Goal: Task Accomplishment & Management: Manage account settings

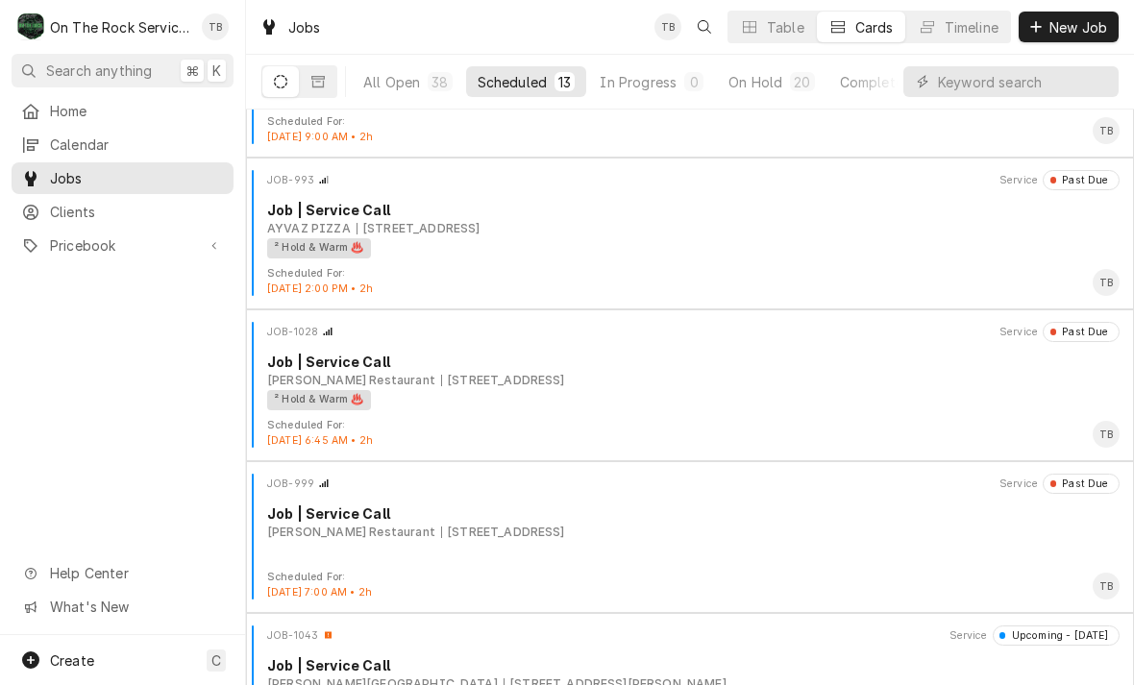
scroll to position [293, 0]
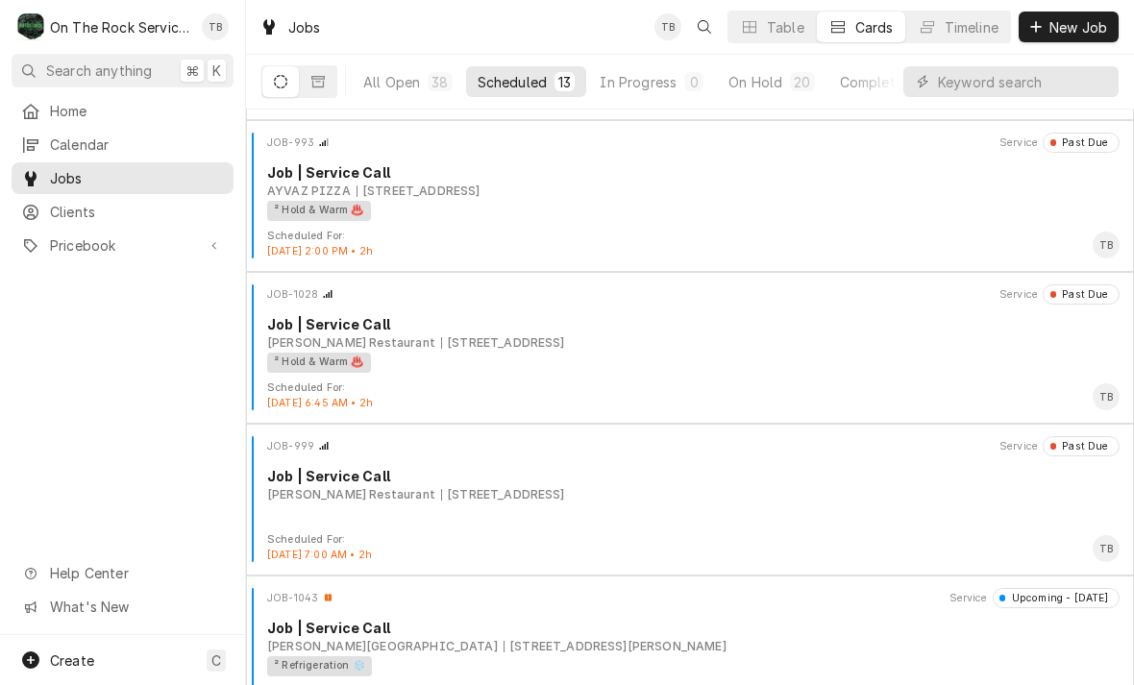
click at [423, 480] on div "Job | Service Call" at bounding box center [693, 476] width 852 height 20
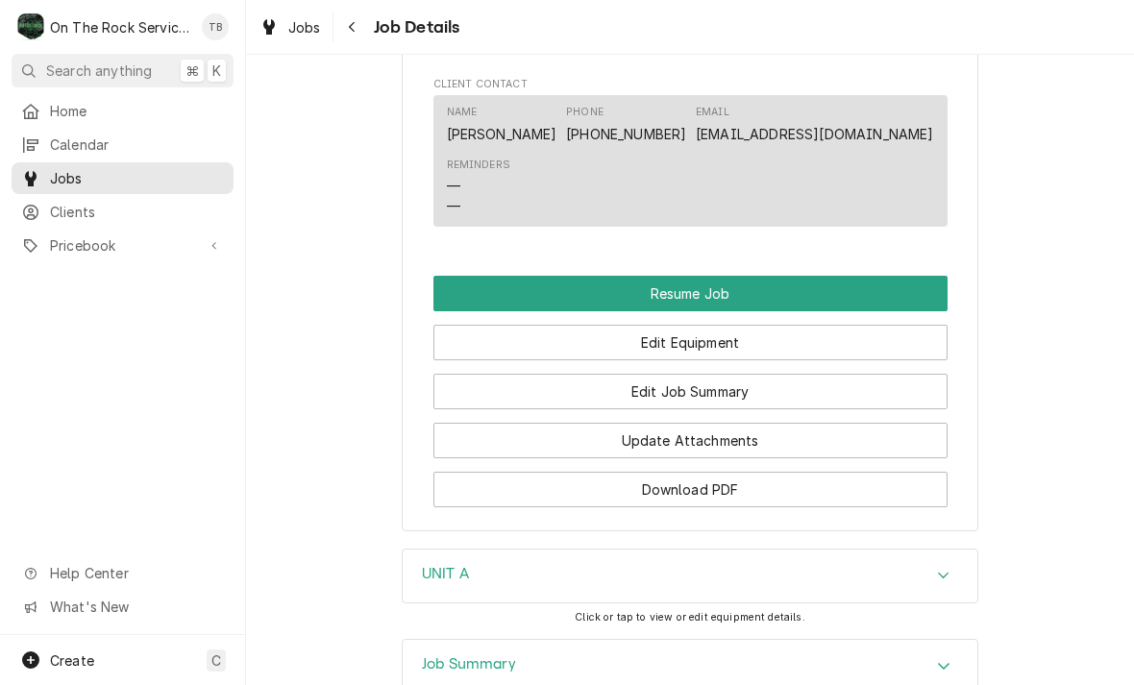
scroll to position [1935, 0]
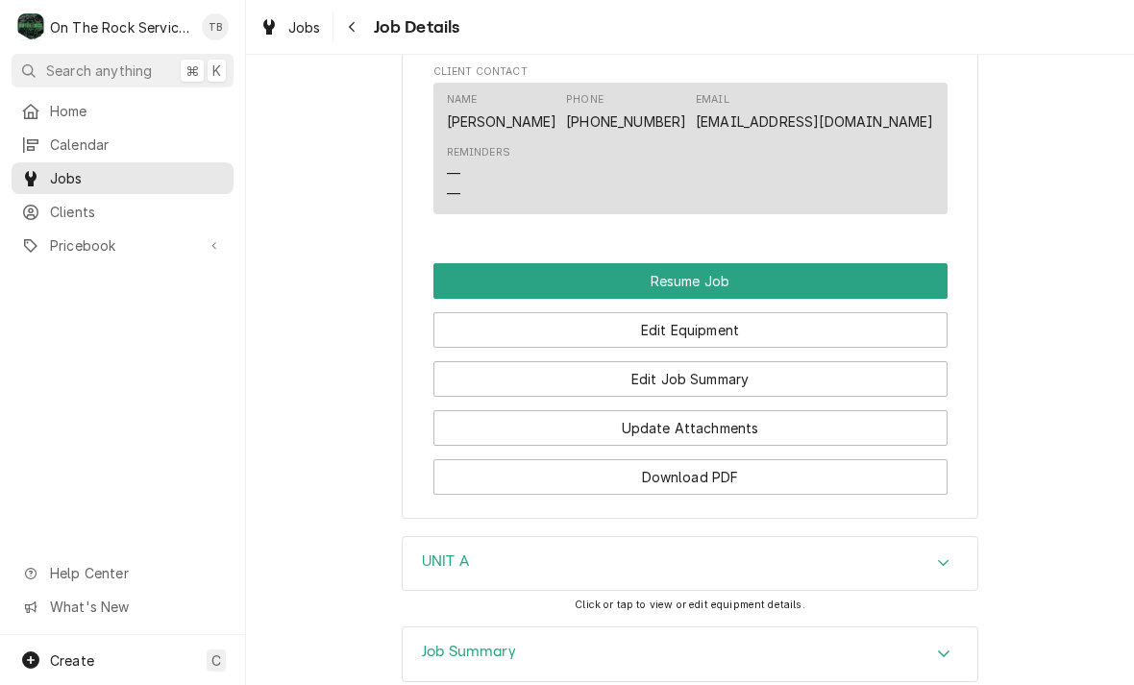
click at [503, 264] on button "Resume Job" at bounding box center [690, 281] width 514 height 36
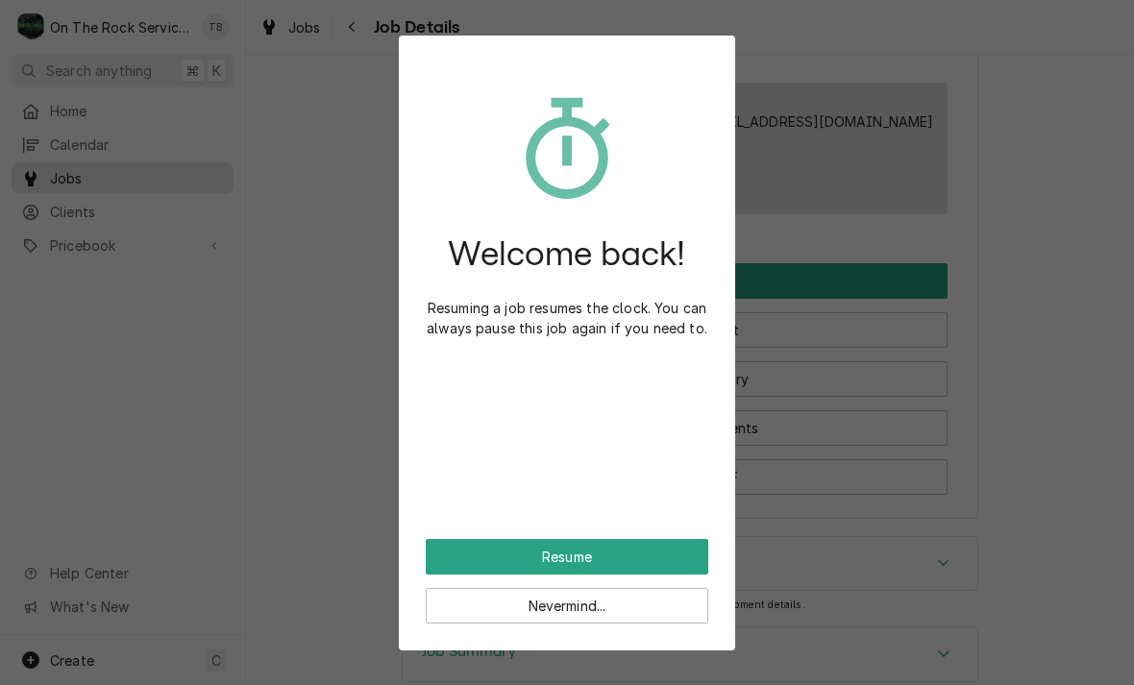
click at [480, 552] on button "Resume" at bounding box center [567, 557] width 283 height 36
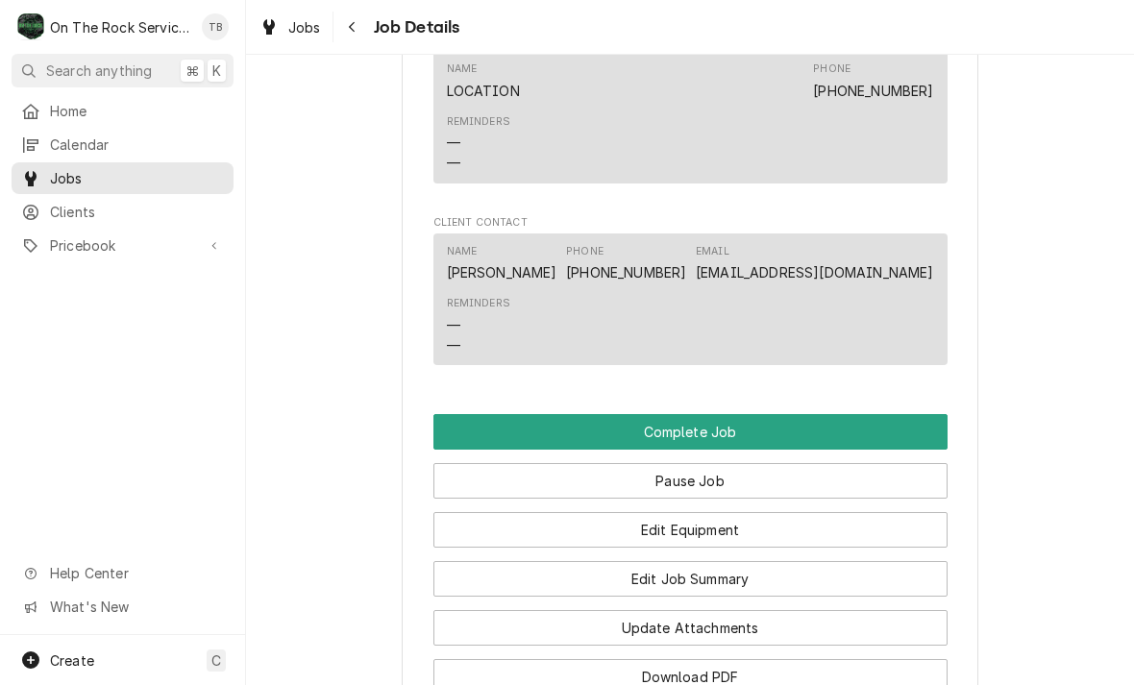
scroll to position [1823, 0]
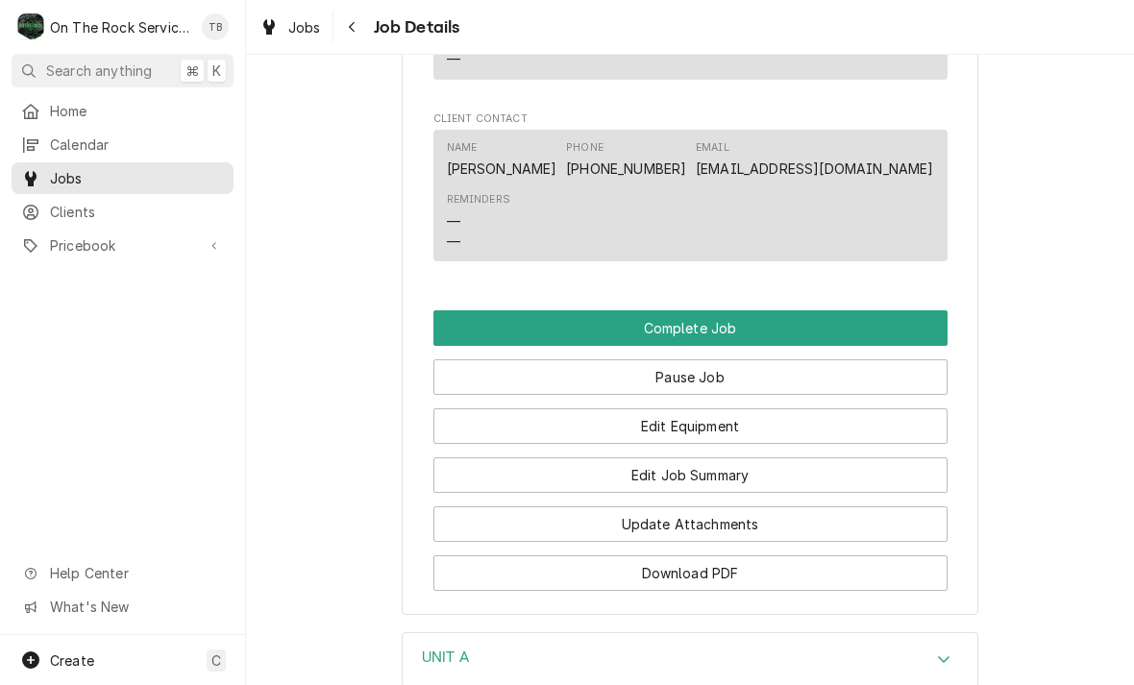
click at [716, 469] on button "Edit Job Summary" at bounding box center [690, 475] width 514 height 36
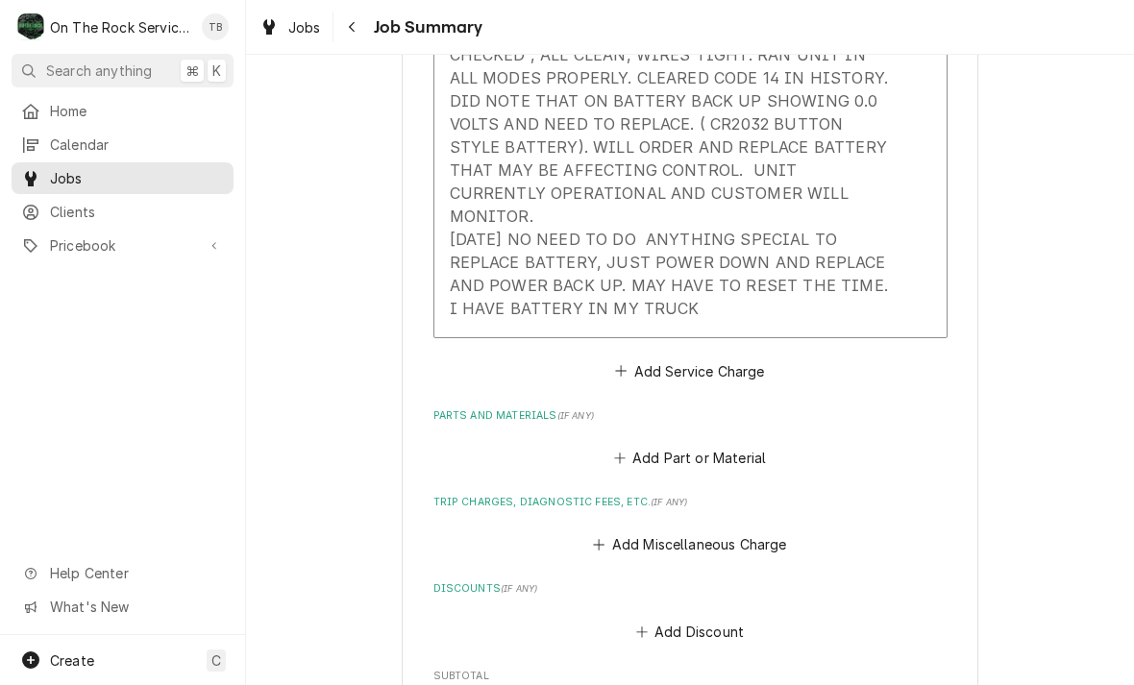
click at [728, 294] on div "Service Summary 8/1925 TMB PROVIDE SERVICE PARTS AND LABOR TO DETERMINE THAT ON…" at bounding box center [670, 101] width 441 height 452
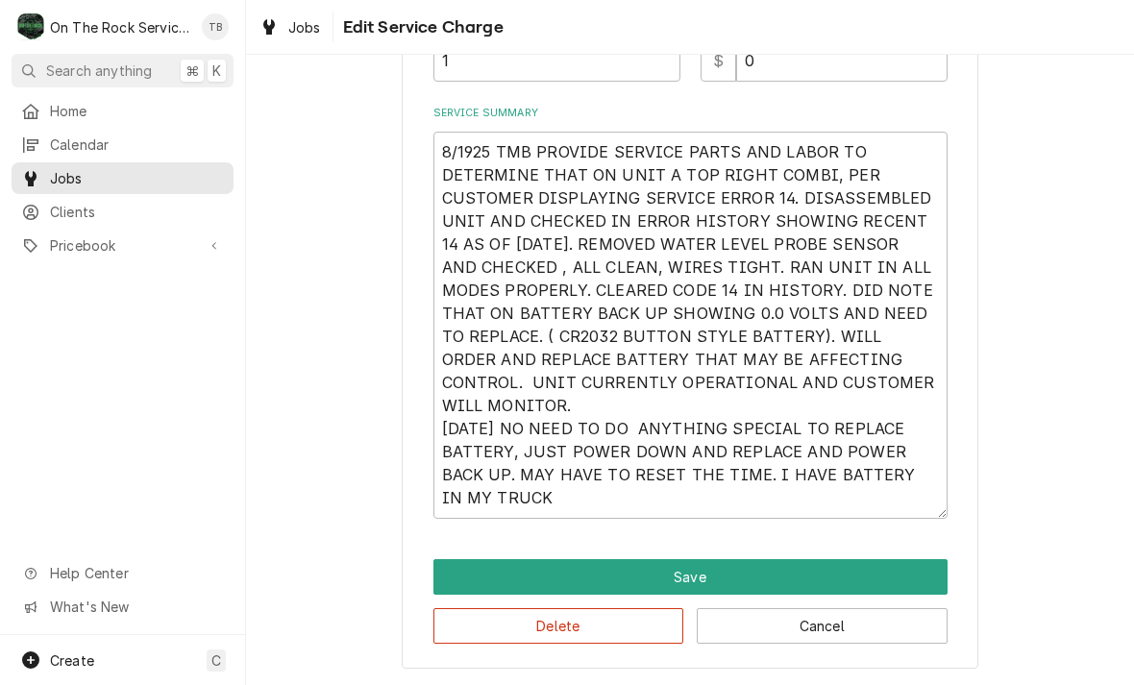
scroll to position [264, 0]
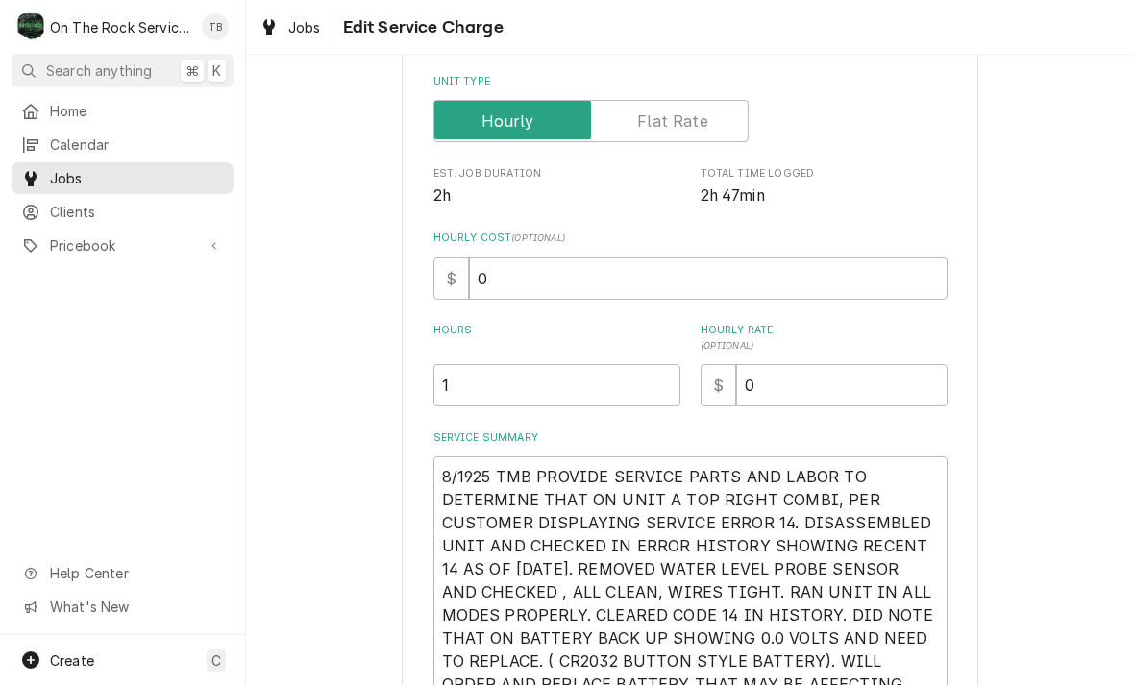
type textarea "x"
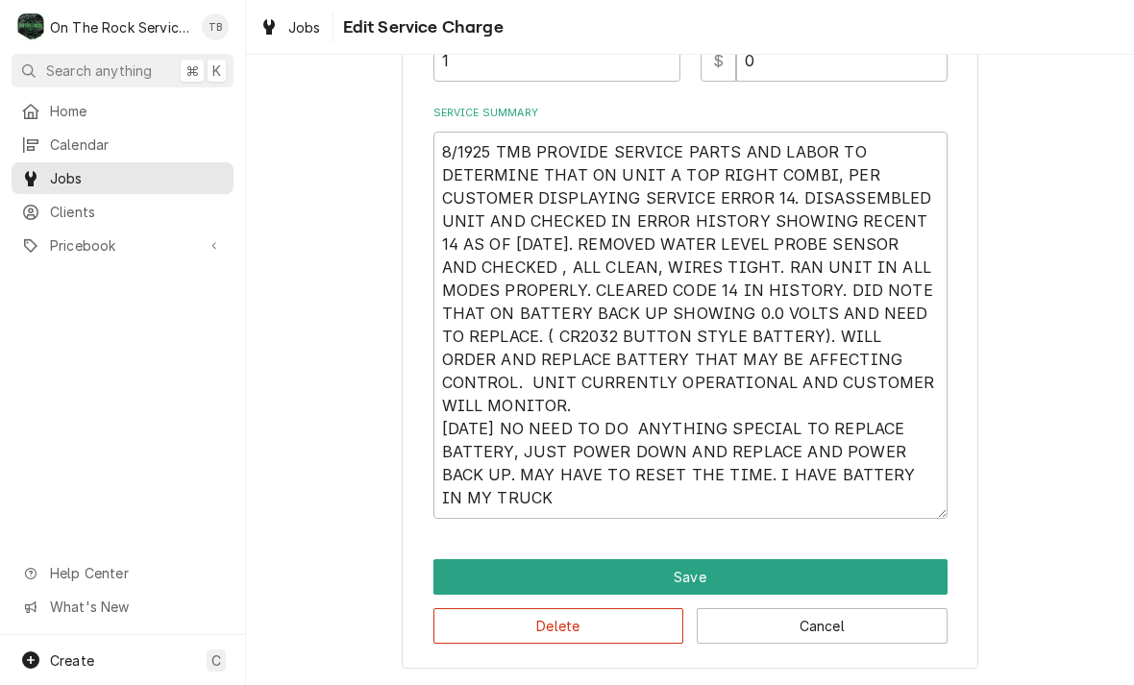
scroll to position [592, 0]
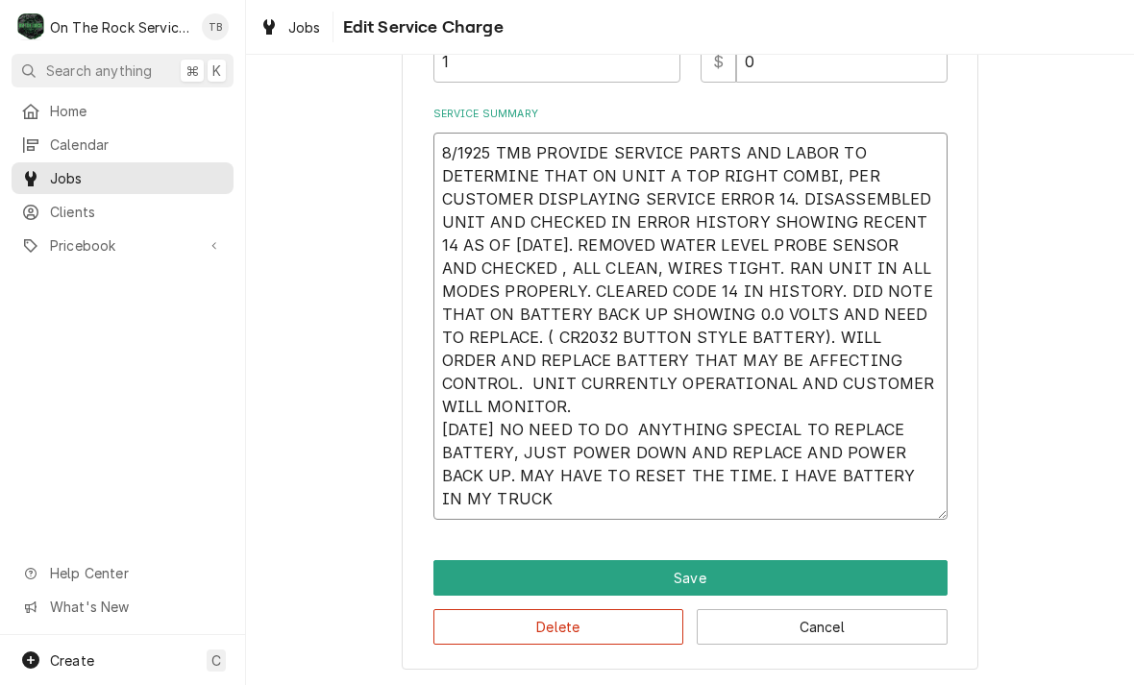
click at [542, 502] on textarea "8/1925 TMB PROVIDE SERVICE PARTS AND LABOR TO DETERMINE THAT ON UNIT A TOP RIGH…" at bounding box center [690, 326] width 514 height 387
type textarea "8/1925 TMB PROVIDE SERVICE PARTS AND LABOR TO DETERMINE THAT ON UNIT A TOP RIGH…"
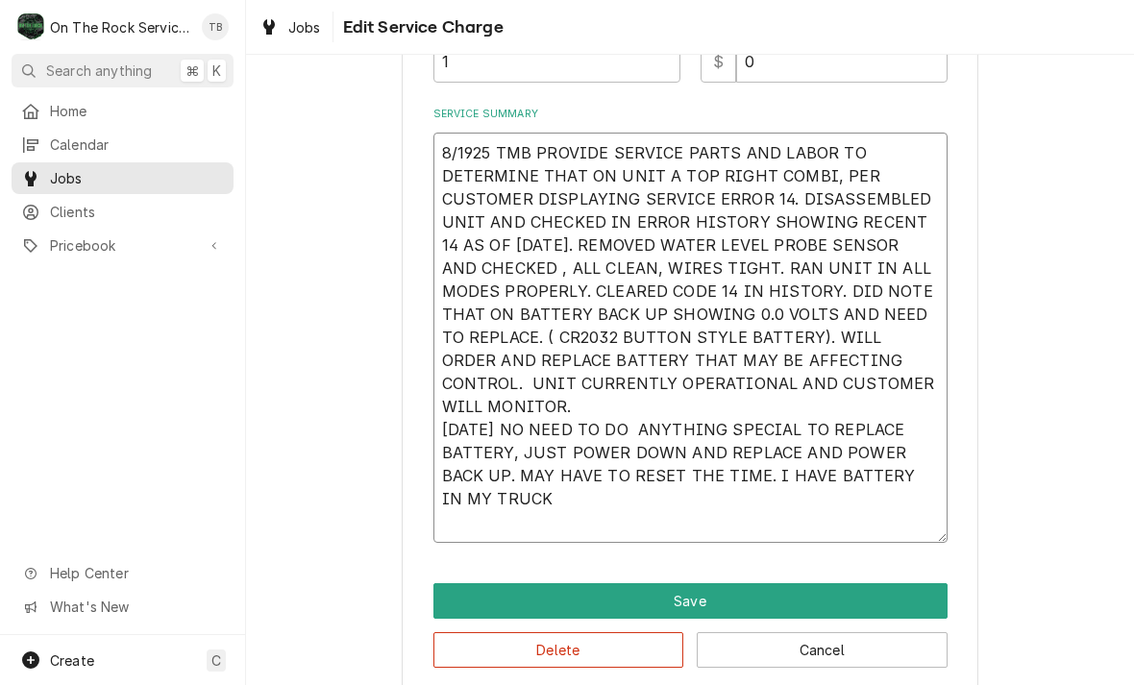
type textarea "x"
type textarea "8/1925 TMB PROVIDE SERVICE PARTS AND LABOR TO DETERMINE THAT ON UNIT A TOP RIGH…"
type textarea "x"
type textarea "8/1925 TMB PROVIDE SERVICE PARTS AND LABOR TO DETERMINE THAT ON UNIT A TOP RIGH…"
type textarea "x"
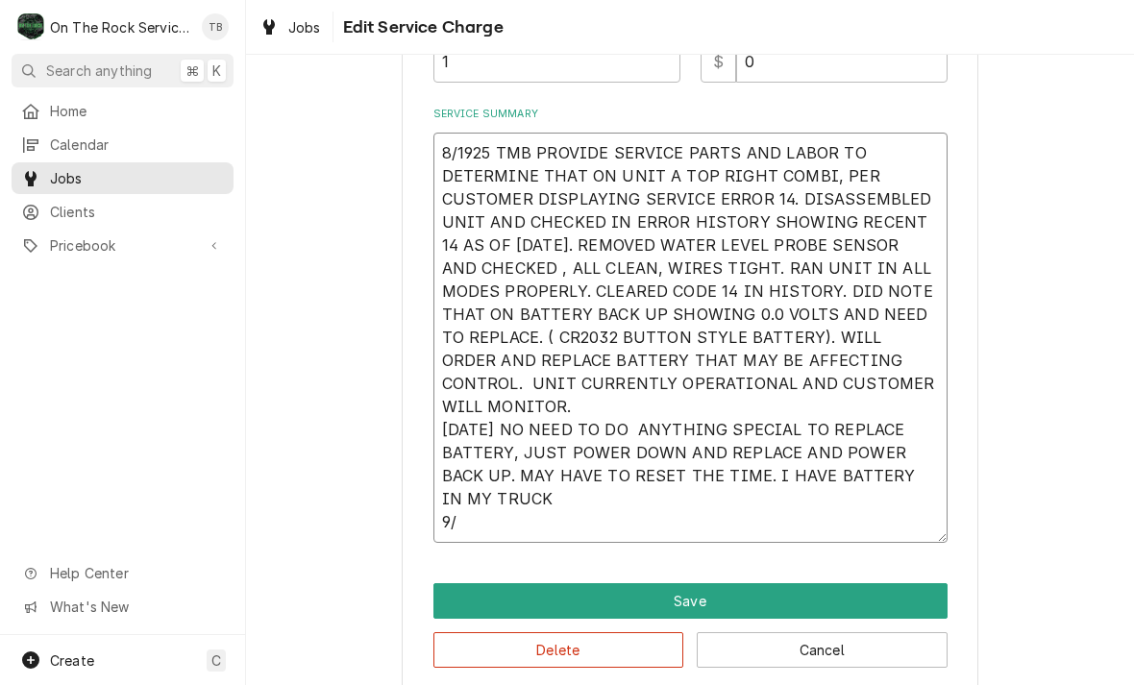
type textarea "8/1925 TMB PROVIDE SERVICE PARTS AND LABOR TO DETERMINE THAT ON UNIT A TOP RIGH…"
type textarea "x"
type textarea "8/1925 TMB PROVIDE SERVICE PARTS AND LABOR TO DETERMINE THAT ON UNIT A TOP RIGH…"
type textarea "x"
type textarea "8/1925 TMB PROVIDE SERVICE PARTS AND LABOR TO DETERMINE THAT ON UNIT A TOP RIGH…"
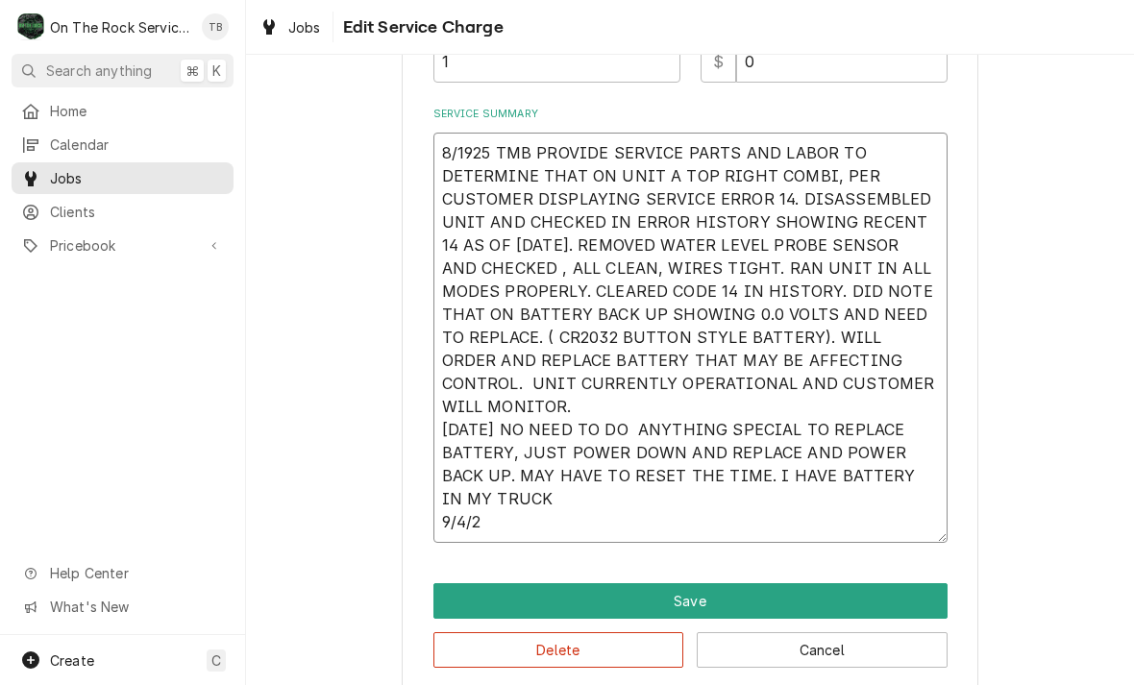
type textarea "x"
type textarea "8/1925 TMB PROVIDE SERVICE PARTS AND LABOR TO DETERMINE THAT ON UNIT A TOP RIGH…"
type textarea "x"
type textarea "8/1925 TMB PROVIDE SERVICE PARTS AND LABOR TO DETERMINE THAT ON UNIT A TOP RIGH…"
type textarea "x"
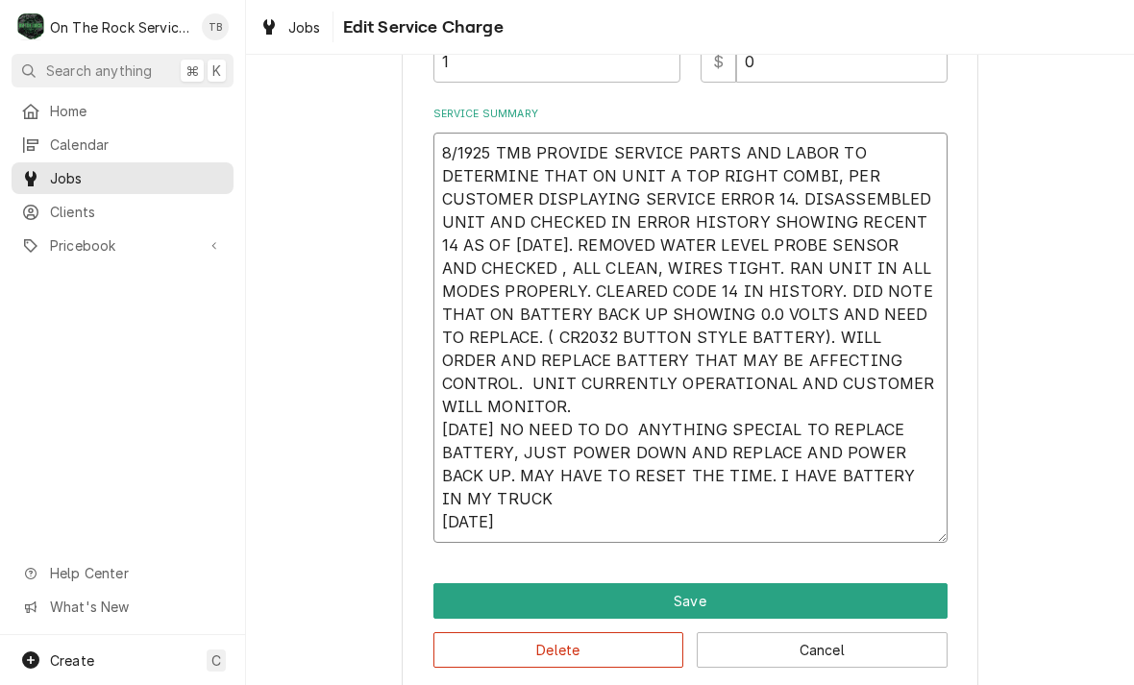
type textarea "8/1925 TMB PROVIDE SERVICE PARTS AND LABOR TO DETERMINE THAT ON UNIT A TOP RIGH…"
type textarea "x"
type textarea "8/1925 TMB PROVIDE SERVICE PARTS AND LABOR TO DETERMINE THAT ON UNIT A TOP RIGH…"
type textarea "x"
type textarea "8/1925 TMB PROVIDE SERVICE PARTS AND LABOR TO DETERMINE THAT ON UNIT A TOP RIGH…"
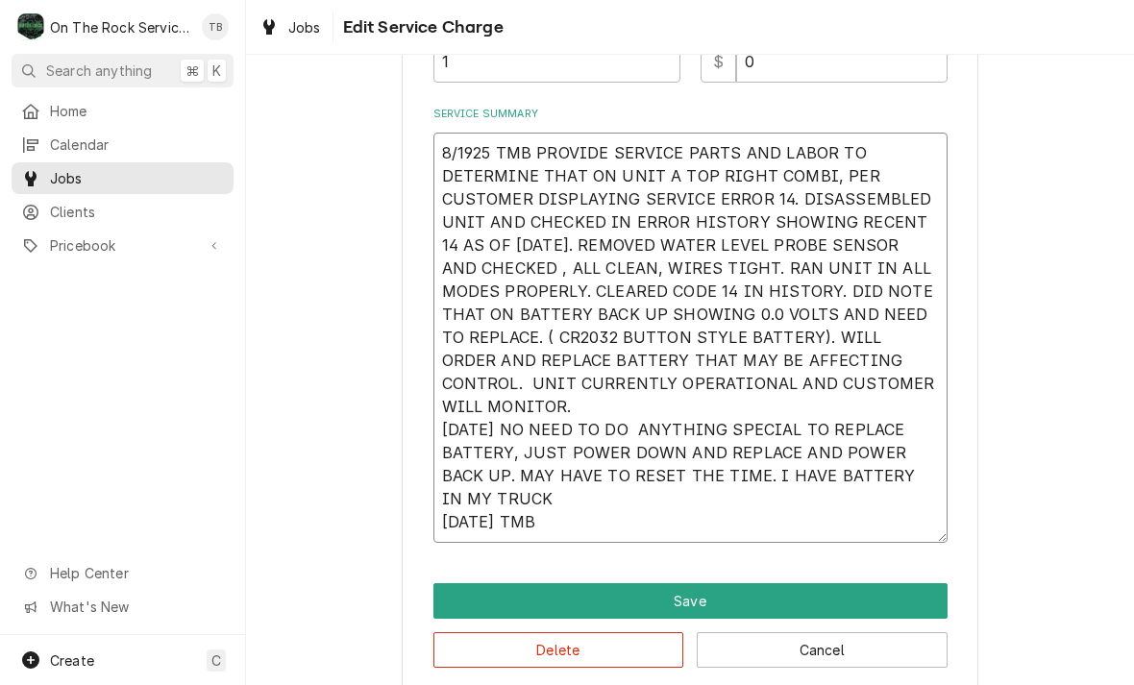
type textarea "x"
type textarea "8/1925 TMB PROVIDE SERVICE PARTS AND LABOR TO DETERMINE THAT ON UNIT A TOP RIGH…"
type textarea "x"
type textarea "8/1925 TMB PROVIDE SERVICE PARTS AND LABOR TO DETERMINE THAT ON UNIT A TOP RIGH…"
type textarea "x"
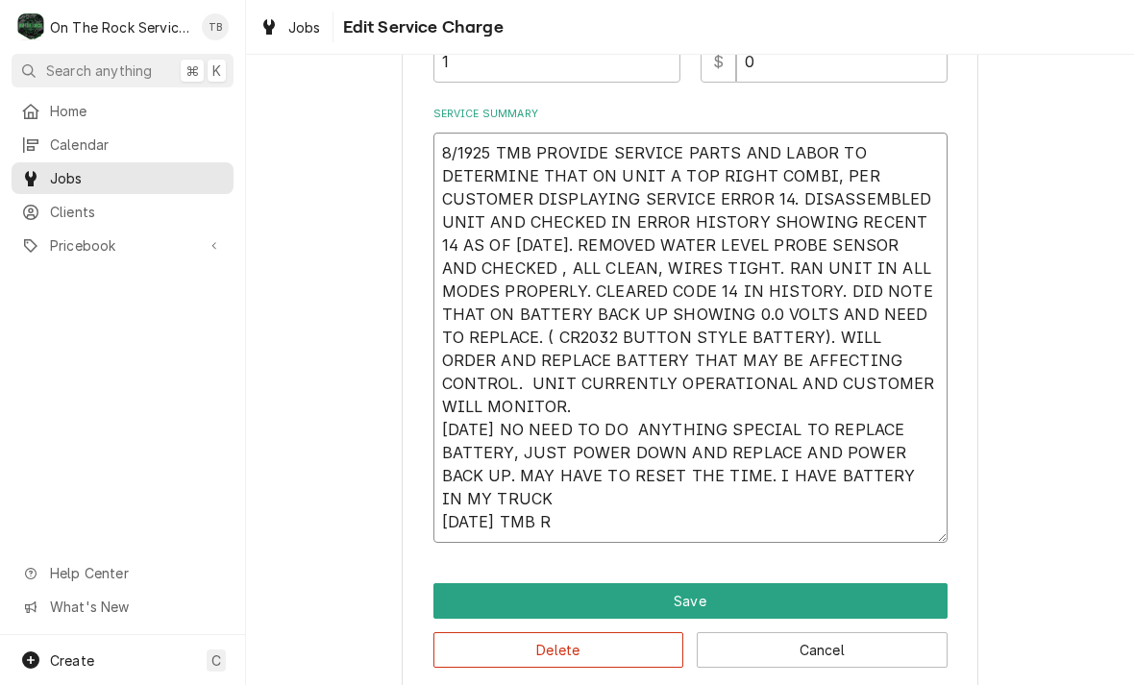
type textarea "8/1925 TMB PROVIDE SERVICE PARTS AND LABOR TO DETERMINE THAT ON UNIT A TOP RIGH…"
type textarea "x"
type textarea "8/1925 TMB PROVIDE SERVICE PARTS AND LABOR TO DETERMINE THAT ON UNIT A TOP RIGH…"
type textarea "x"
type textarea "8/1925 TMB PROVIDE SERVICE PARTS AND LABOR TO DETERMINE THAT ON UNIT A TOP RIGH…"
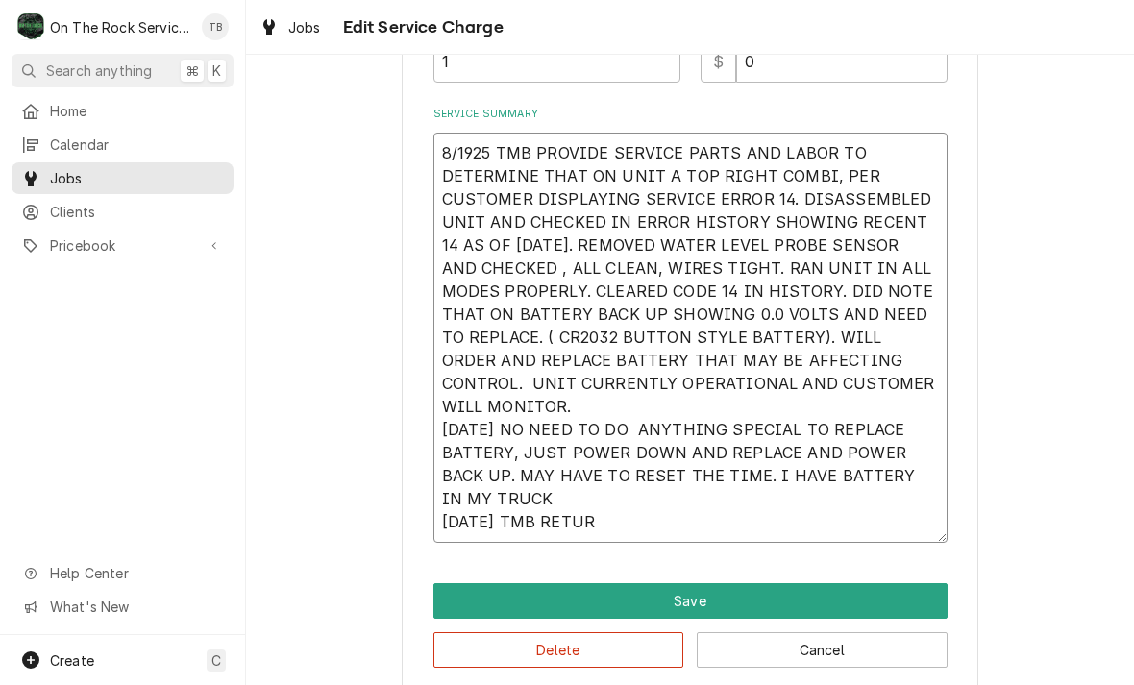
type textarea "x"
type textarea "8/1925 TMB PROVIDE SERVICE PARTS AND LABOR TO DETERMINE THAT ON UNIT A TOP RIGH…"
type textarea "x"
type textarea "8/1925 TMB PROVIDE SERVICE PARTS AND LABOR TO DETERMINE THAT ON UNIT A TOP RIGH…"
type textarea "x"
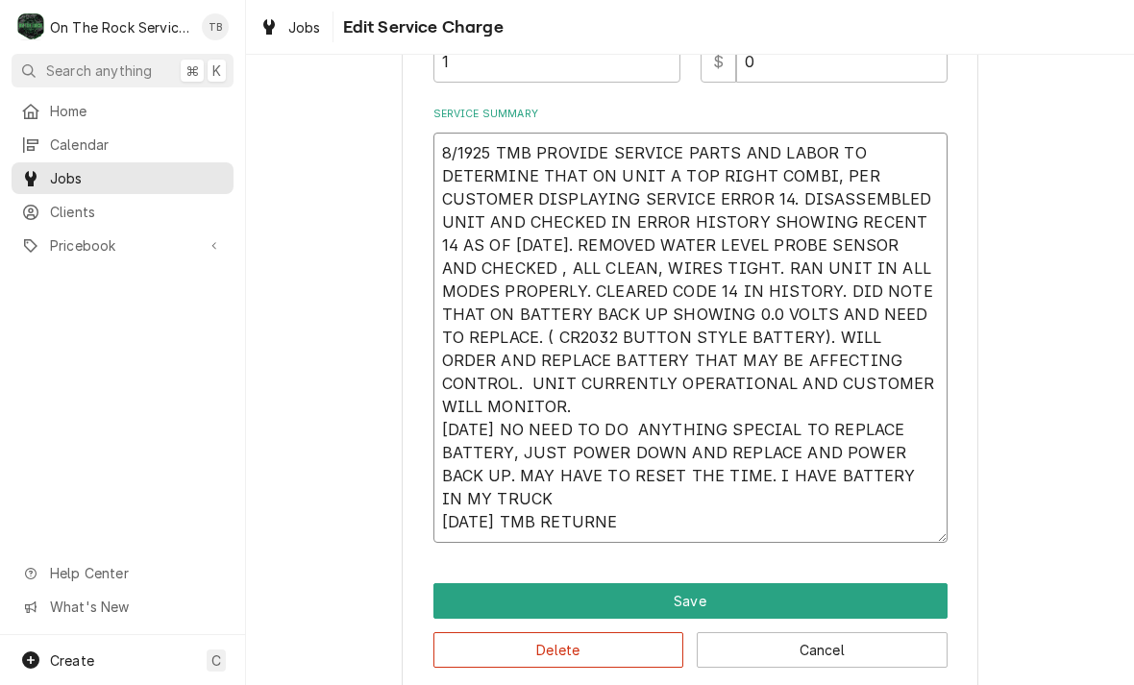
type textarea "8/1925 TMB PROVIDE SERVICE PARTS AND LABOR TO DETERMINE THAT ON UNIT A TOP RIGH…"
type textarea "x"
type textarea "8/1925 TMB PROVIDE SERVICE PARTS AND LABOR TO DETERMINE THAT ON UNIT A TOP RIGH…"
type textarea "x"
type textarea "8/1925 TMB PROVIDE SERVICE PARTS AND LABOR TO DETERMINE THAT ON UNIT A TOP RIGH…"
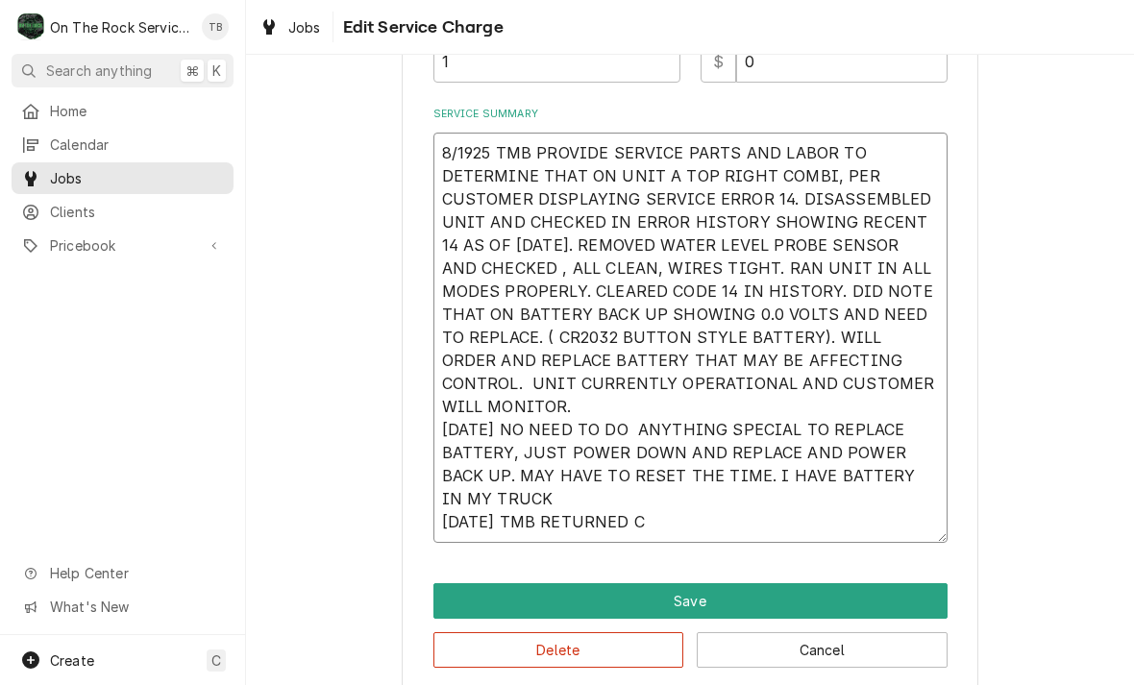
type textarea "x"
type textarea "8/1925 TMB PROVIDE SERVICE PARTS AND LABOR TO DETERMINE THAT ON UNIT A TOP RIGH…"
type textarea "x"
type textarea "8/1925 TMB PROVIDE SERVICE PARTS AND LABOR TO DETERMINE THAT ON UNIT A TOP RIGH…"
type textarea "x"
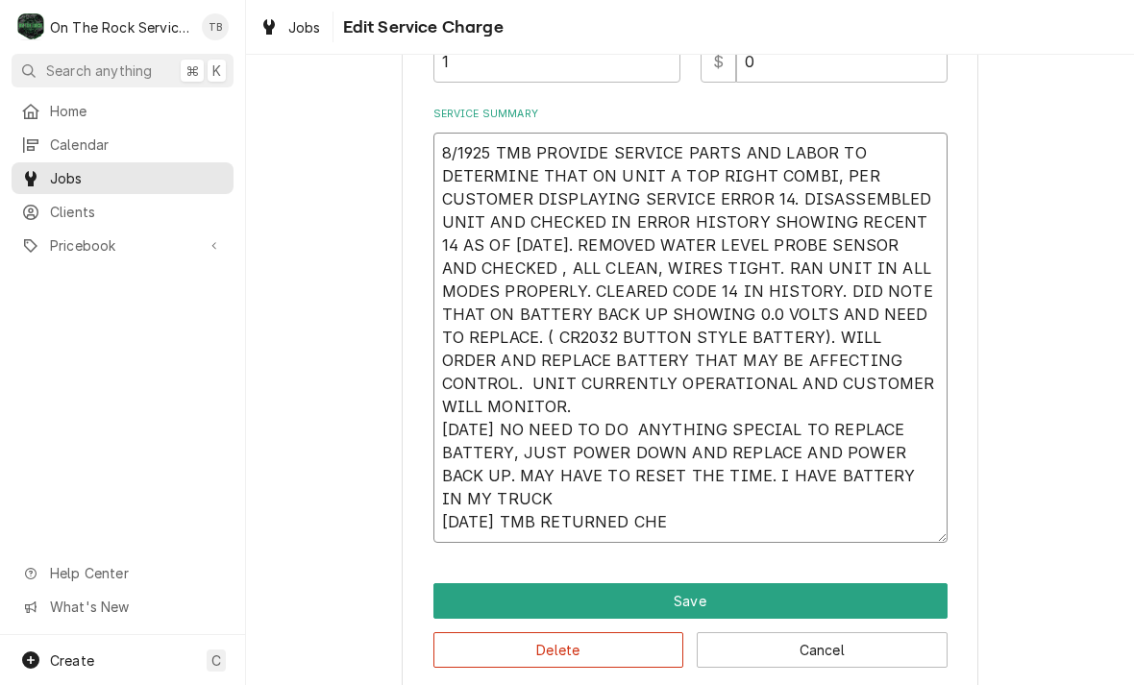
type textarea "8/1925 TMB PROVIDE SERVICE PARTS AND LABOR TO DETERMINE THAT ON UNIT A TOP RIGH…"
type textarea "x"
type textarea "8/1925 TMB PROVIDE SERVICE PARTS AND LABOR TO DETERMINE THAT ON UNIT A TOP RIGH…"
type textarea "x"
type textarea "8/1925 TMB PROVIDE SERVICE PARTS AND LABOR TO DETERMINE THAT ON UNIT A TOP RIGH…"
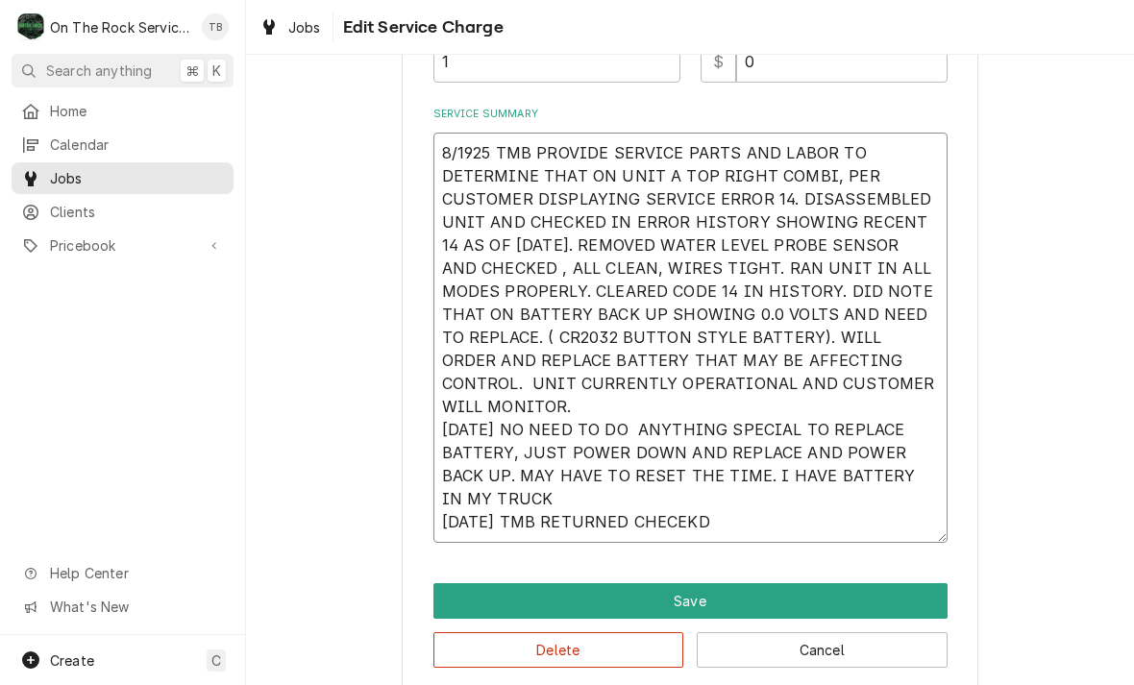
type textarea "x"
type textarea "8/1925 TMB PROVIDE SERVICE PARTS AND LABOR TO DETERMINE THAT ON UNIT A TOP RIGH…"
type textarea "x"
type textarea "8/1925 TMB PROVIDE SERVICE PARTS AND LABOR TO DETERMINE THAT ON UNIT A TOP RIGH…"
type textarea "x"
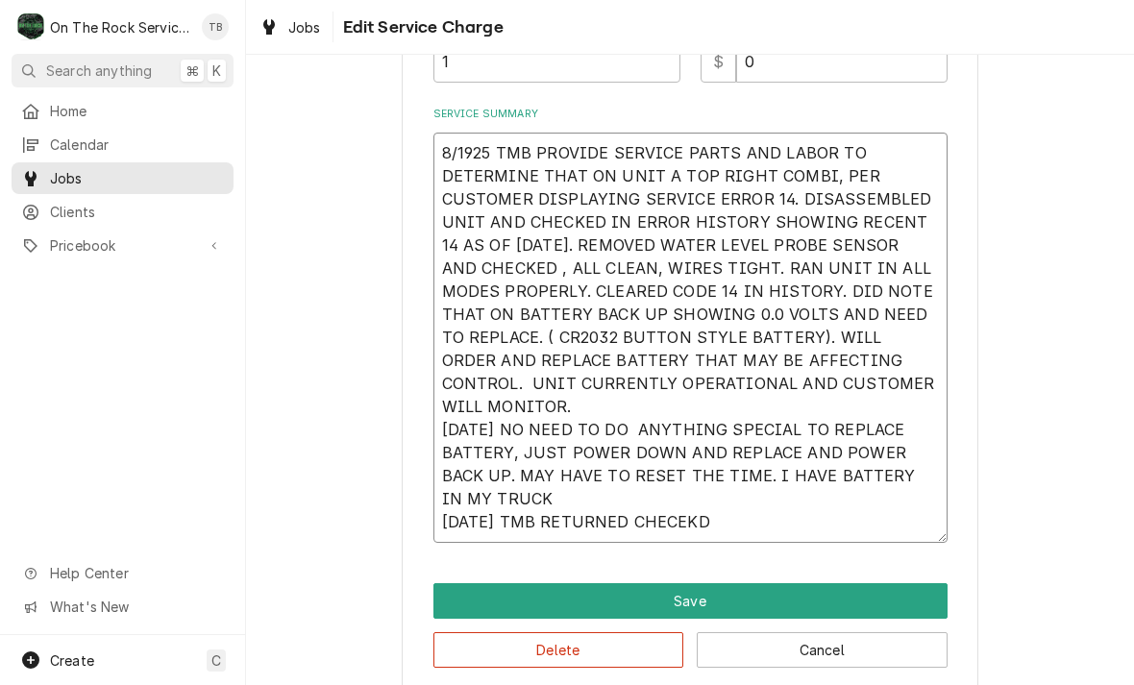
type textarea "8/1925 TMB PROVIDE SERVICE PARTS AND LABOR TO DETERMINE THAT ON UNIT A TOP RIGH…"
type textarea "x"
type textarea "8/1925 TMB PROVIDE SERVICE PARTS AND LABOR TO DETERMINE THAT ON UNIT A TOP RIGH…"
type textarea "x"
type textarea "8/1925 TMB PROVIDE SERVICE PARTS AND LABOR TO DETERMINE THAT ON UNIT A TOP RIGH…"
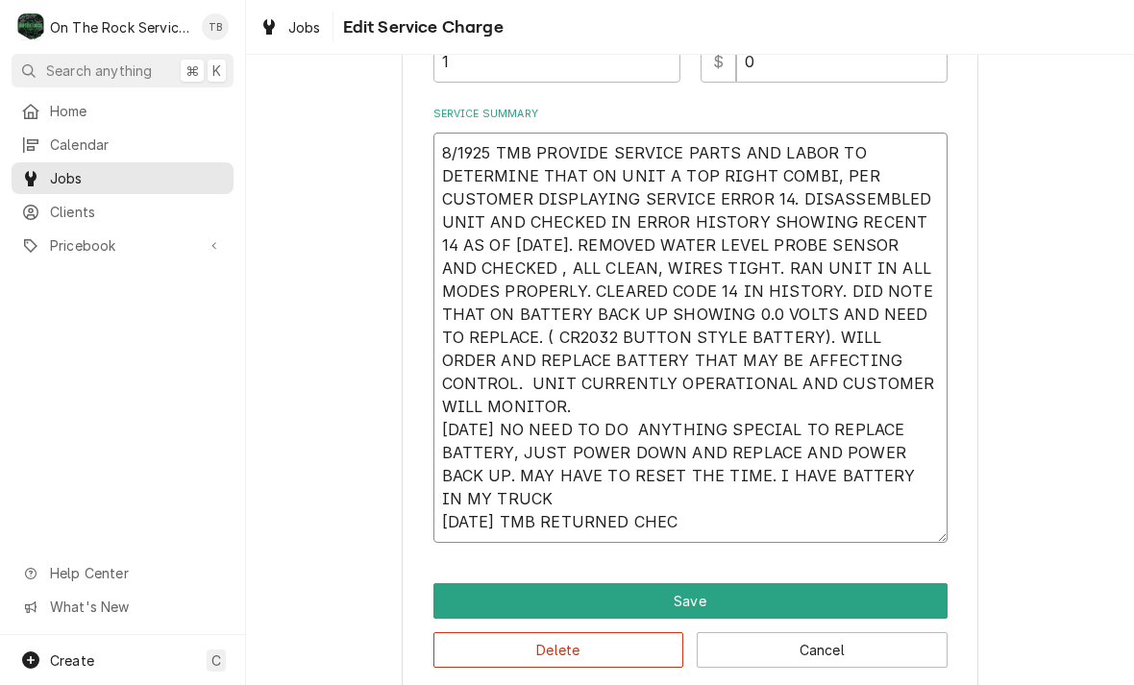
type textarea "x"
type textarea "8/1925 TMB PROVIDE SERVICE PARTS AND LABOR TO DETERMINE THAT ON UNIT A TOP RIGH…"
type textarea "x"
type textarea "8/1925 TMB PROVIDE SERVICE PARTS AND LABOR TO DETERMINE THAT ON UNIT A TOP RIGH…"
type textarea "x"
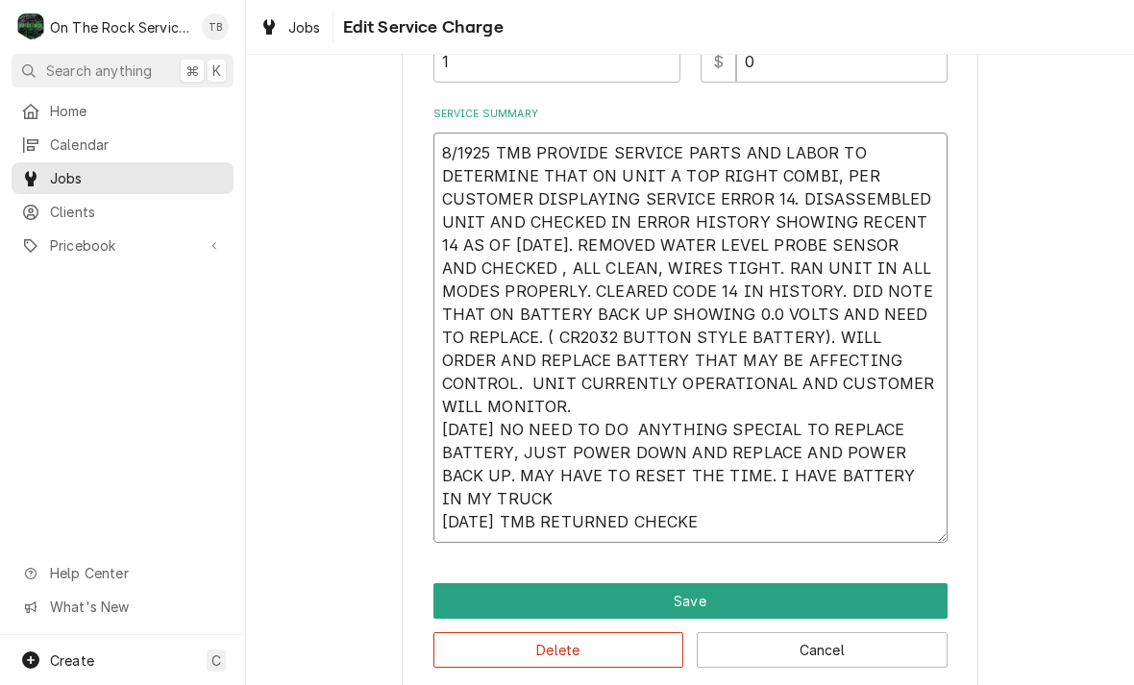
type textarea "8/1925 TMB PROVIDE SERVICE PARTS AND LABOR TO DETERMINE THAT ON UNIT A TOP RIGH…"
type textarea "x"
type textarea "8/1925 TMB PROVIDE SERVICE PARTS AND LABOR TO DETERMINE THAT ON UNIT A TOP RIGH…"
type textarea "x"
type textarea "8/1925 TMB PROVIDE SERVICE PARTS AND LABOR TO DETERMINE THAT ON UNIT A TOP RIGH…"
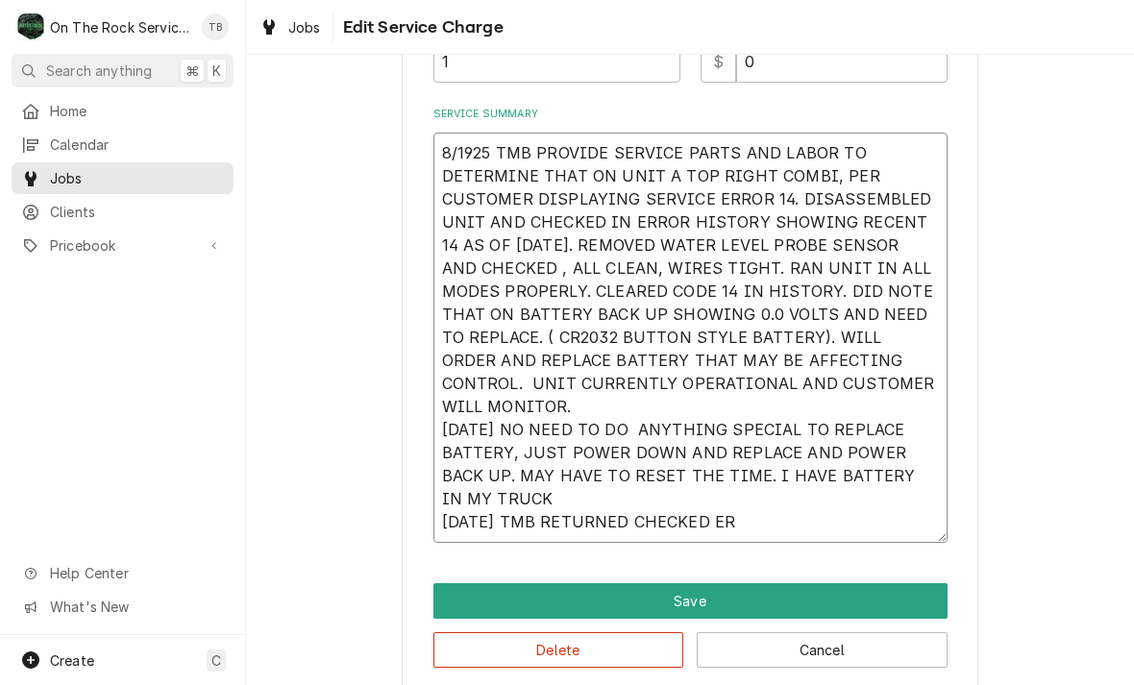
type textarea "x"
type textarea "8/1925 TMB PROVIDE SERVICE PARTS AND LABOR TO DETERMINE THAT ON UNIT A TOP RIGH…"
type textarea "x"
type textarea "8/1925 TMB PROVIDE SERVICE PARTS AND LABOR TO DETERMINE THAT ON UNIT A TOP RIGH…"
type textarea "x"
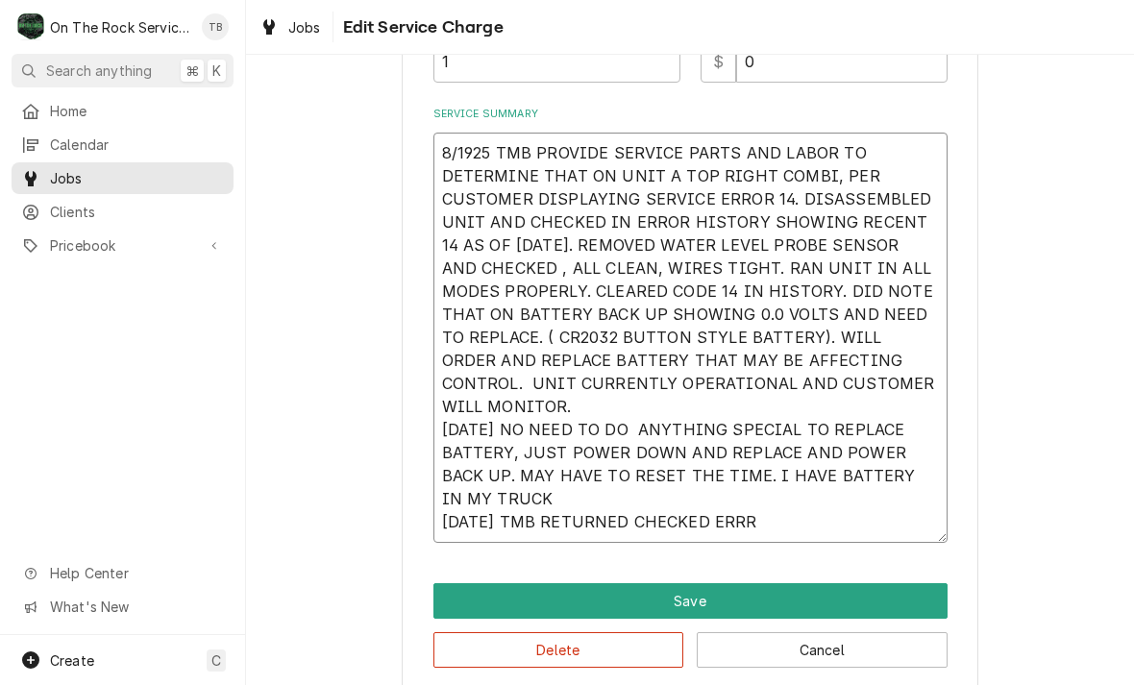
type textarea "8/1925 TMB PROVIDE SERVICE PARTS AND LABOR TO DETERMINE THAT ON UNIT A TOP RIGH…"
type textarea "x"
type textarea "8/1925 TMB PROVIDE SERVICE PARTS AND LABOR TO DETERMINE THAT ON UNIT A TOP RIGH…"
type textarea "x"
type textarea "8/1925 TMB PROVIDE SERVICE PARTS AND LABOR TO DETERMINE THAT ON UNIT A TOP RIGH…"
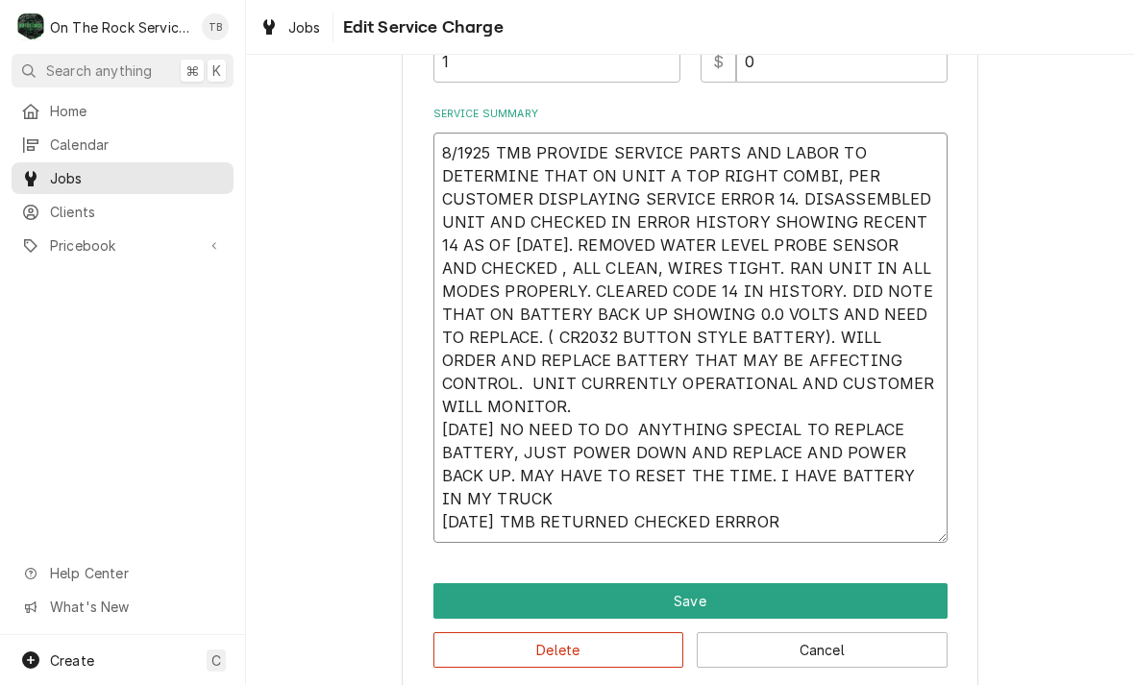
type textarea "x"
type textarea "8/1925 TMB PROVIDE SERVICE PARTS AND LABOR TO DETERMINE THAT ON UNIT A TOP RIGH…"
type textarea "x"
type textarea "8/1925 TMB PROVIDE SERVICE PARTS AND LABOR TO DETERMINE THAT ON UNIT A TOP RIGH…"
type textarea "x"
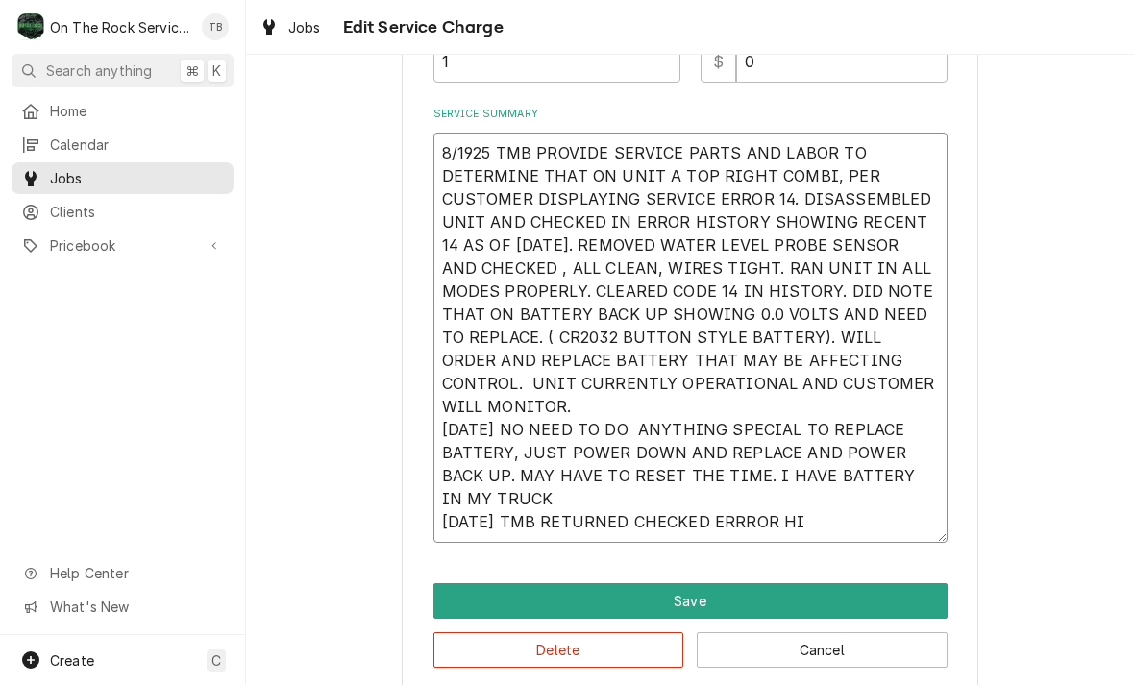
type textarea "8/1925 TMB PROVIDE SERVICE PARTS AND LABOR TO DETERMINE THAT ON UNIT A TOP RIGH…"
type textarea "x"
type textarea "8/1925 TMB PROVIDE SERVICE PARTS AND LABOR TO DETERMINE THAT ON UNIT A TOP RIGH…"
type textarea "x"
type textarea "8/1925 TMB PROVIDE SERVICE PARTS AND LABOR TO DETERMINE THAT ON UNIT A TOP RIGH…"
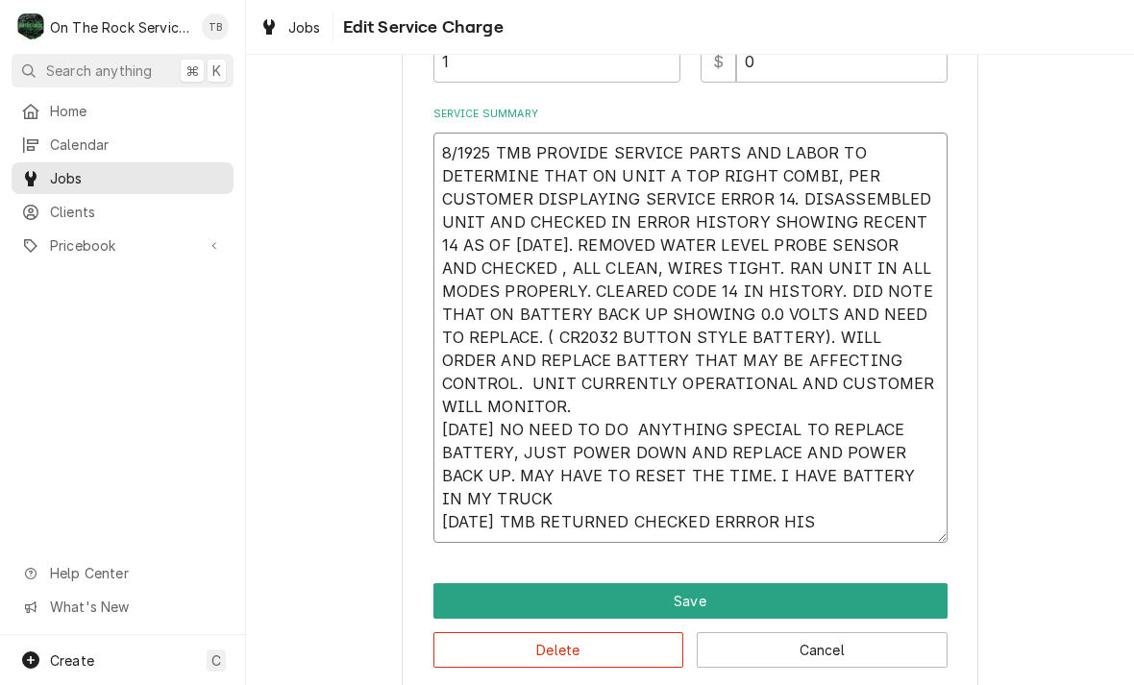
type textarea "x"
type textarea "8/1925 TMB PROVIDE SERVICE PARTS AND LABOR TO DETERMINE THAT ON UNIT A TOP RIGH…"
type textarea "x"
type textarea "8/1925 TMB PROVIDE SERVICE PARTS AND LABOR TO DETERMINE THAT ON UNIT A TOP RIGH…"
type textarea "x"
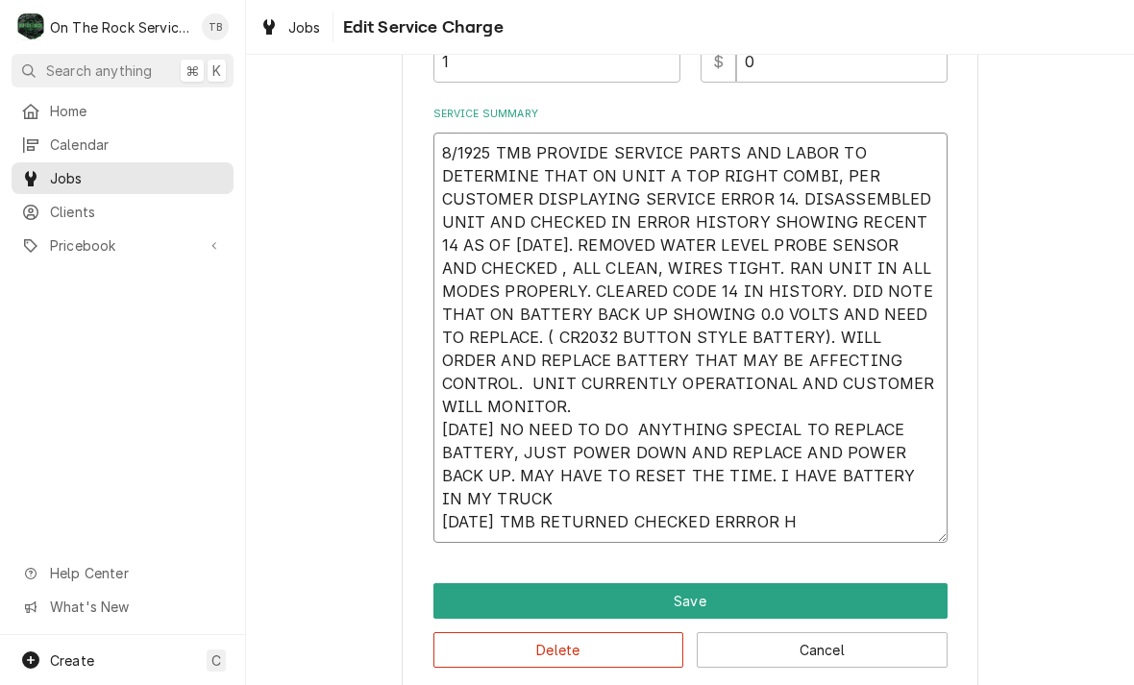
type textarea "8/1925 TMB PROVIDE SERVICE PARTS AND LABOR TO DETERMINE THAT ON UNIT A TOP RIGH…"
type textarea "x"
type textarea "8/1925 TMB PROVIDE SERVICE PARTS AND LABOR TO DETERMINE THAT ON UNIT A TOP RIGH…"
type textarea "x"
type textarea "8/1925 TMB PROVIDE SERVICE PARTS AND LABOR TO DETERMINE THAT ON UNIT A TOP RIGH…"
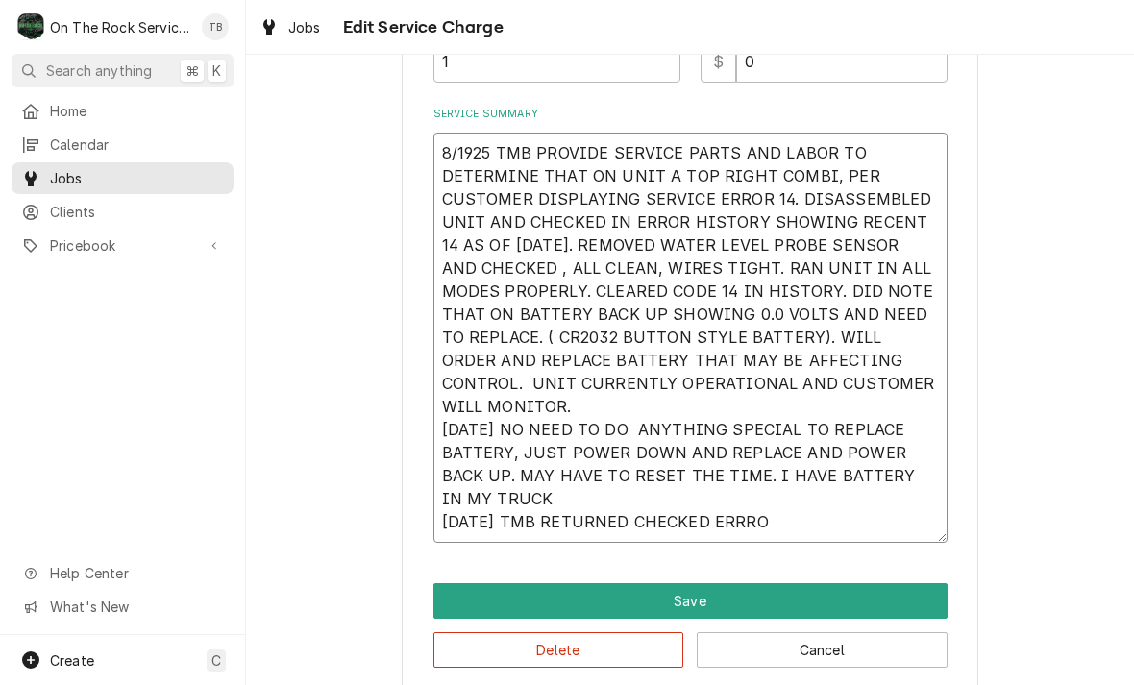
type textarea "x"
type textarea "8/1925 TMB PROVIDE SERVICE PARTS AND LABOR TO DETERMINE THAT ON UNIT A TOP RIGH…"
type textarea "x"
type textarea "8/1925 TMB PROVIDE SERVICE PARTS AND LABOR TO DETERMINE THAT ON UNIT A TOP RIGH…"
type textarea "x"
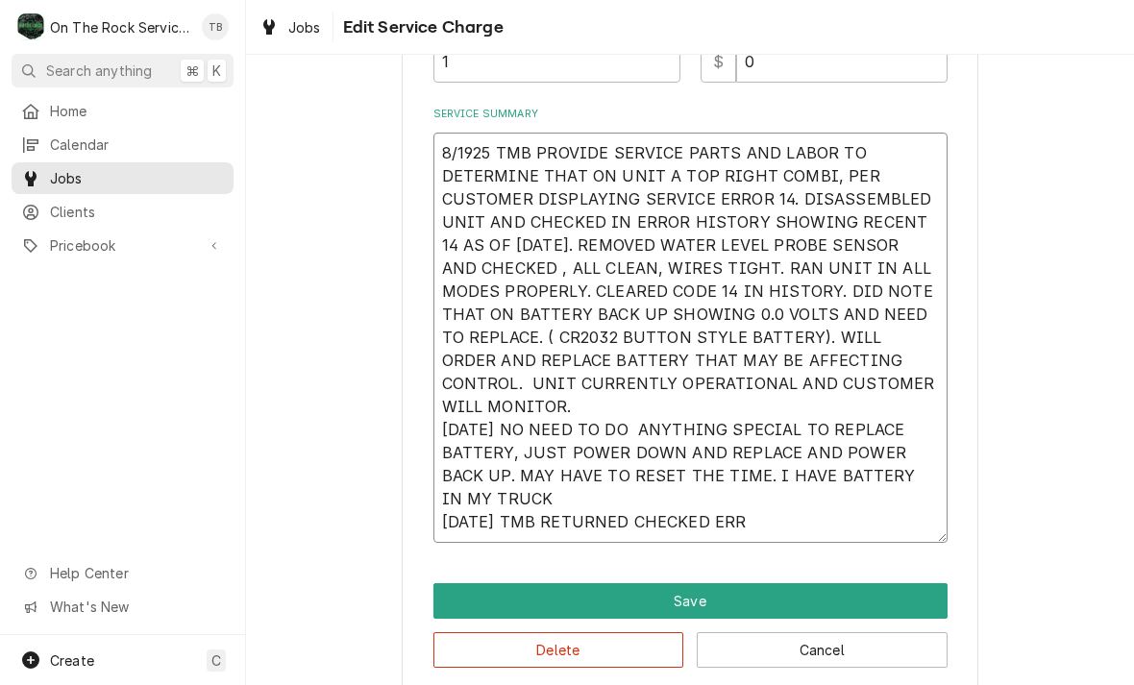
type textarea "8/1925 TMB PROVIDE SERVICE PARTS AND LABOR TO DETERMINE THAT ON UNIT A TOP RIGH…"
type textarea "x"
type textarea "8/1925 TMB PROVIDE SERVICE PARTS AND LABOR TO DETERMINE THAT ON UNIT A TOP RIGH…"
type textarea "x"
type textarea "8/1925 TMB PROVIDE SERVICE PARTS AND LABOR TO DETERMINE THAT ON UNIT A TOP RIGH…"
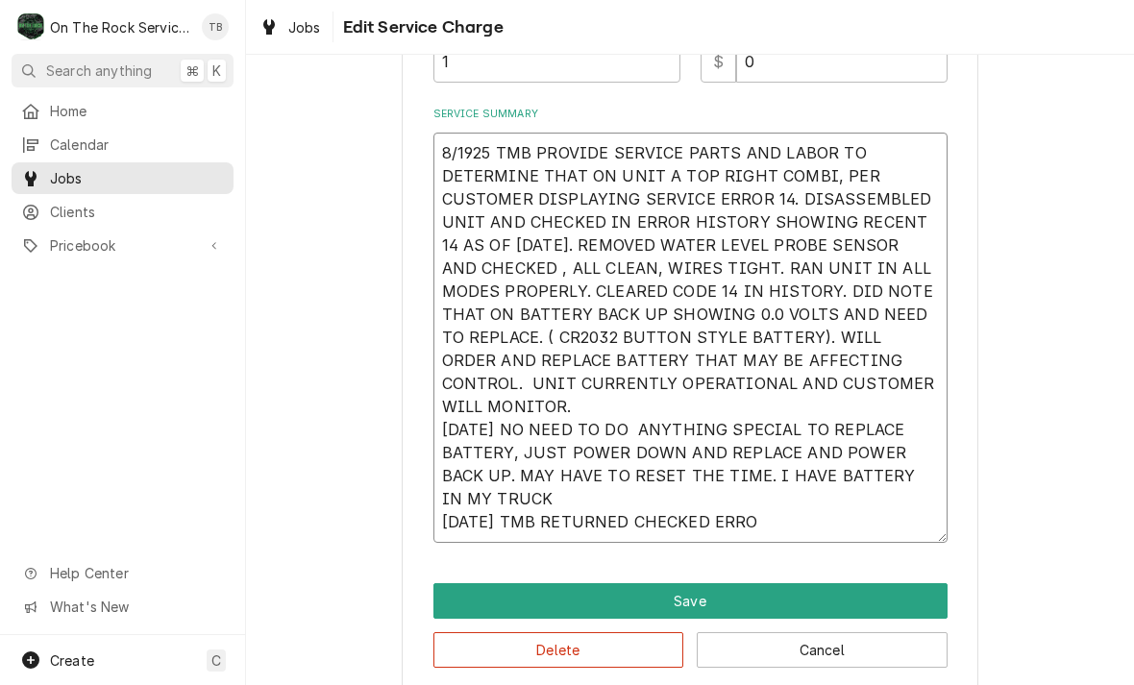
type textarea "x"
type textarea "8/1925 TMB PROVIDE SERVICE PARTS AND LABOR TO DETERMINE THAT ON UNIT A TOP RIGH…"
type textarea "x"
type textarea "8/1925 TMB PROVIDE SERVICE PARTS AND LABOR TO DETERMINE THAT ON UNIT A TOP RIGH…"
type textarea "x"
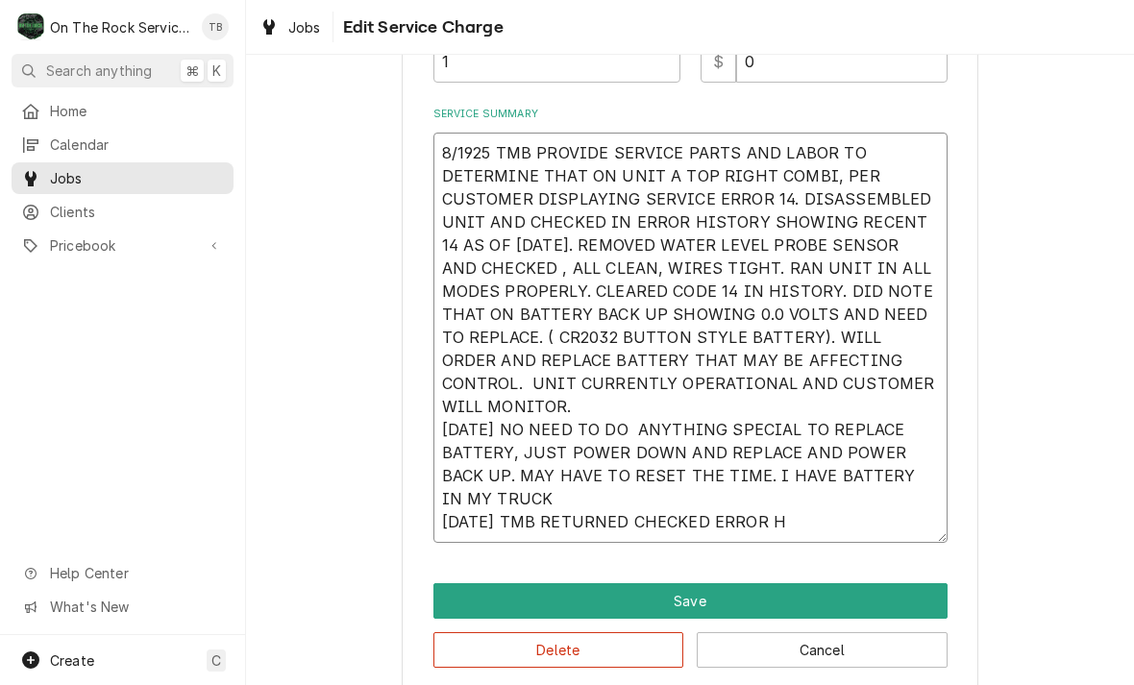
type textarea "8/1925 TMB PROVIDE SERVICE PARTS AND LABOR TO DETERMINE THAT ON UNIT A TOP RIGH…"
type textarea "x"
type textarea "8/1925 TMB PROVIDE SERVICE PARTS AND LABOR TO DETERMINE THAT ON UNIT A TOP RIGH…"
type textarea "x"
type textarea "8/1925 TMB PROVIDE SERVICE PARTS AND LABOR TO DETERMINE THAT ON UNIT A TOP RIGH…"
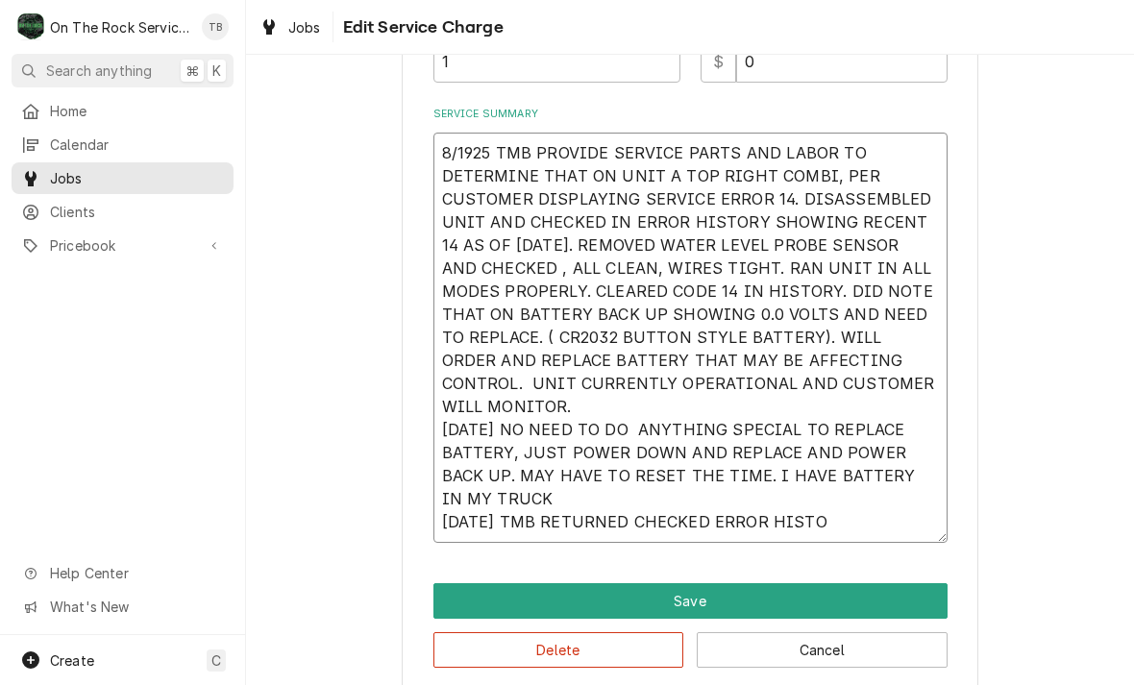
type textarea "x"
type textarea "8/1925 TMB PROVIDE SERVICE PARTS AND LABOR TO DETERMINE THAT ON UNIT A TOP RIGH…"
type textarea "x"
type textarea "8/1925 TMB PROVIDE SERVICE PARTS AND LABOR TO DETERMINE THAT ON UNIT A TOP RIGH…"
type textarea "x"
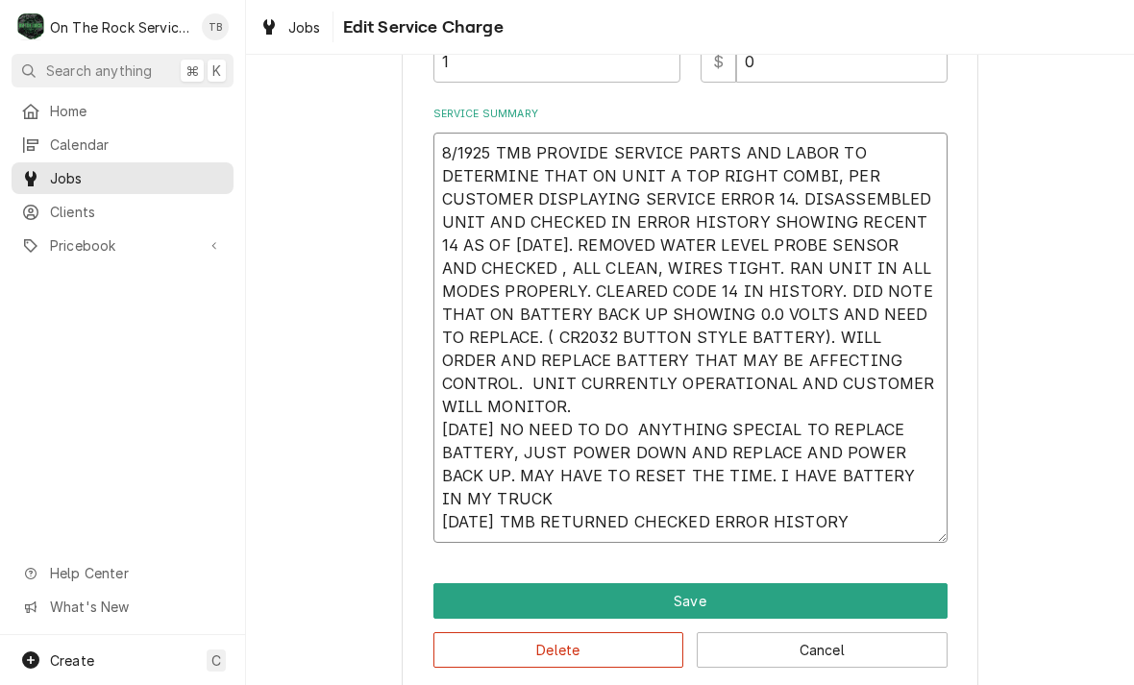
type textarea "8/1925 TMB PROVIDE SERVICE PARTS AND LABOR TO DETERMINE THAT ON UNIT A TOP RIGH…"
type textarea "x"
type textarea "8/1925 TMB PROVIDE SERVICE PARTS AND LABOR TO DETERMINE THAT ON UNIT A TOP RIGH…"
type textarea "x"
type textarea "8/1925 TMB PROVIDE SERVICE PARTS AND LABOR TO DETERMINE THAT ON UNIT A TOP RIGH…"
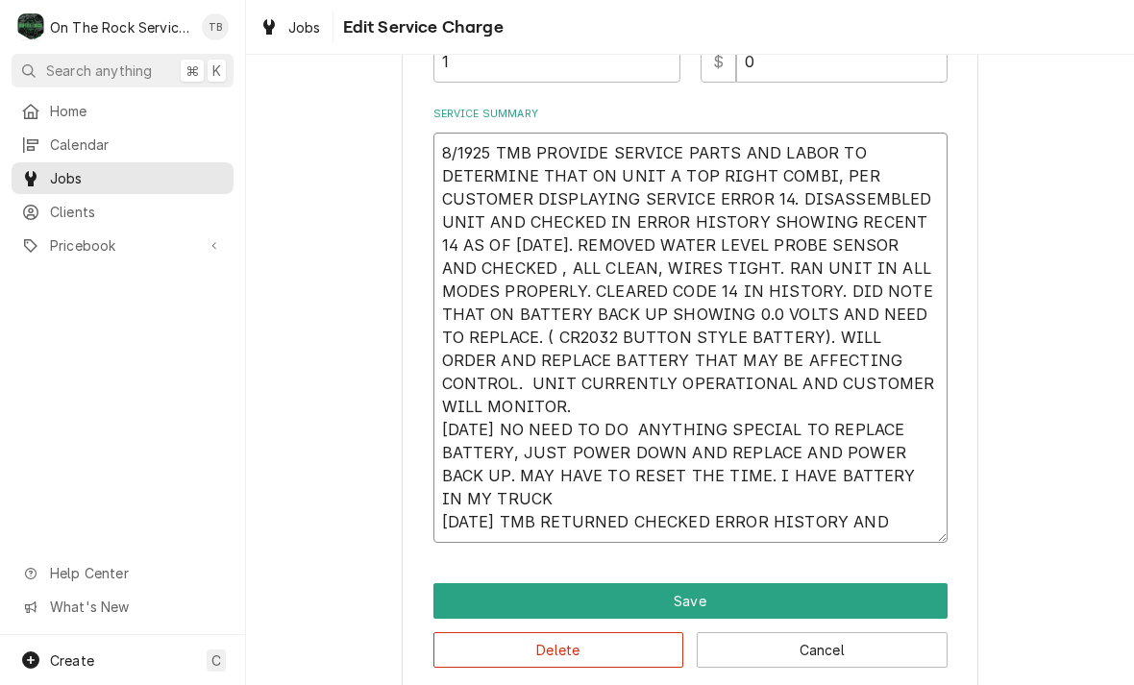
type textarea "x"
type textarea "8/1925 TMB PROVIDE SERVICE PARTS AND LABOR TO DETERMINE THAT ON UNIT A TOP RIGH…"
type textarea "x"
type textarea "8/1925 TMB PROVIDE SERVICE PARTS AND LABOR TO DETERMINE THAT ON UNIT A TOP RIGH…"
type textarea "x"
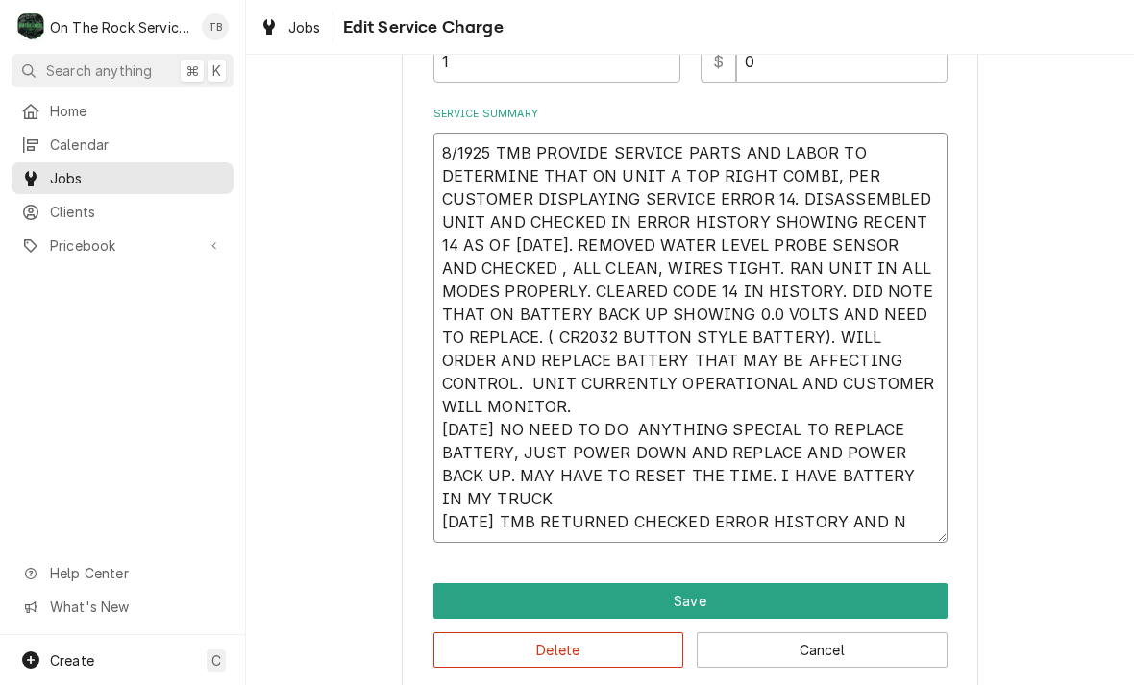
type textarea "8/1925 TMB PROVIDE SERVICE PARTS AND LABOR TO DETERMINE THAT ON UNIT A TOP RIGH…"
type textarea "x"
type textarea "8/1925 TMB PROVIDE SERVICE PARTS AND LABOR TO DETERMINE THAT ON UNIT A TOP RIGH…"
type textarea "x"
type textarea "8/1925 TMB PROVIDE SERVICE PARTS AND LABOR TO DETERMINE THAT ON UNIT A TOP RIGH…"
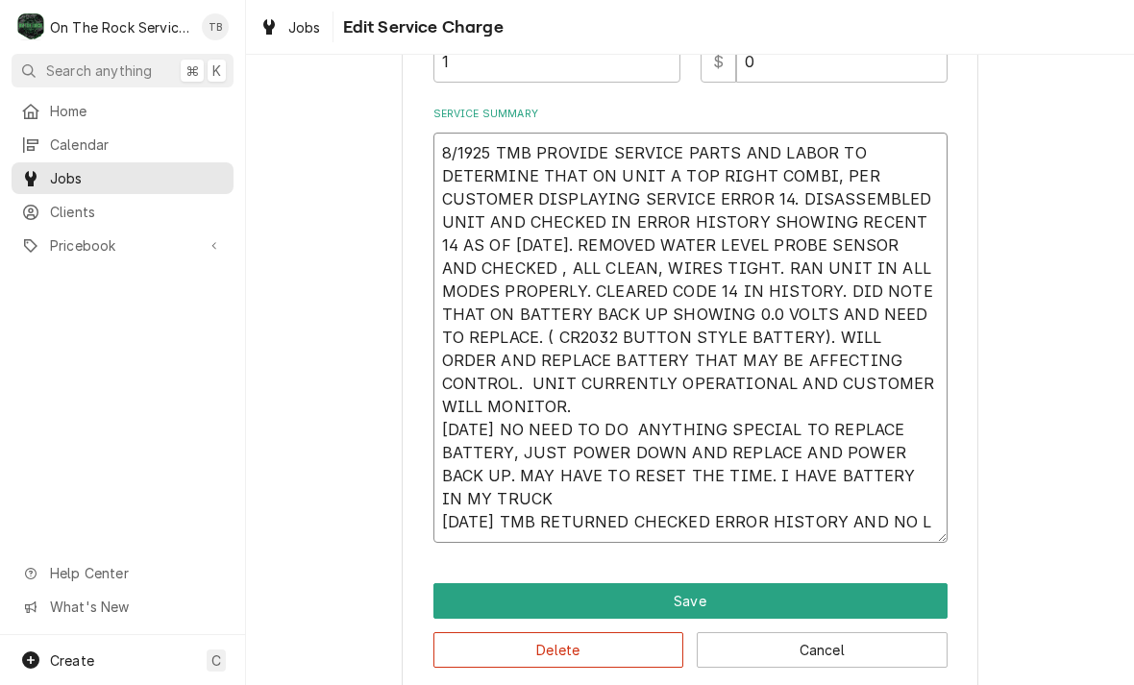
type textarea "x"
type textarea "8/1925 TMB PROVIDE SERVICE PARTS AND LABOR TO DETERMINE THAT ON UNIT A TOP RIGH…"
type textarea "x"
type textarea "8/1925 TMB PROVIDE SERVICE PARTS AND LABOR TO DETERMINE THAT ON UNIT A TOP RIGH…"
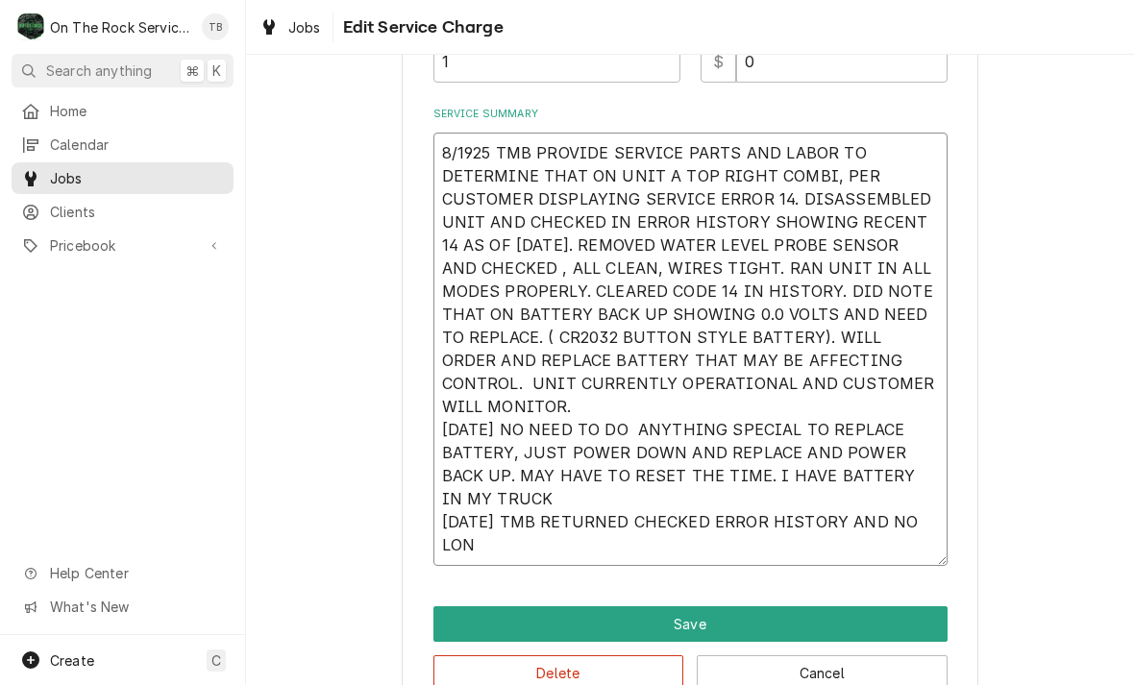
type textarea "x"
type textarea "8/1925 TMB PROVIDE SERVICE PARTS AND LABOR TO DETERMINE THAT ON UNIT A TOP RIGH…"
type textarea "x"
type textarea "8/1925 TMB PROVIDE SERVICE PARTS AND LABOR TO DETERMINE THAT ON UNIT A TOP RIGH…"
type textarea "x"
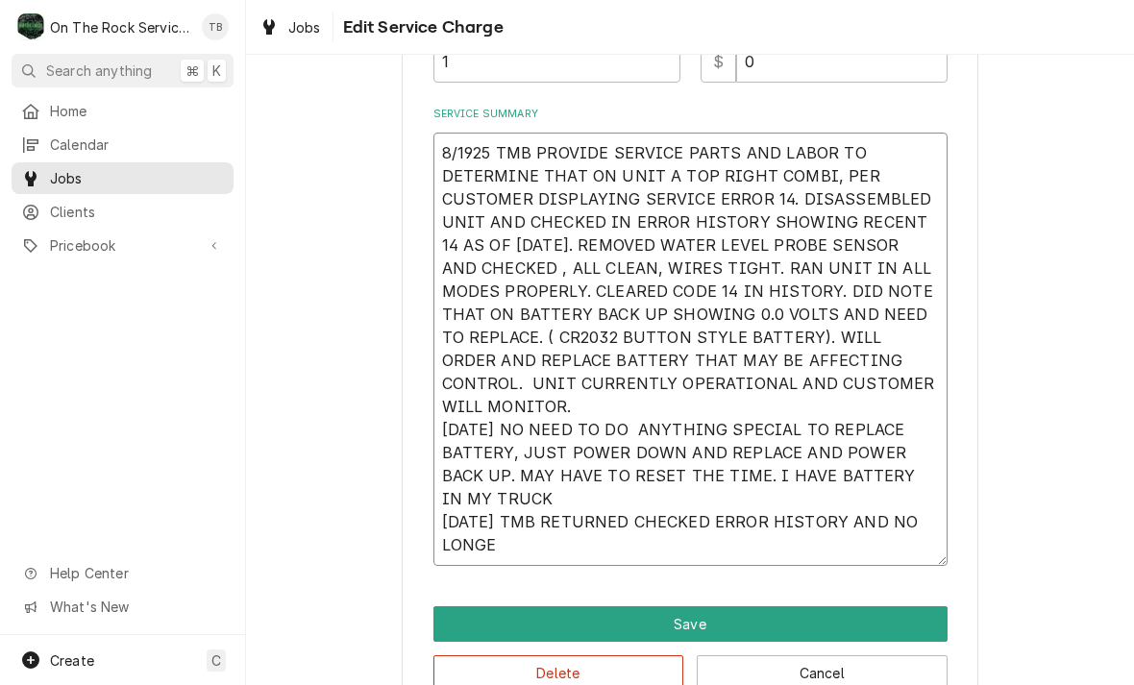
type textarea "8/1925 TMB PROVIDE SERVICE PARTS AND LABOR TO DETERMINE THAT ON UNIT A TOP RIGH…"
type textarea "x"
type textarea "8/1925 TMB PROVIDE SERVICE PARTS AND LABOR TO DETERMINE THAT ON UNIT A TOP RIGH…"
type textarea "x"
type textarea "8/1925 TMB PROVIDE SERVICE PARTS AND LABOR TO DETERMINE THAT ON UNIT A TOP RIGH…"
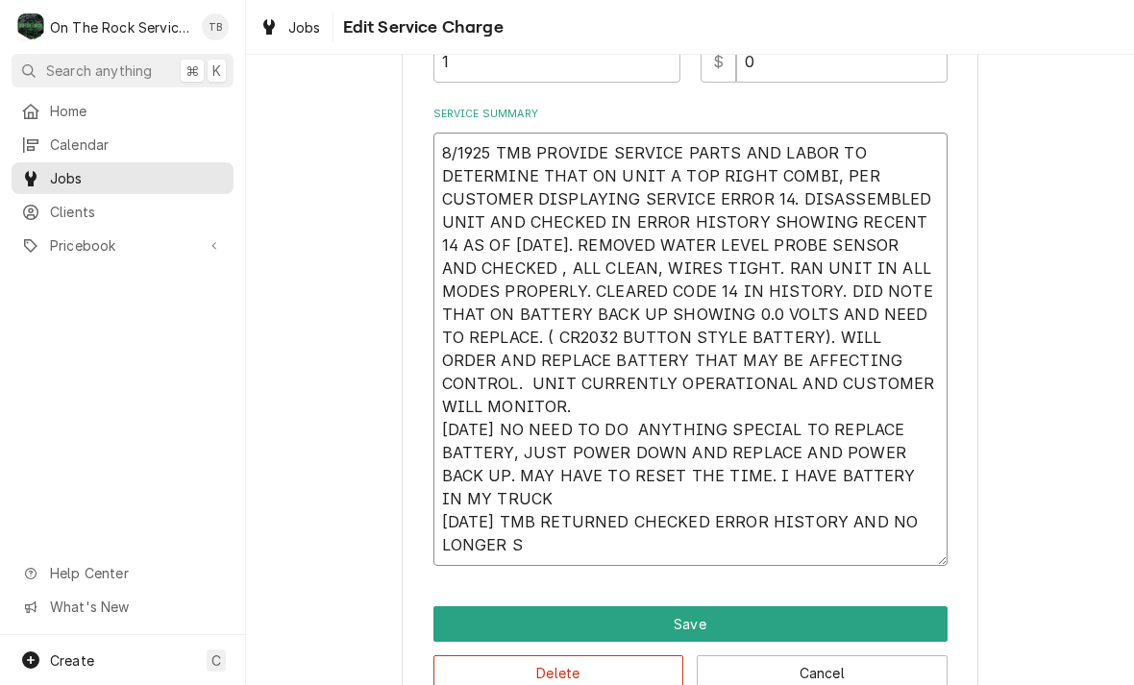
type textarea "x"
type textarea "8/1925 TMB PROVIDE SERVICE PARTS AND LABOR TO DETERMINE THAT ON UNIT A TOP RIGH…"
type textarea "x"
type textarea "8/1925 TMB PROVIDE SERVICE PARTS AND LABOR TO DETERMINE THAT ON UNIT A TOP RIGH…"
type textarea "x"
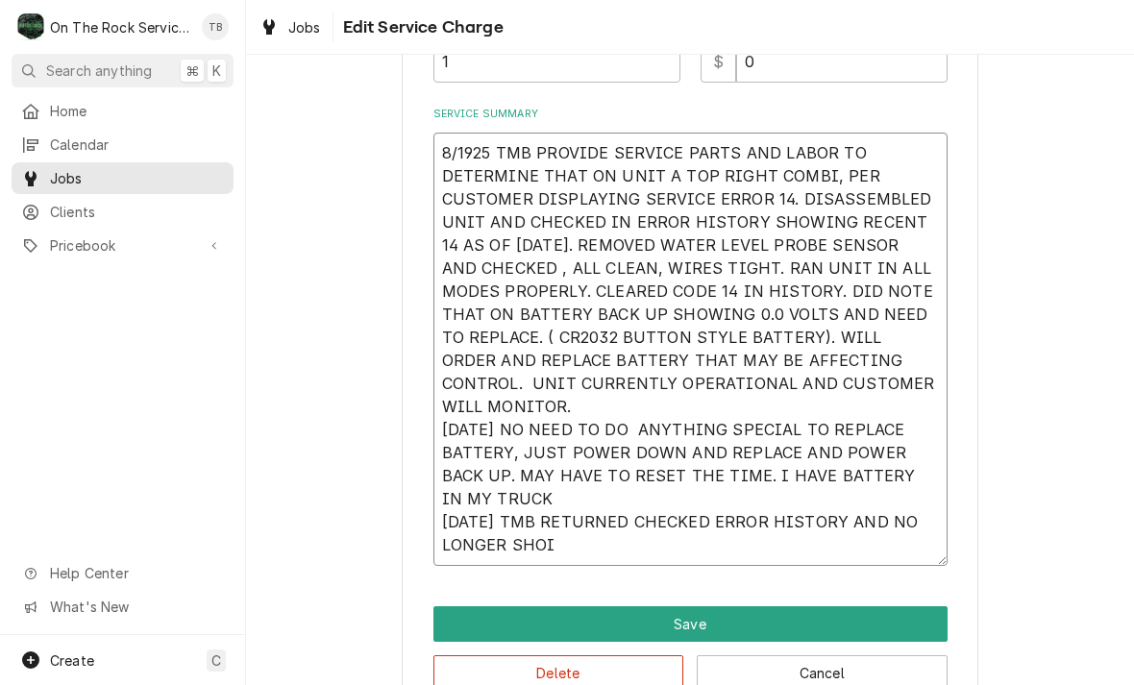
type textarea "8/1925 TMB PROVIDE SERVICE PARTS AND LABOR TO DETERMINE THAT ON UNIT A TOP RIGH…"
type textarea "x"
type textarea "8/1925 TMB PROVIDE SERVICE PARTS AND LABOR TO DETERMINE THAT ON UNIT A TOP RIGH…"
type textarea "x"
type textarea "8/1925 TMB PROVIDE SERVICE PARTS AND LABOR TO DETERMINE THAT ON UNIT A TOP RIGH…"
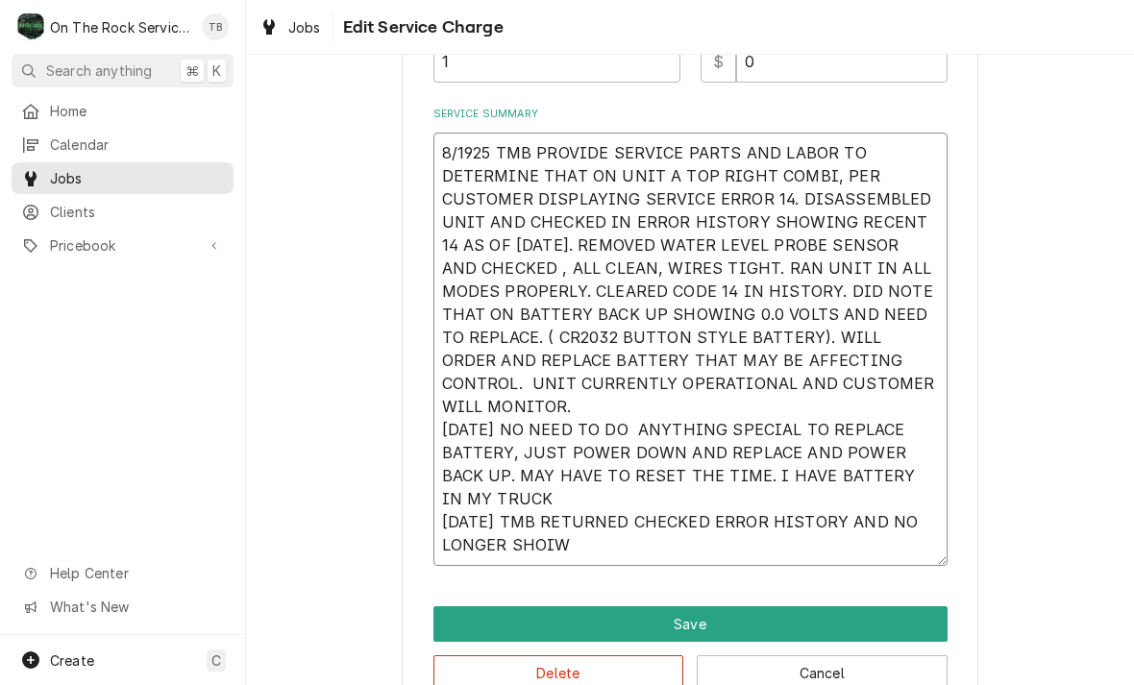
type textarea "x"
type textarea "8/1925 TMB PROVIDE SERVICE PARTS AND LABOR TO DETERMINE THAT ON UNIT A TOP RIGH…"
type textarea "x"
type textarea "8/1925 TMB PROVIDE SERVICE PARTS AND LABOR TO DETERMINE THAT ON UNIT A TOP RIGH…"
type textarea "x"
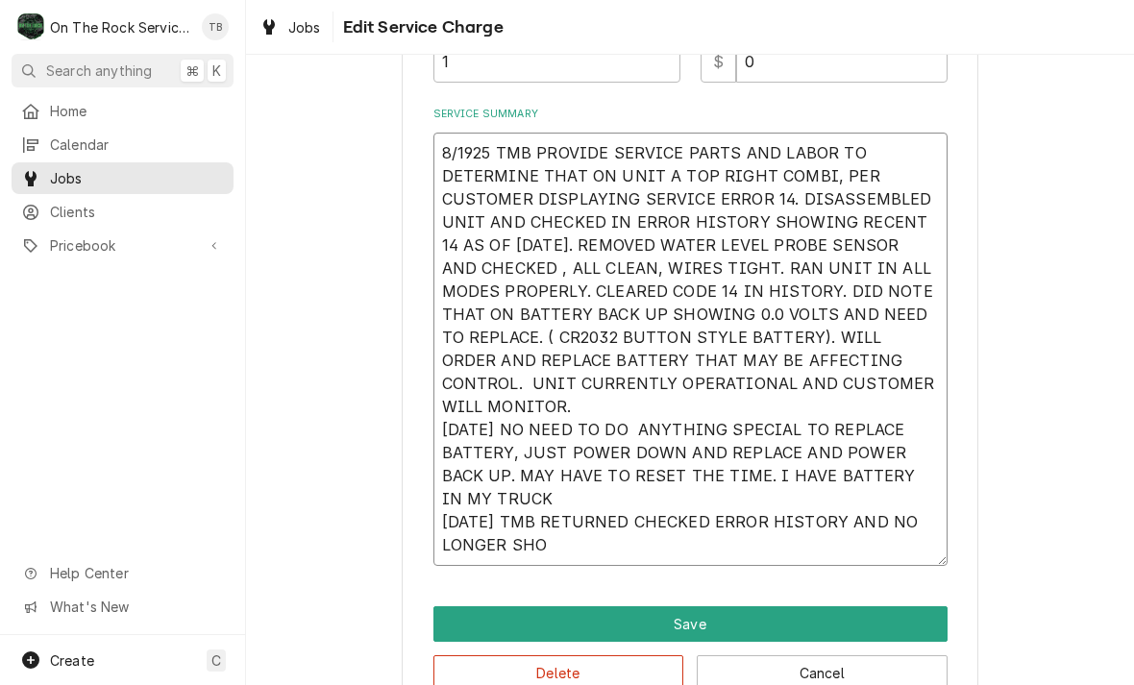
type textarea "8/1925 TMB PROVIDE SERVICE PARTS AND LABOR TO DETERMINE THAT ON UNIT A TOP RIGH…"
type textarea "x"
type textarea "8/1925 TMB PROVIDE SERVICE PARTS AND LABOR TO DETERMINE THAT ON UNIT A TOP RIGH…"
type textarea "x"
type textarea "8/1925 TMB PROVIDE SERVICE PARTS AND LABOR TO DETERMINE THAT ON UNIT A TOP RIGH…"
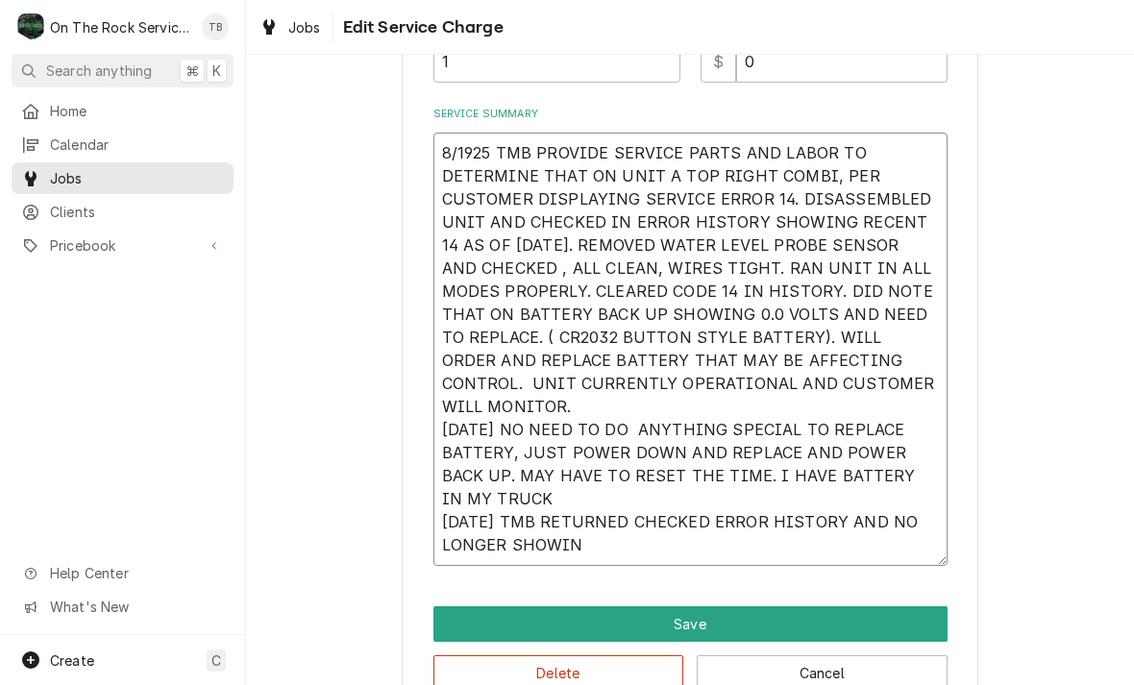
type textarea "x"
type textarea "8/1925 TMB PROVIDE SERVICE PARTS AND LABOR TO DETERMINE THAT ON UNIT A TOP RIGH…"
type textarea "x"
type textarea "8/1925 TMB PROVIDE SERVICE PARTS AND LABOR TO DETERMINE THAT ON UNIT A TOP RIGH…"
type textarea "x"
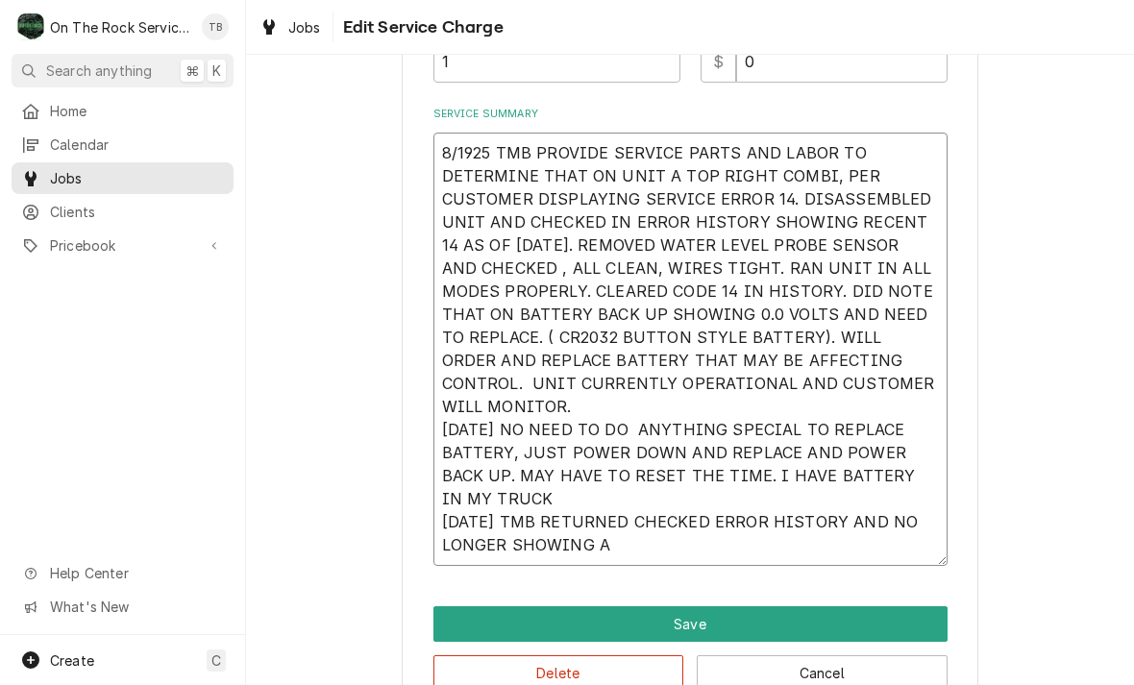
type textarea "8/1925 TMB PROVIDE SERVICE PARTS AND LABOR TO DETERMINE THAT ON UNIT A TOP RIGH…"
type textarea "x"
type textarea "8/1925 TMB PROVIDE SERVICE PARTS AND LABOR TO DETERMINE THAT ON UNIT A TOP RIGH…"
type textarea "x"
type textarea "8/1925 TMB PROVIDE SERVICE PARTS AND LABOR TO DETERMINE THAT ON UNIT A TOP RIGH…"
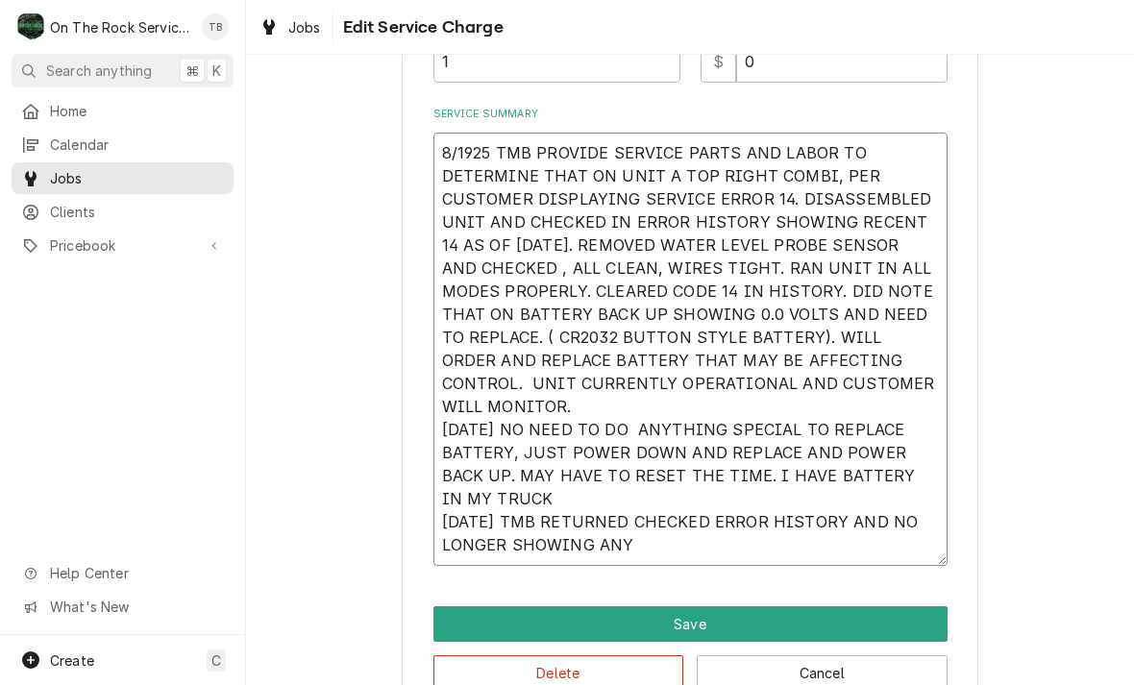
type textarea "x"
type textarea "8/1925 TMB PROVIDE SERVICE PARTS AND LABOR TO DETERMINE THAT ON UNIT A TOP RIGH…"
type textarea "x"
type textarea "8/1925 TMB PROVIDE SERVICE PARTS AND LABOR TO DETERMINE THAT ON UNIT A TOP RIGH…"
type textarea "x"
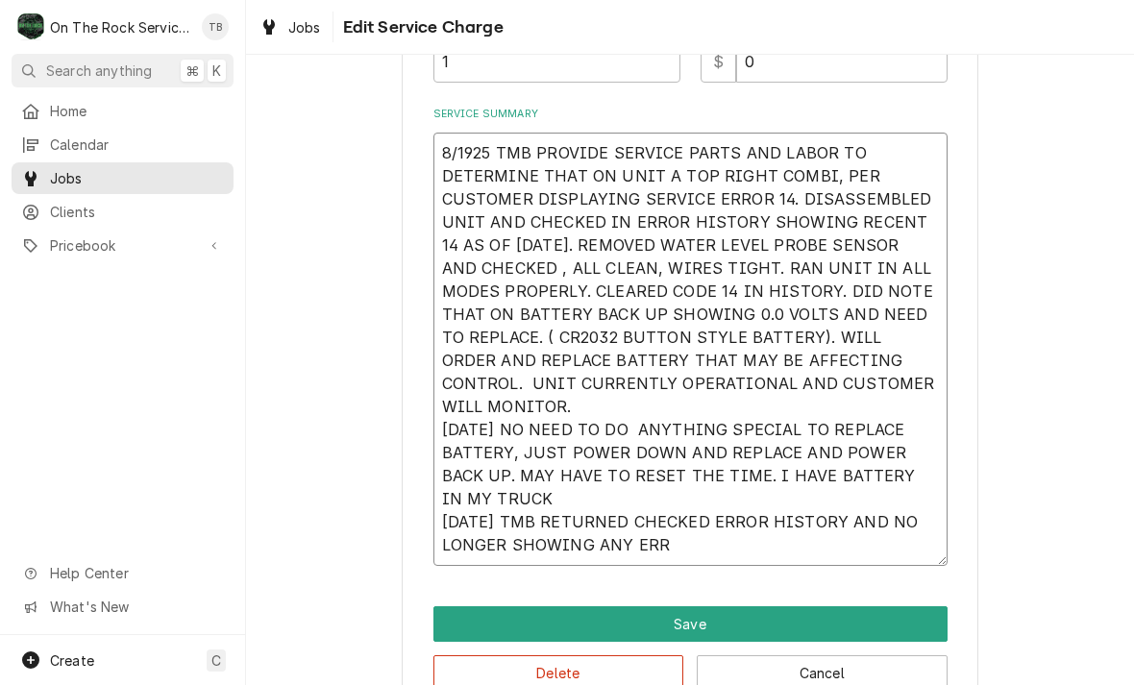
type textarea "8/1925 TMB PROVIDE SERVICE PARTS AND LABOR TO DETERMINE THAT ON UNIT A TOP RIGH…"
type textarea "x"
type textarea "8/1925 TMB PROVIDE SERVICE PARTS AND LABOR TO DETERMINE THAT ON UNIT A TOP RIGH…"
type textarea "x"
type textarea "8/1925 TMB PROVIDE SERVICE PARTS AND LABOR TO DETERMINE THAT ON UNIT A TOP RIGH…"
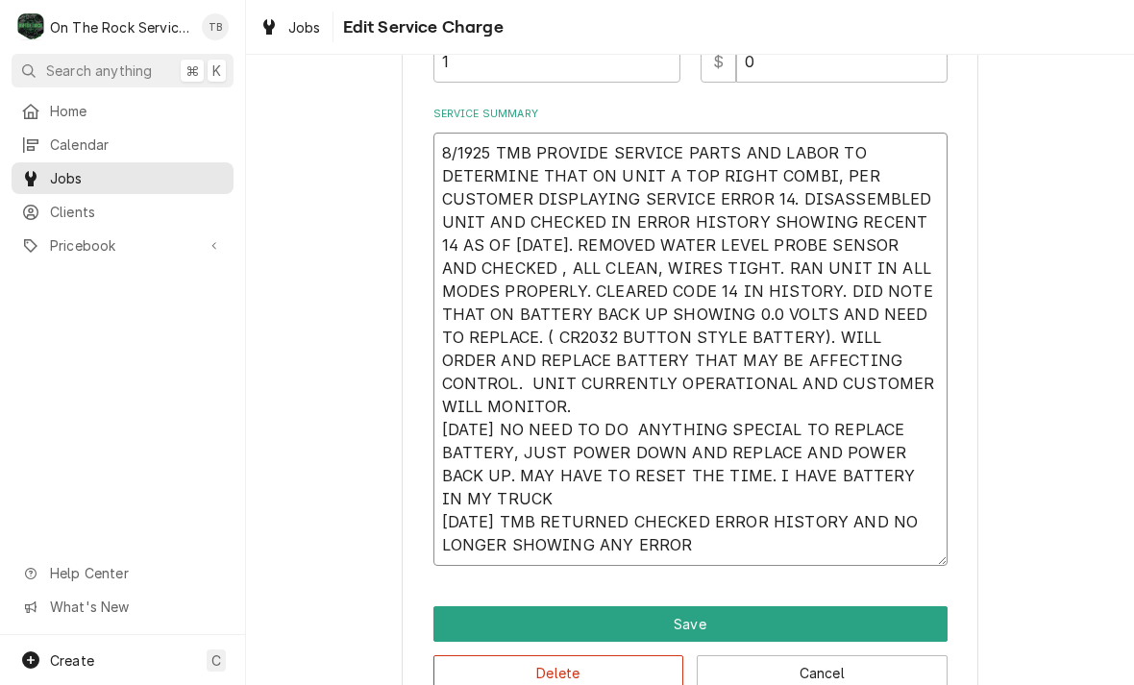
type textarea "x"
type textarea "8/1925 TMB PROVIDE SERVICE PARTS AND LABOR TO DETERMINE THAT ON UNIT A TOP RIGH…"
type textarea "x"
type textarea "8/1925 TMB PROVIDE SERVICE PARTS AND LABOR TO DETERMINE THAT ON UNIT A TOP RIGH…"
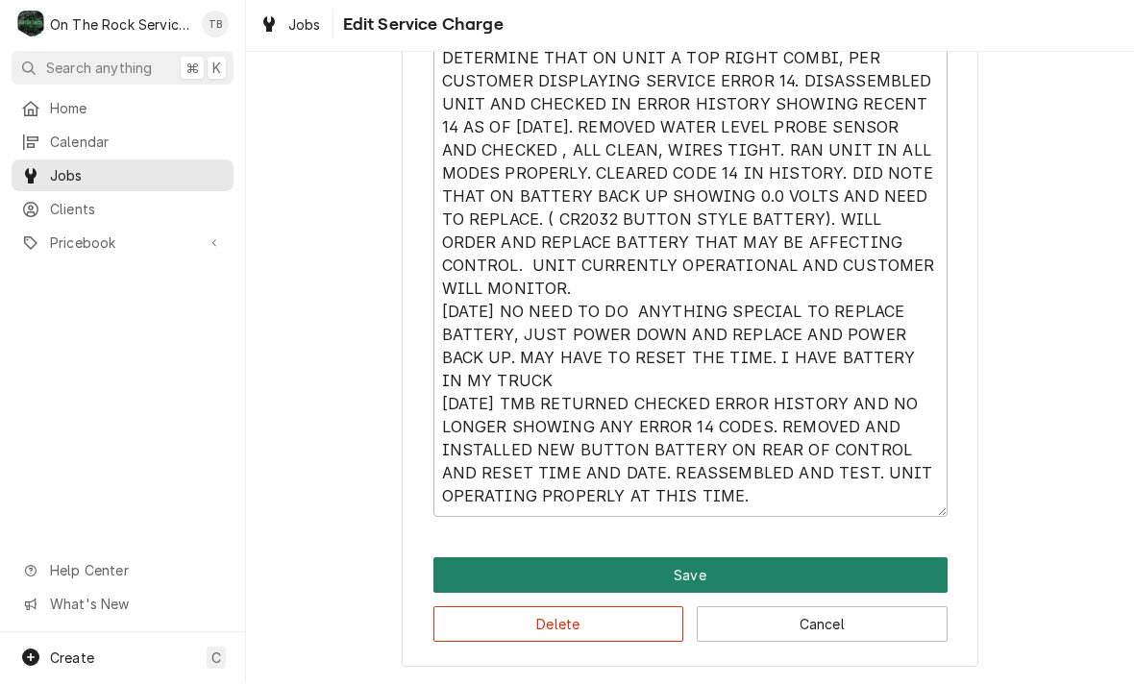
click at [717, 582] on button "Save" at bounding box center [690, 578] width 514 height 36
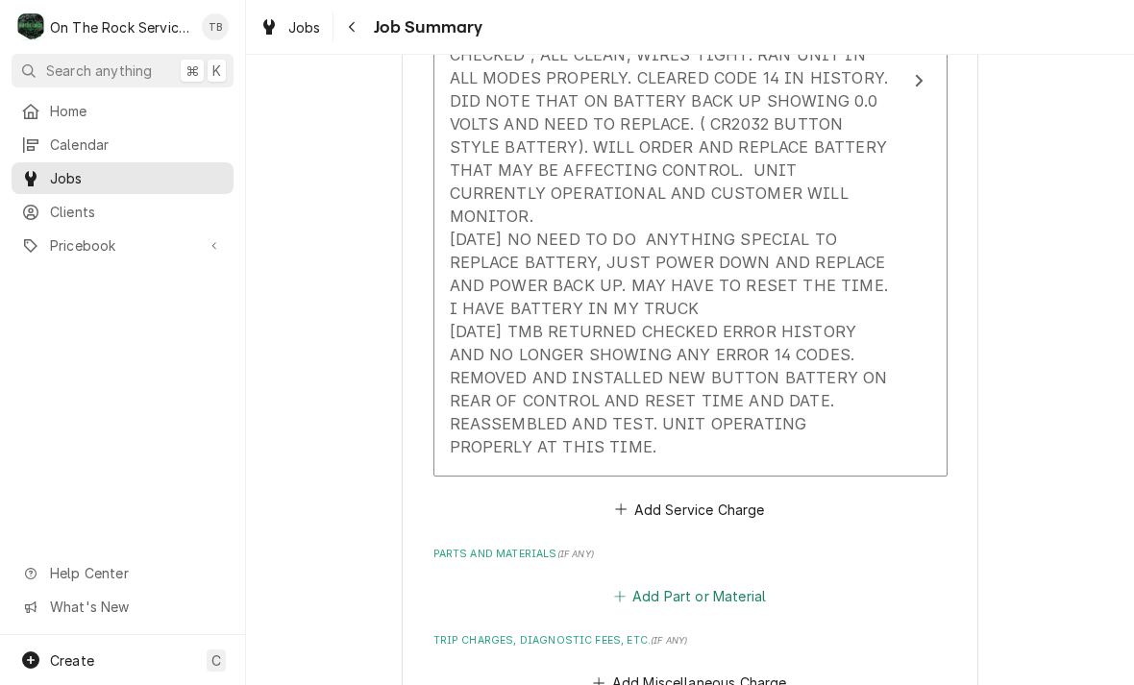
click at [757, 583] on button "Add Part or Material" at bounding box center [689, 596] width 159 height 27
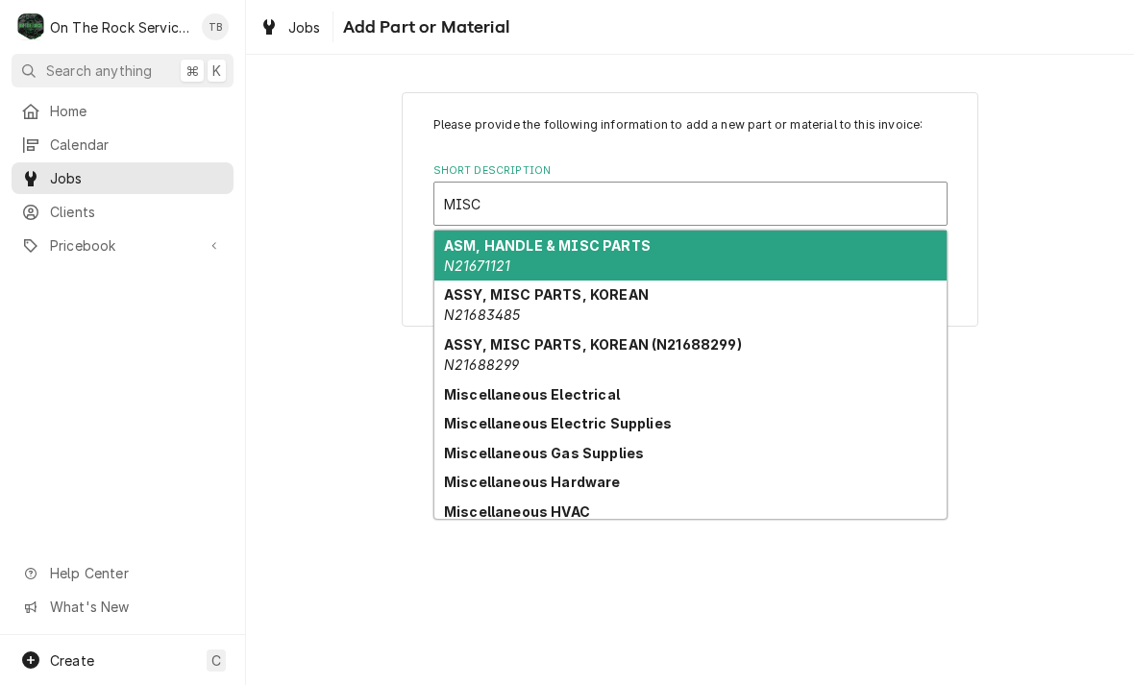
click at [601, 387] on strong "Miscellaneous Electrical" at bounding box center [532, 394] width 176 height 16
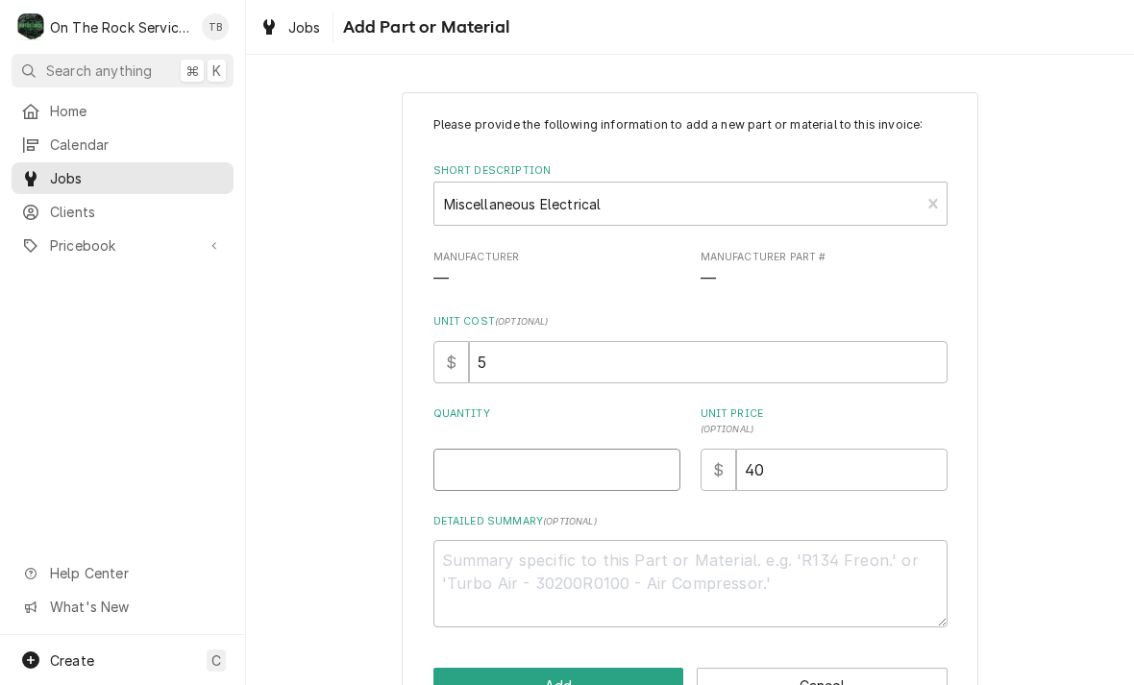
click at [581, 449] on input "Quantity" at bounding box center [556, 470] width 247 height 42
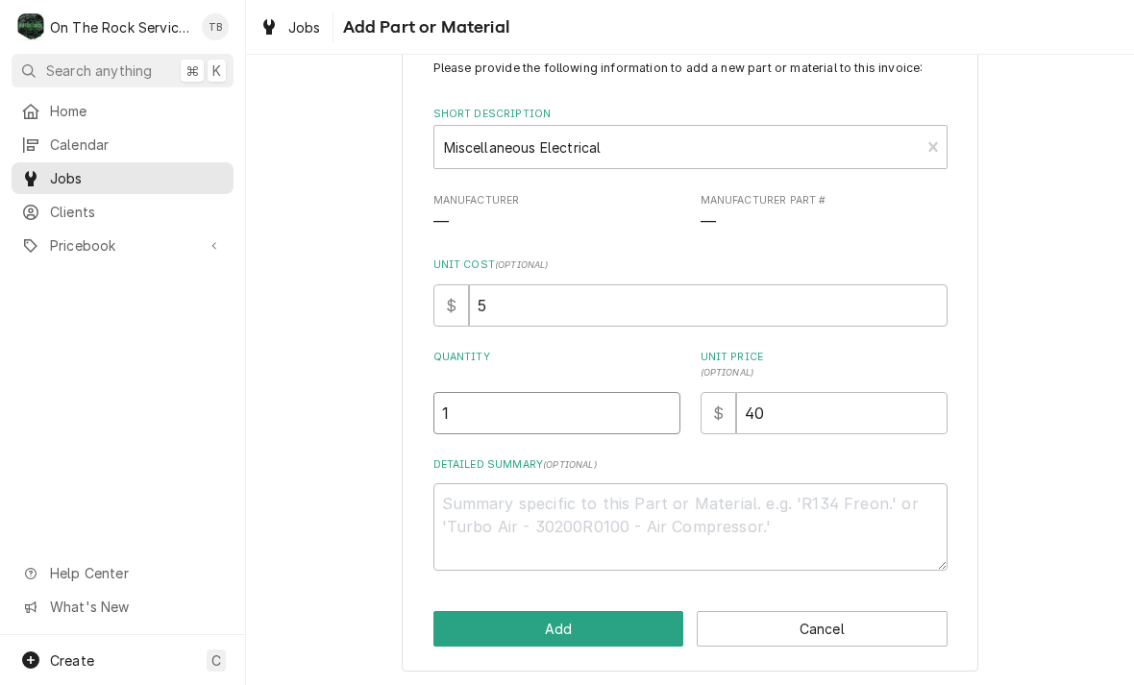
scroll to position [57, 0]
click at [326, 527] on div "Please provide the following information to add a new part or material to this …" at bounding box center [690, 353] width 888 height 670
click at [618, 627] on button "Add" at bounding box center [558, 629] width 251 height 36
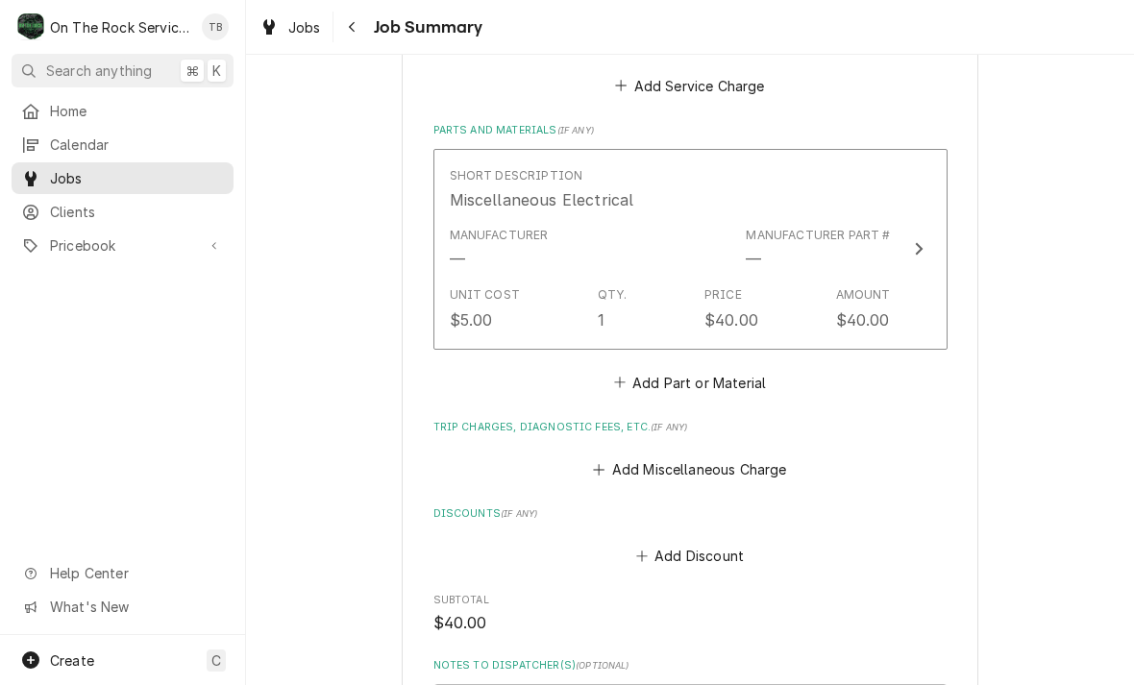
scroll to position [1368, 0]
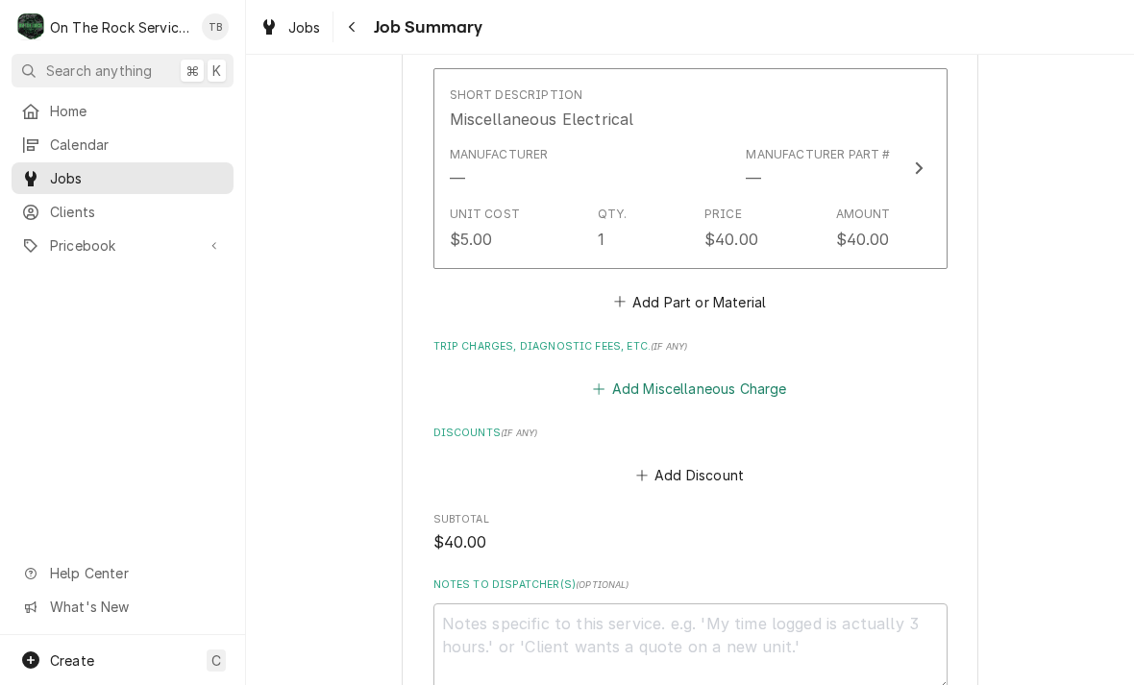
click at [757, 376] on button "Add Miscellaneous Charge" at bounding box center [690, 389] width 200 height 27
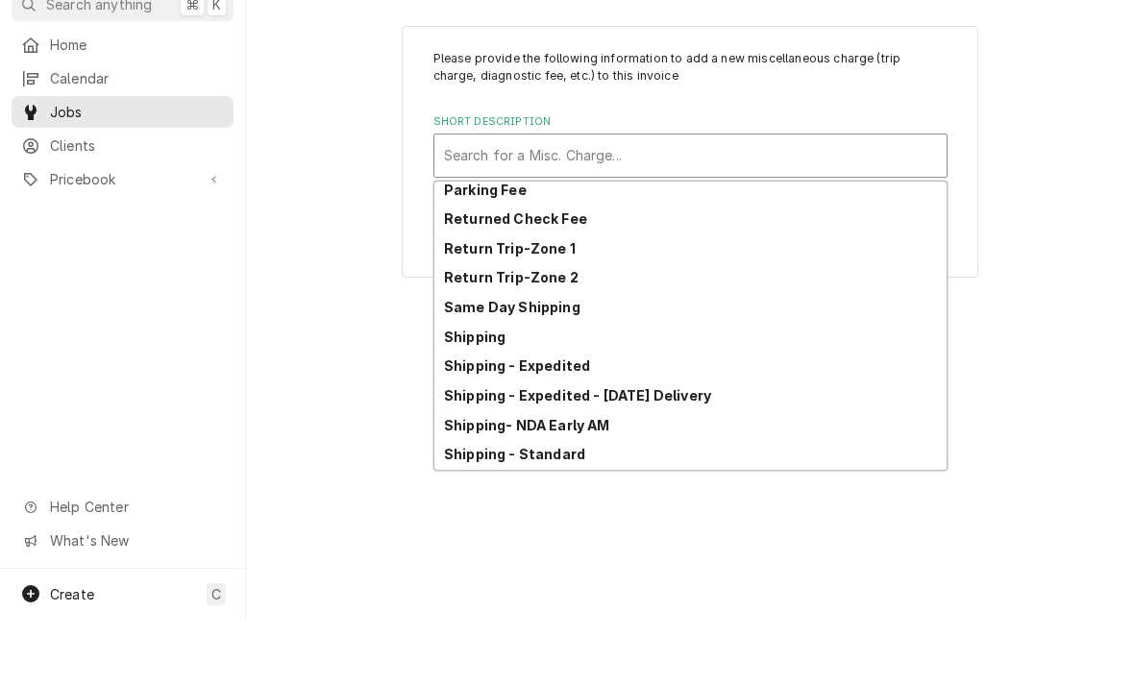
scroll to position [124, 0]
click at [570, 301] on div "Return Trip-Zone 1" at bounding box center [690, 316] width 512 height 30
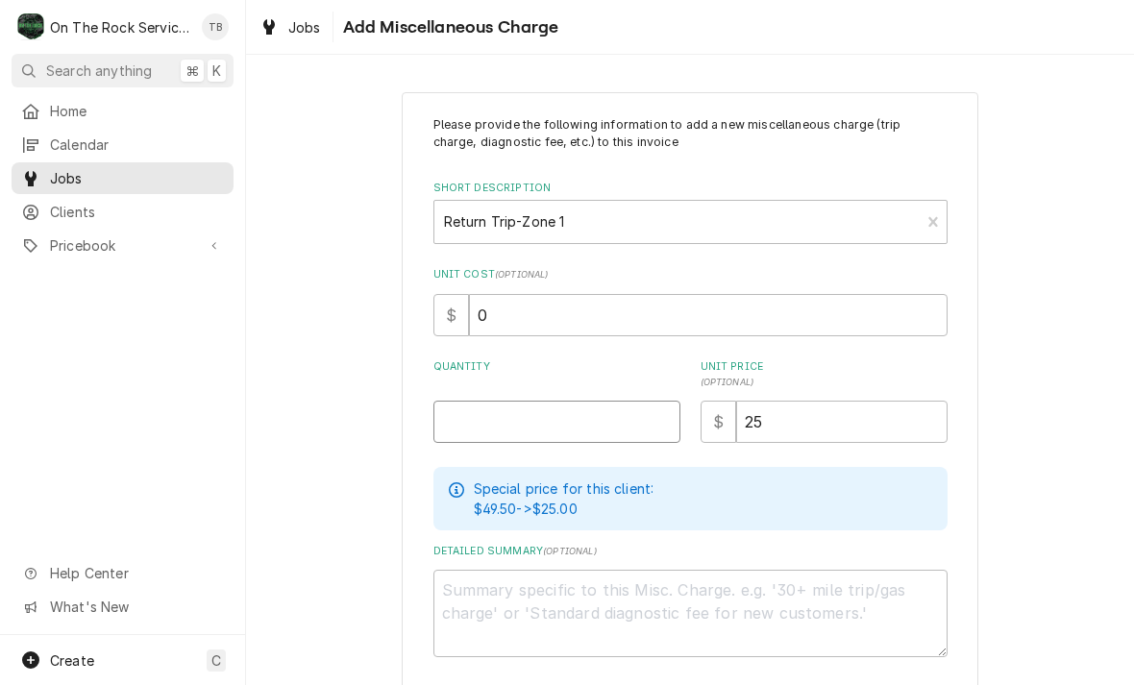
click at [546, 418] on input "Quantity" at bounding box center [556, 422] width 247 height 42
click at [1107, 333] on div "Please provide the following information to add a new miscellaneous charge (tri…" at bounding box center [690, 425] width 888 height 700
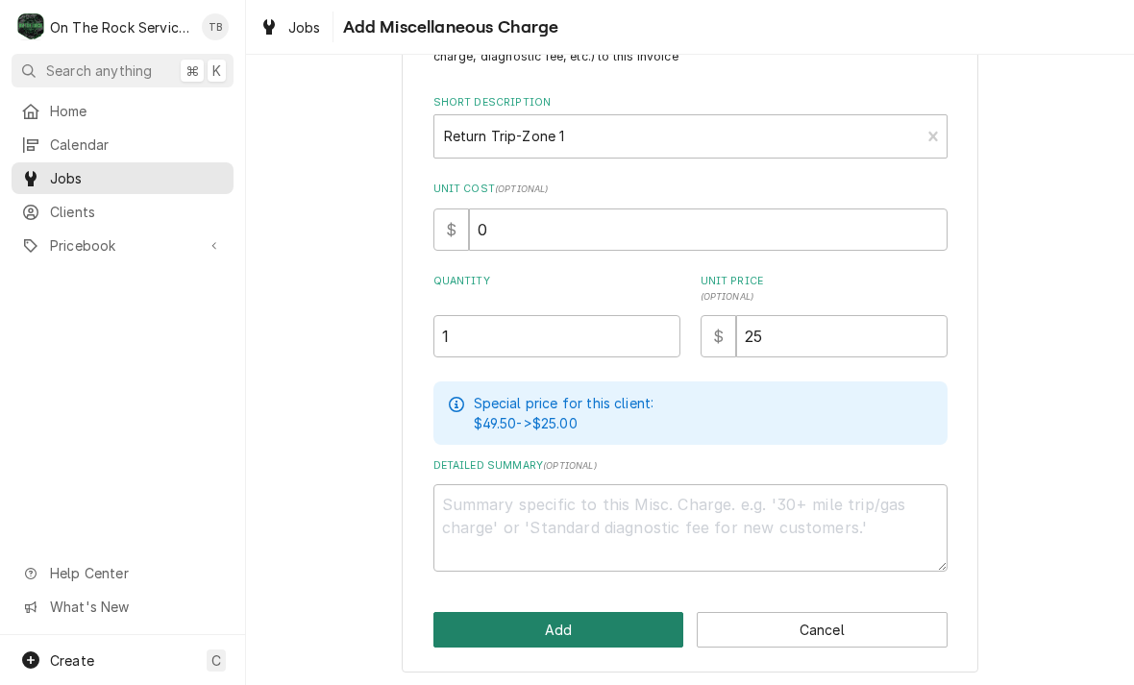
click at [575, 629] on button "Add" at bounding box center [558, 630] width 251 height 36
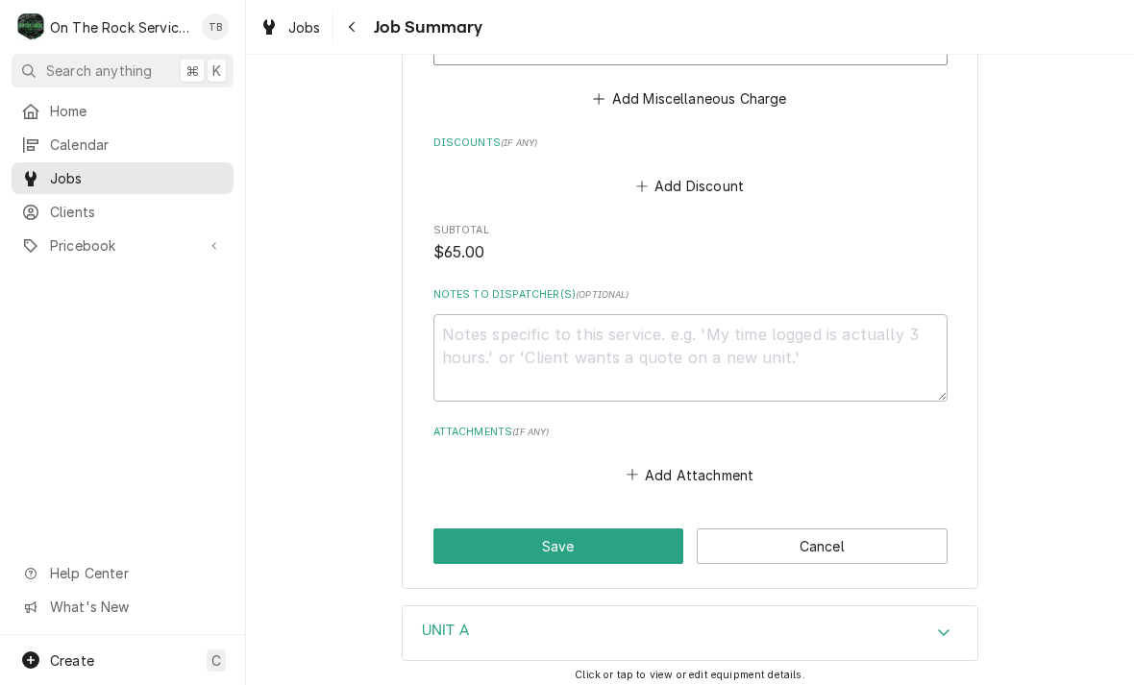
scroll to position [1829, 0]
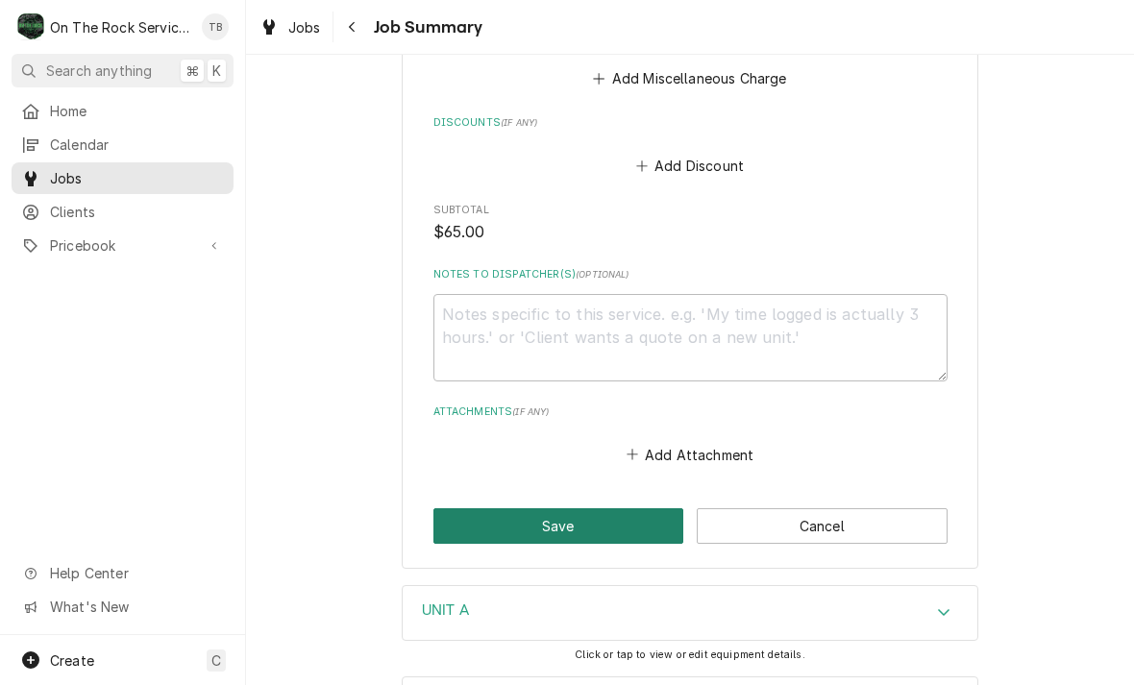
click at [580, 508] on button "Save" at bounding box center [558, 526] width 251 height 36
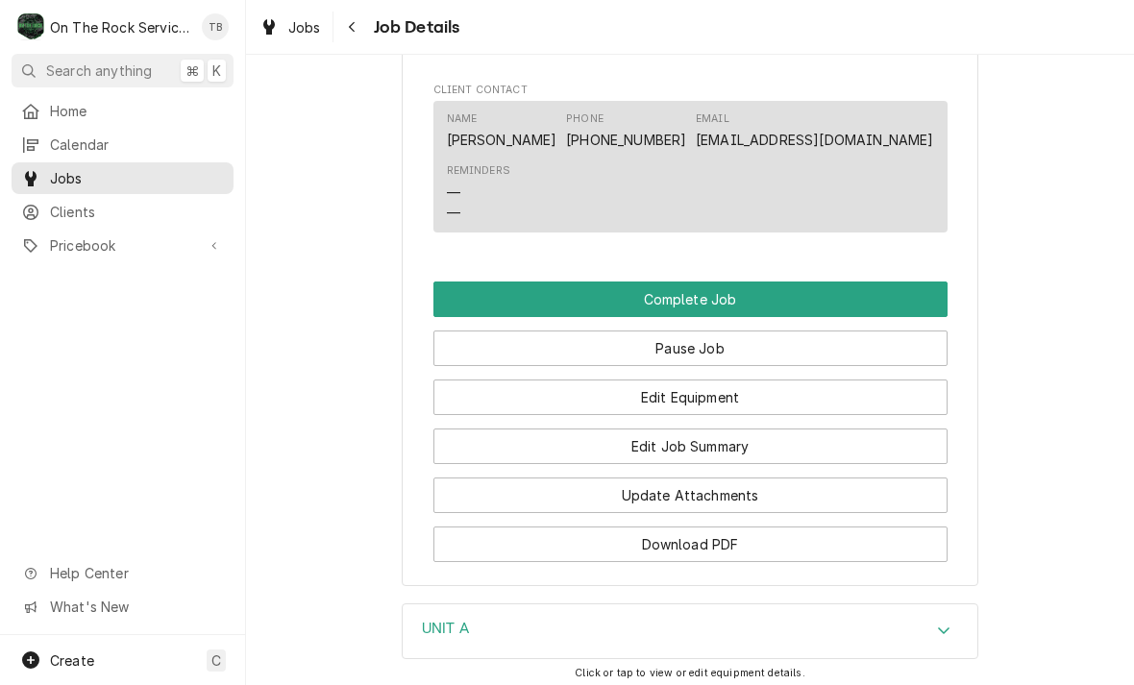
scroll to position [1871, 0]
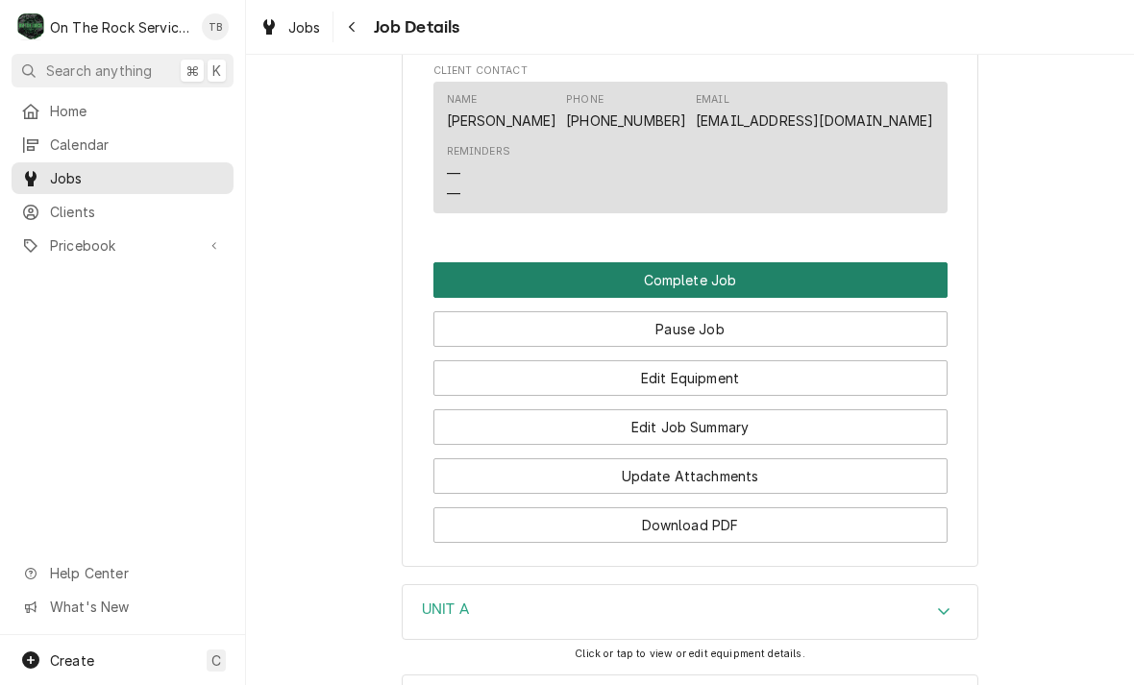
click at [721, 270] on button "Complete Job" at bounding box center [690, 280] width 514 height 36
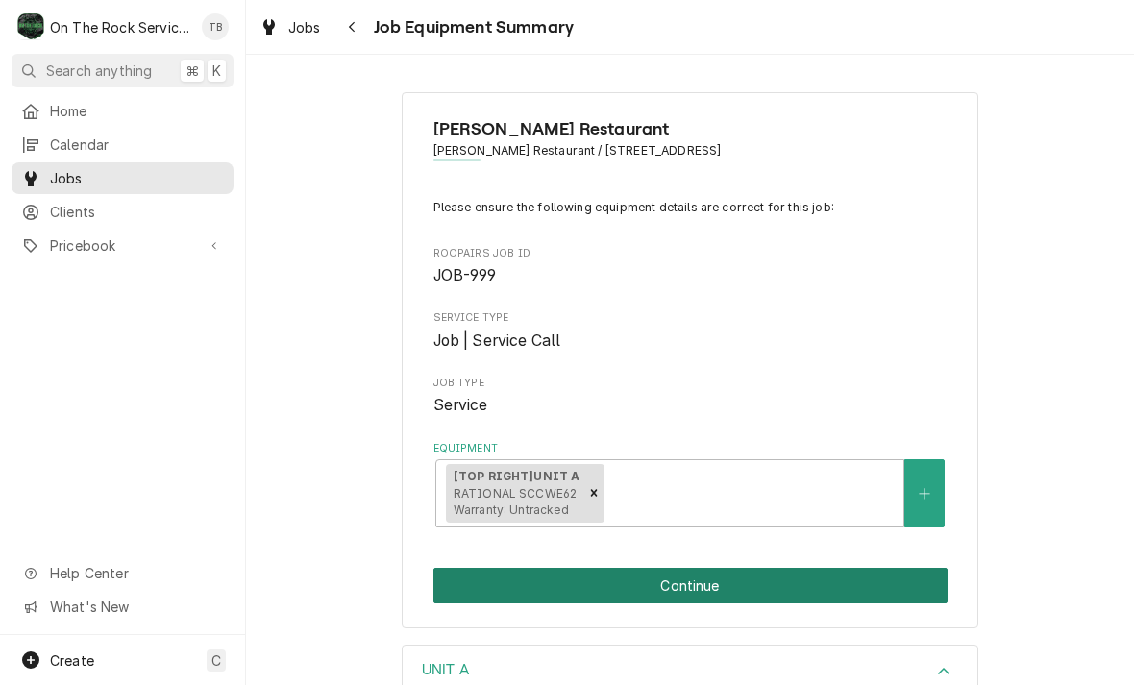
click at [698, 592] on button "Continue" at bounding box center [690, 586] width 514 height 36
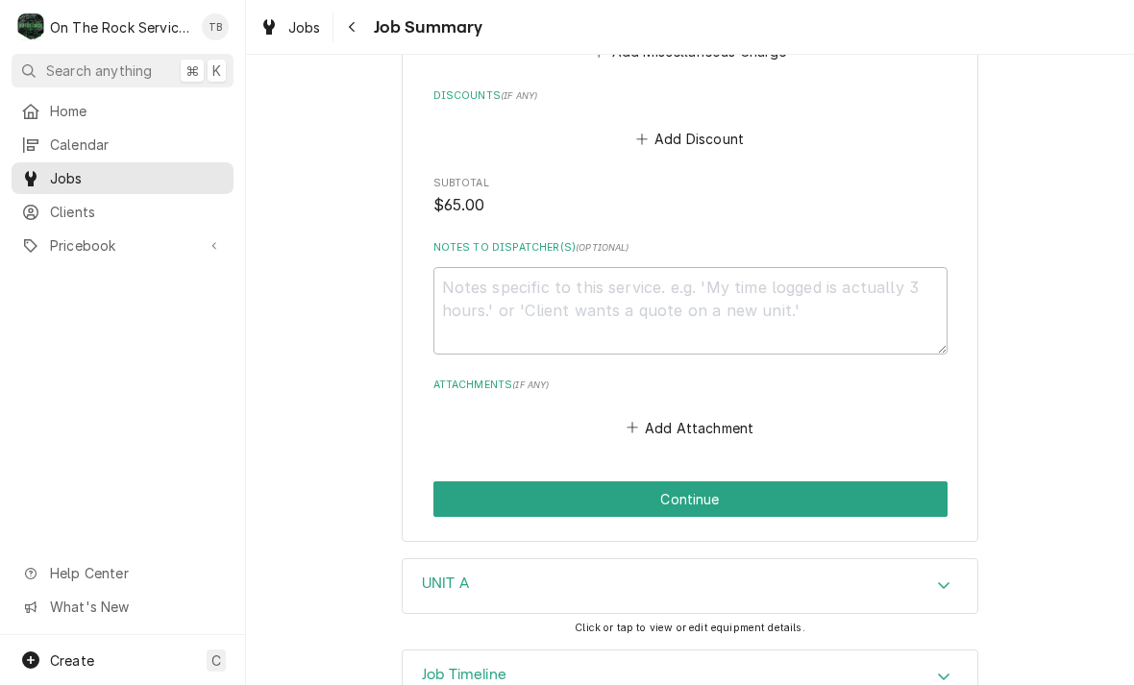
scroll to position [1854, 0]
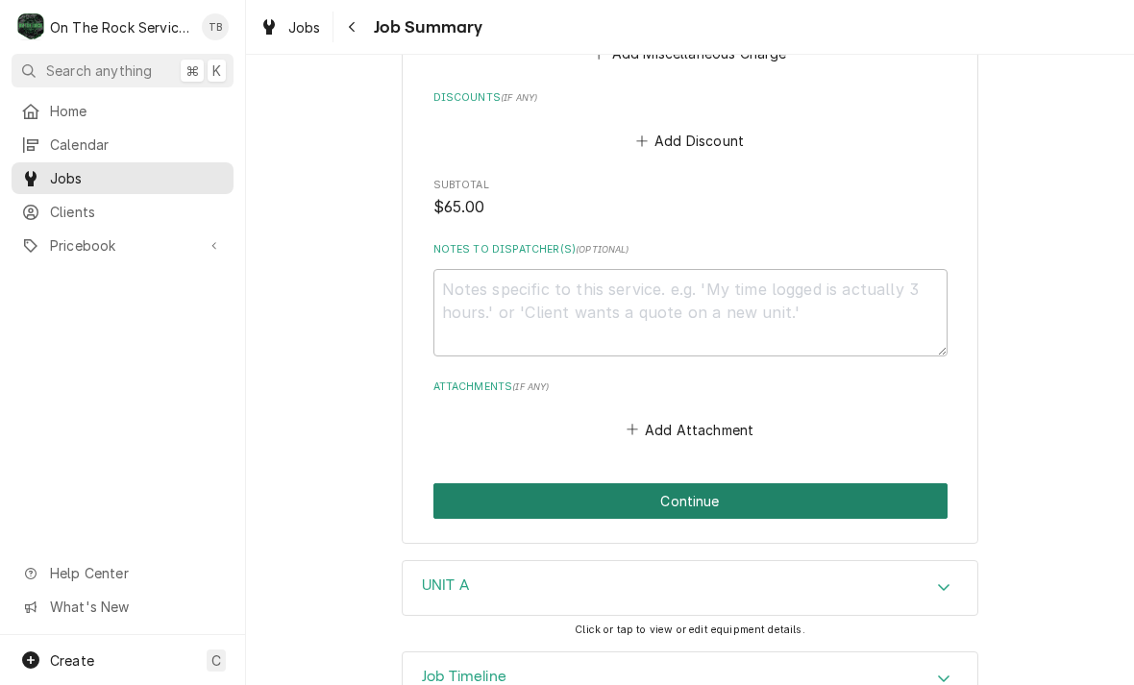
click at [680, 483] on button "Continue" at bounding box center [690, 501] width 514 height 36
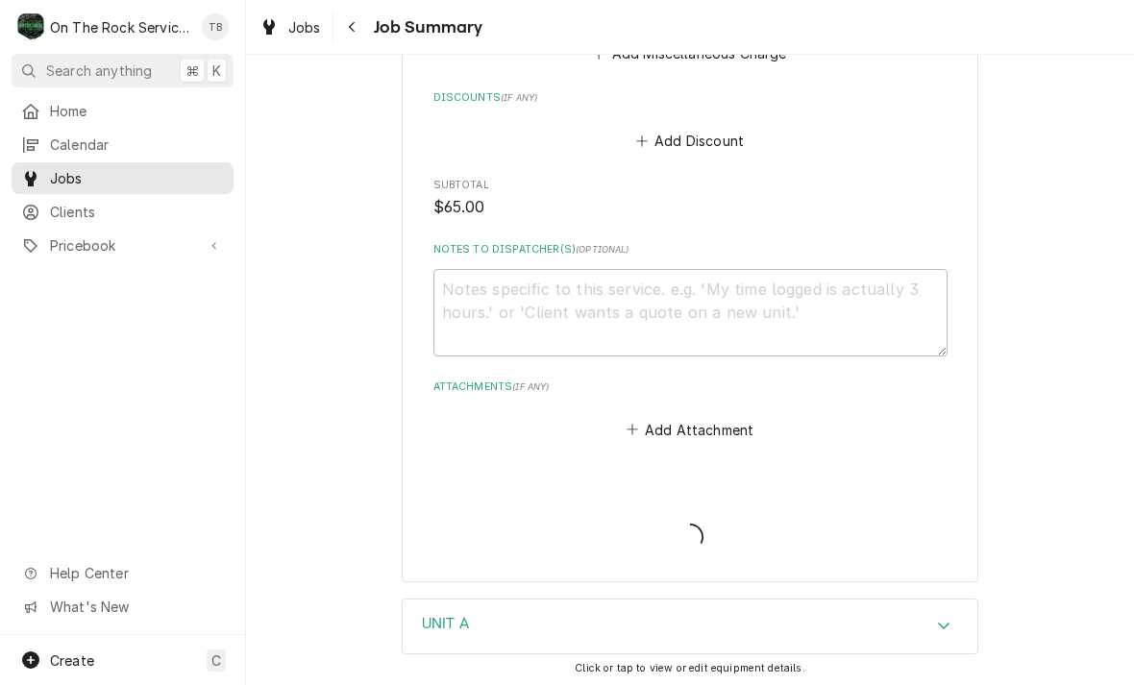
type textarea "x"
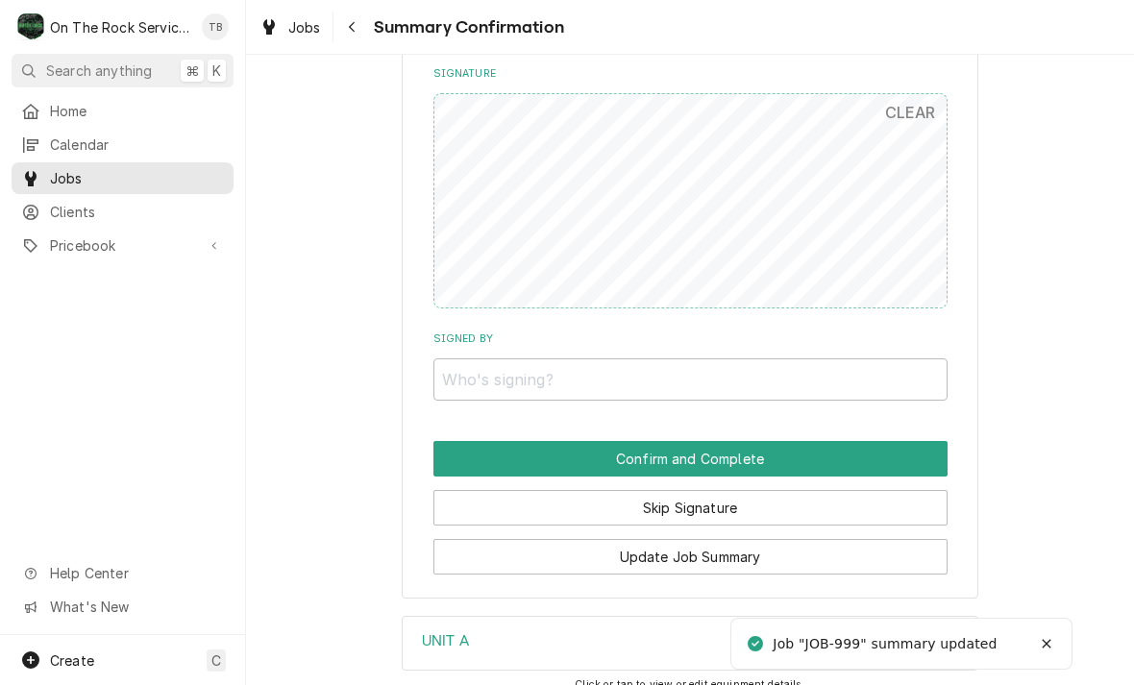
scroll to position [1588, 0]
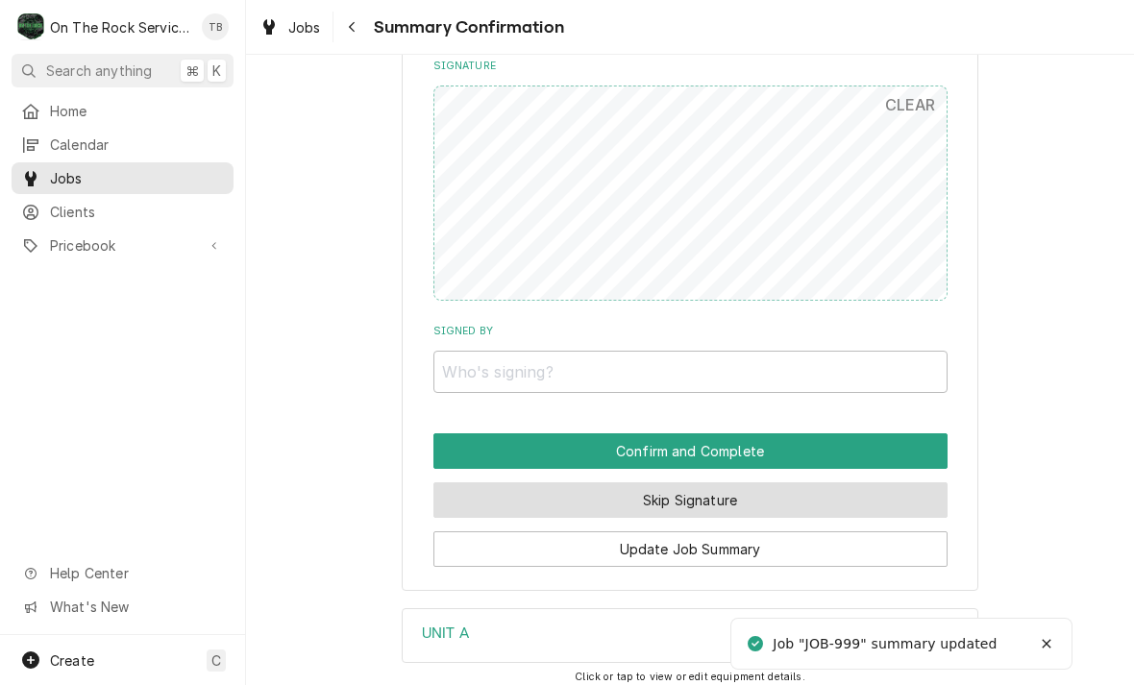
click at [686, 490] on button "Skip Signature" at bounding box center [690, 500] width 514 height 36
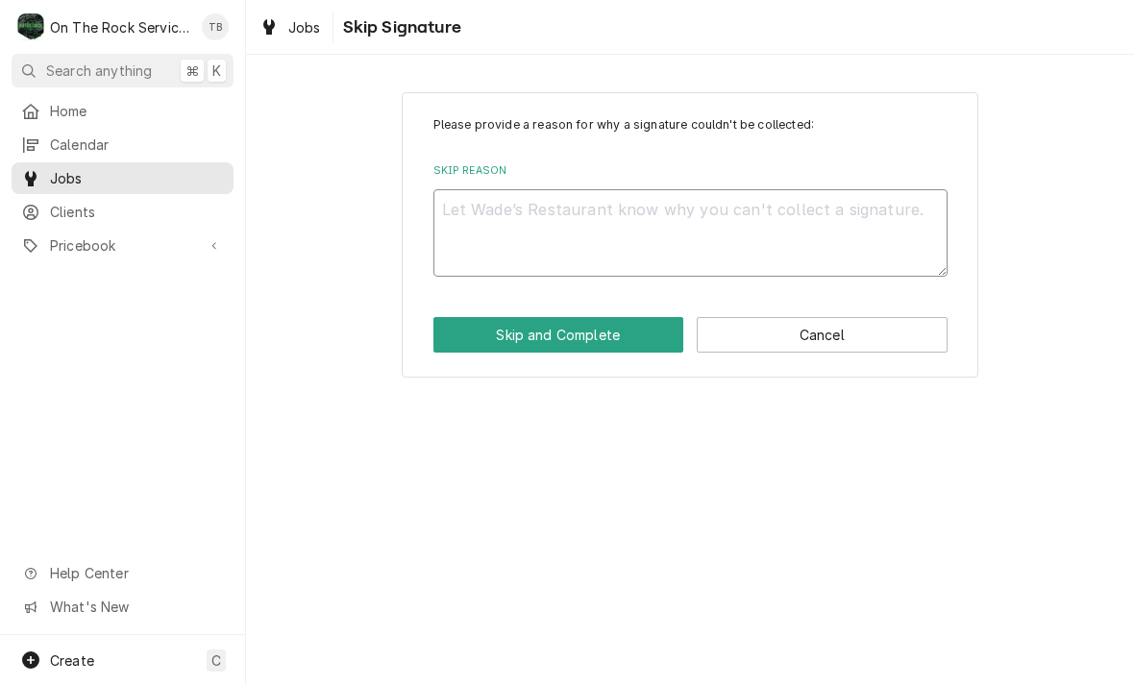
click at [578, 218] on textarea "Skip Reason" at bounding box center [690, 232] width 514 height 87
type textarea "x"
type textarea "S"
type textarea "x"
type textarea "SK"
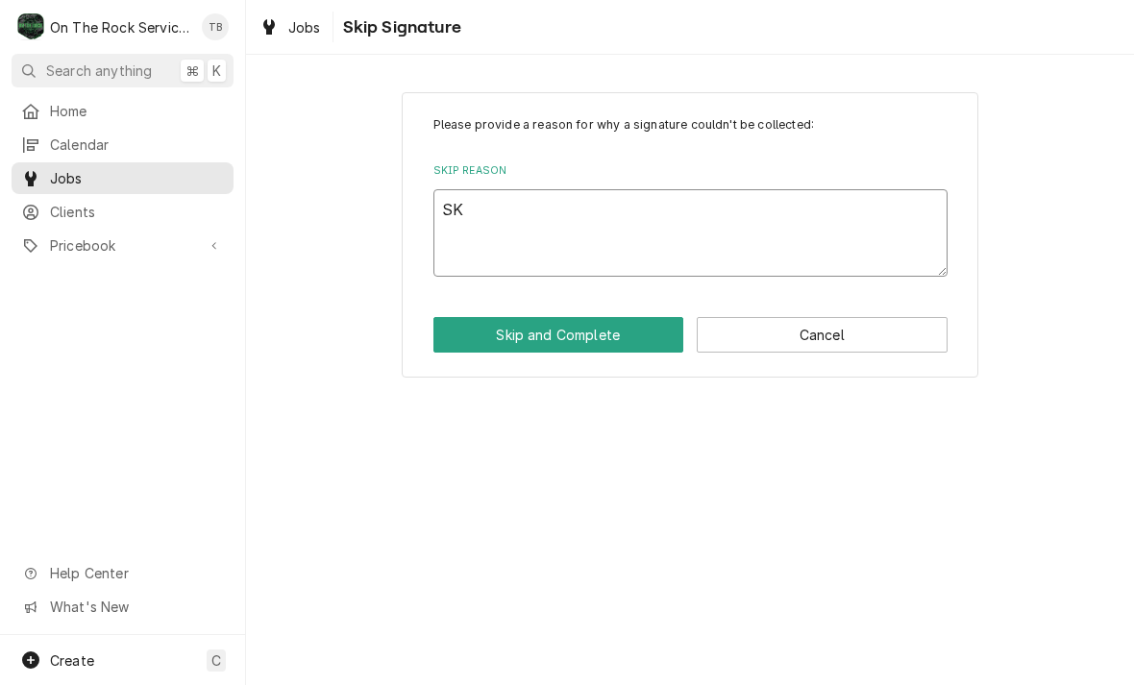
type textarea "x"
type textarea "SKI"
type textarea "x"
type textarea "SKIP"
click at [586, 339] on button "Skip and Complete" at bounding box center [558, 335] width 251 height 36
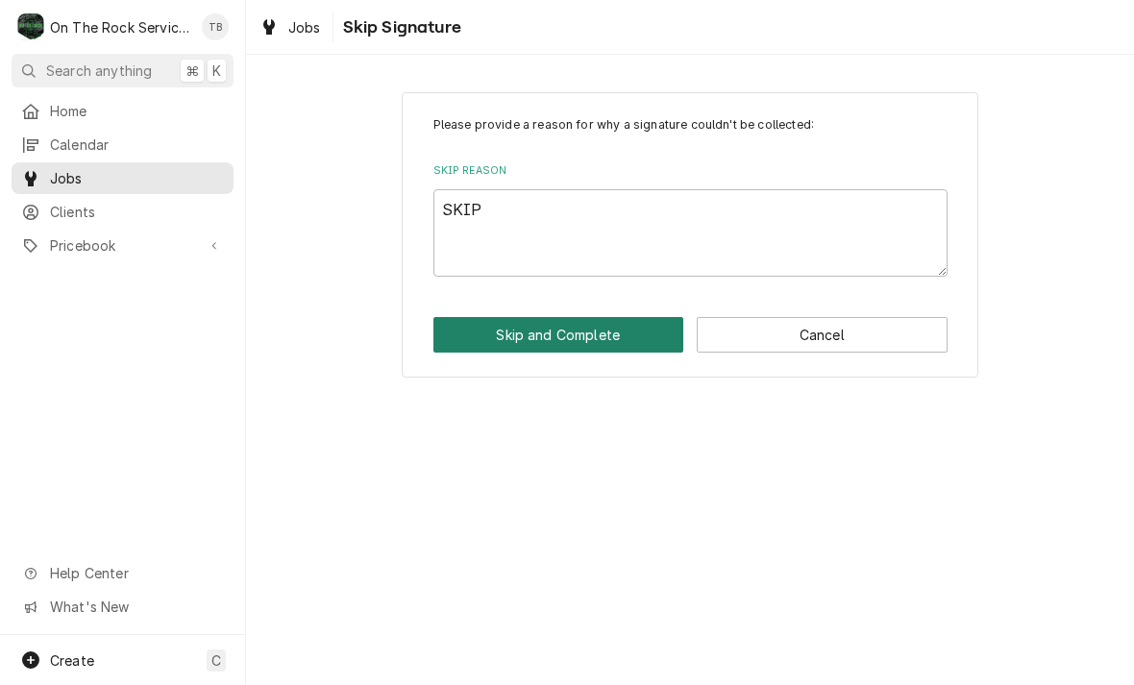
type textarea "x"
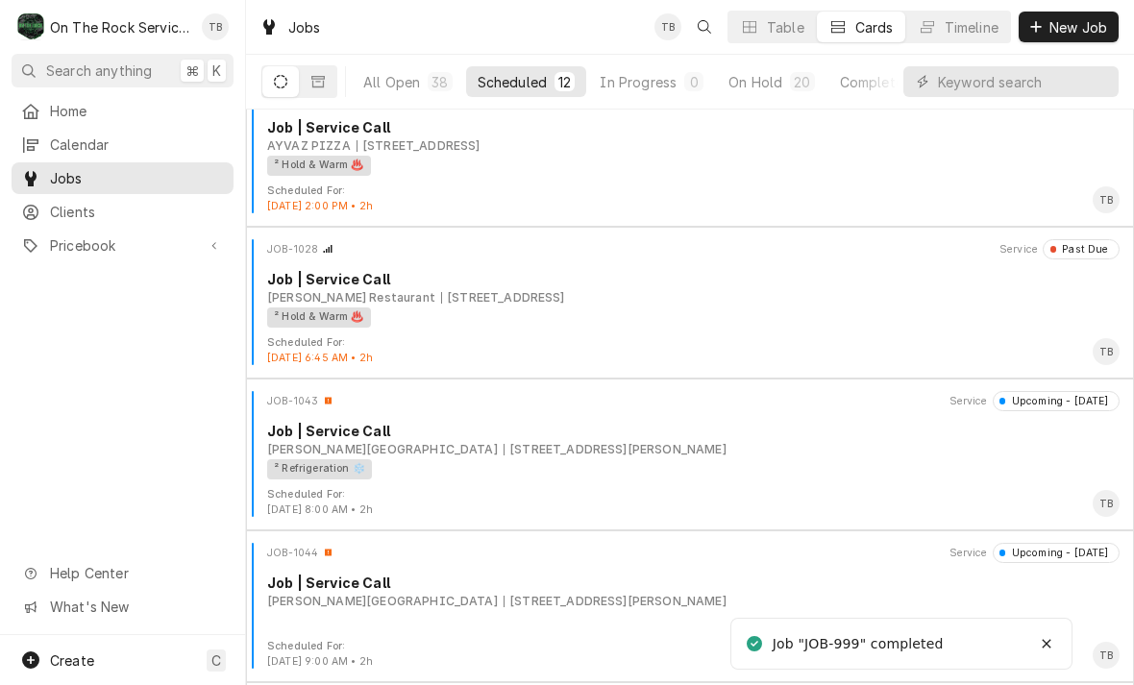
scroll to position [404, 0]
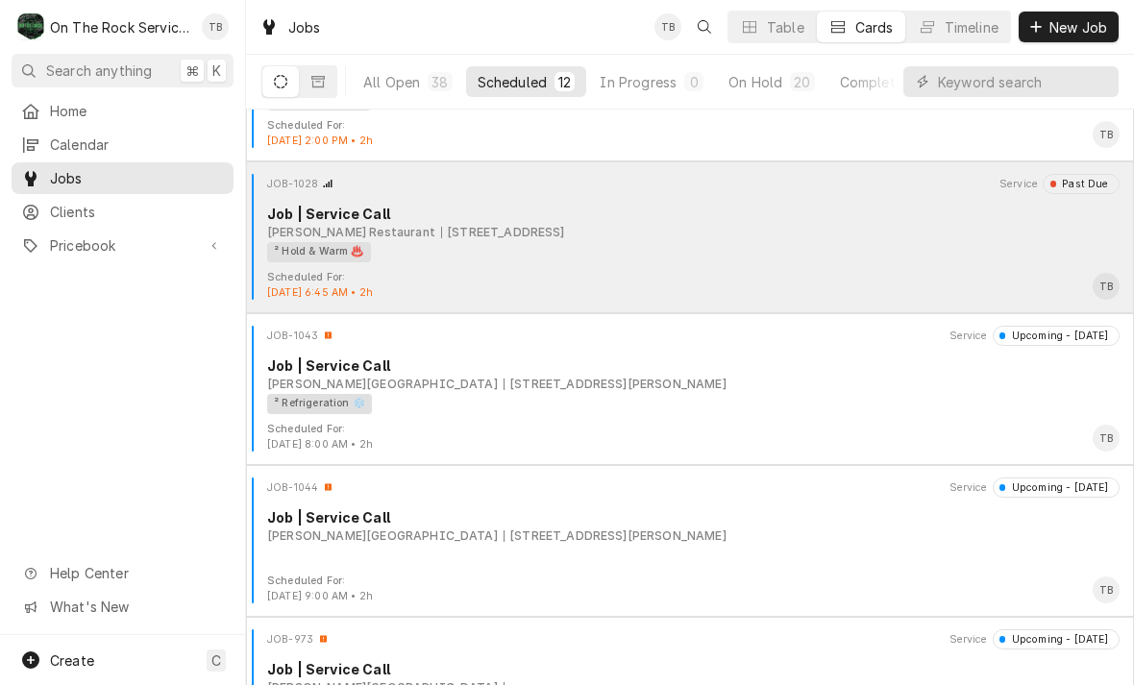
click at [702, 254] on div "² Hold & Warm ♨️" at bounding box center [686, 252] width 839 height 20
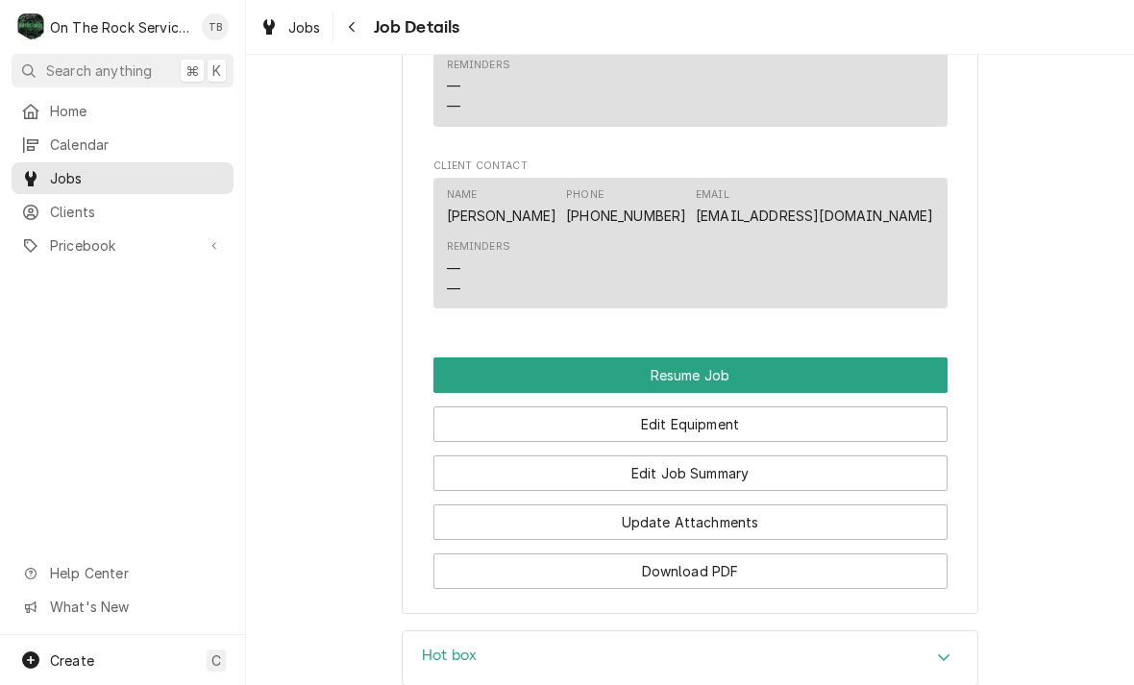
scroll to position [2016, 0]
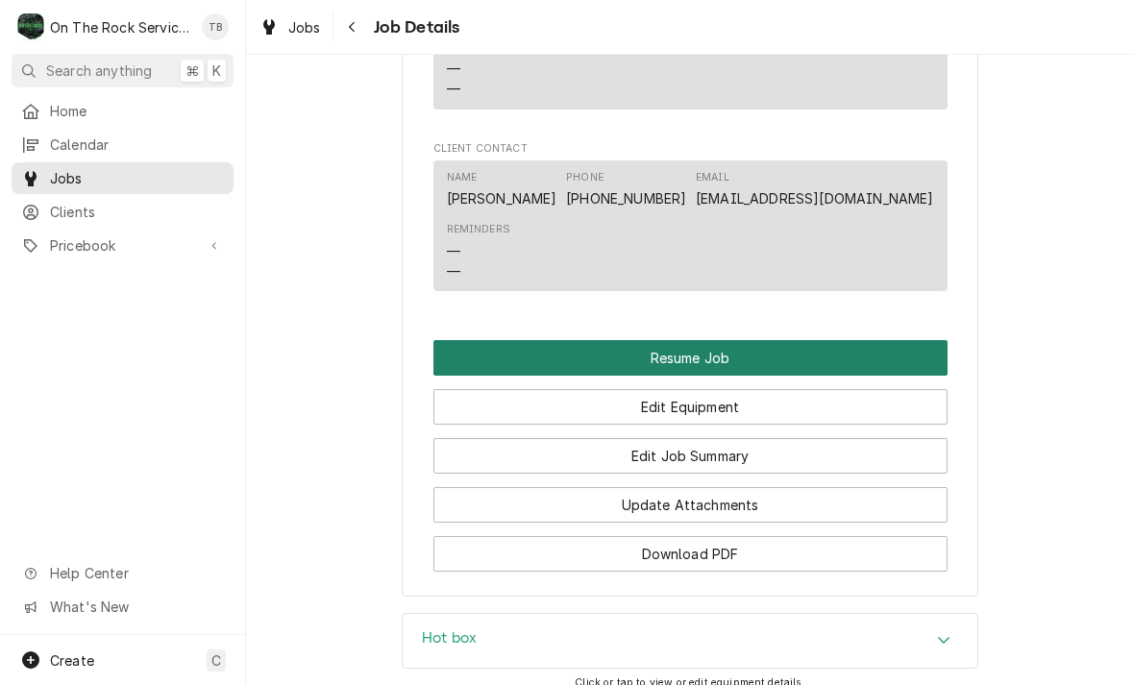
click at [710, 345] on button "Resume Job" at bounding box center [690, 358] width 514 height 36
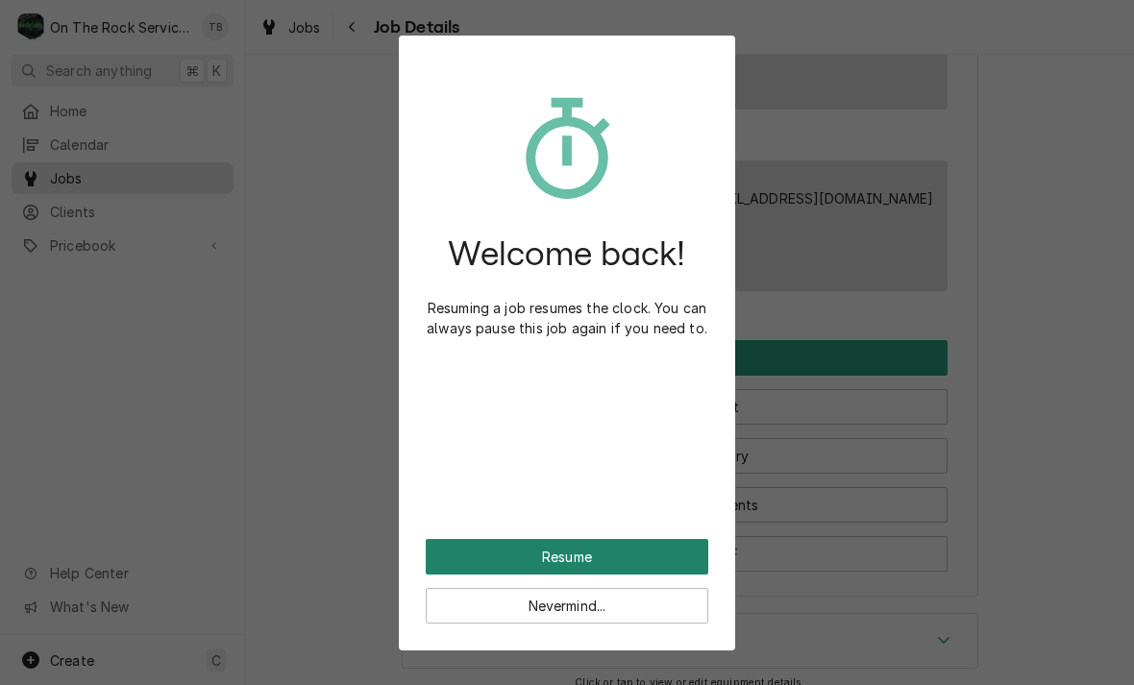
click at [653, 559] on button "Resume" at bounding box center [567, 557] width 283 height 36
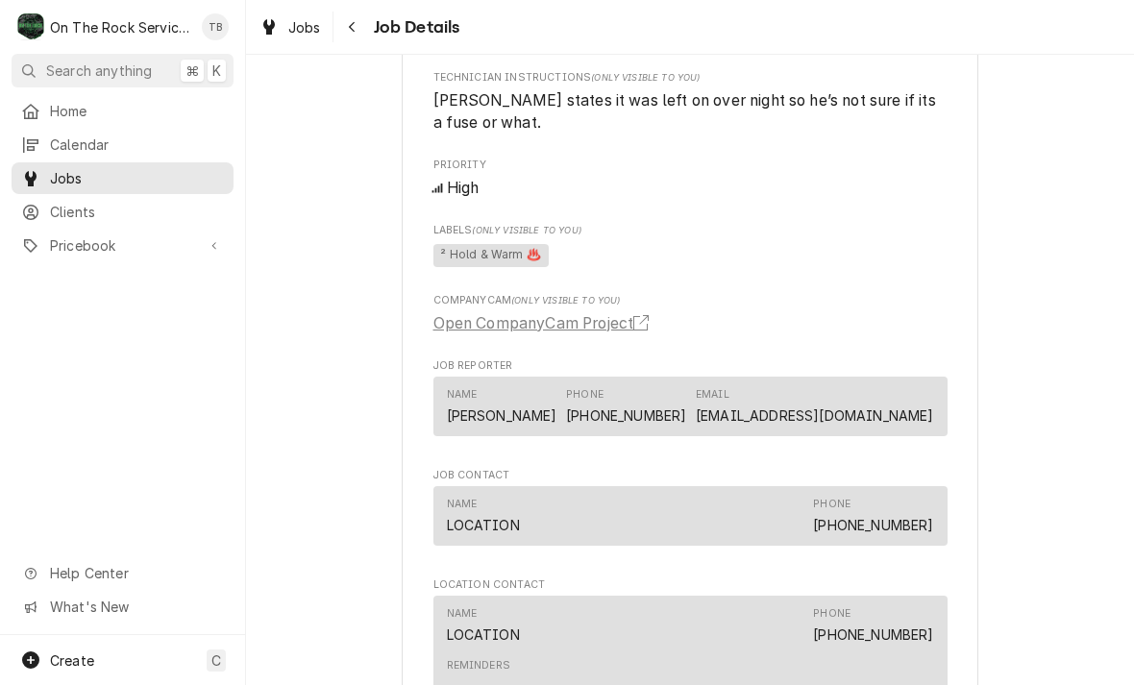
scroll to position [1335, 0]
click at [613, 319] on link "Open CompanyCam Project" at bounding box center [544, 321] width 223 height 23
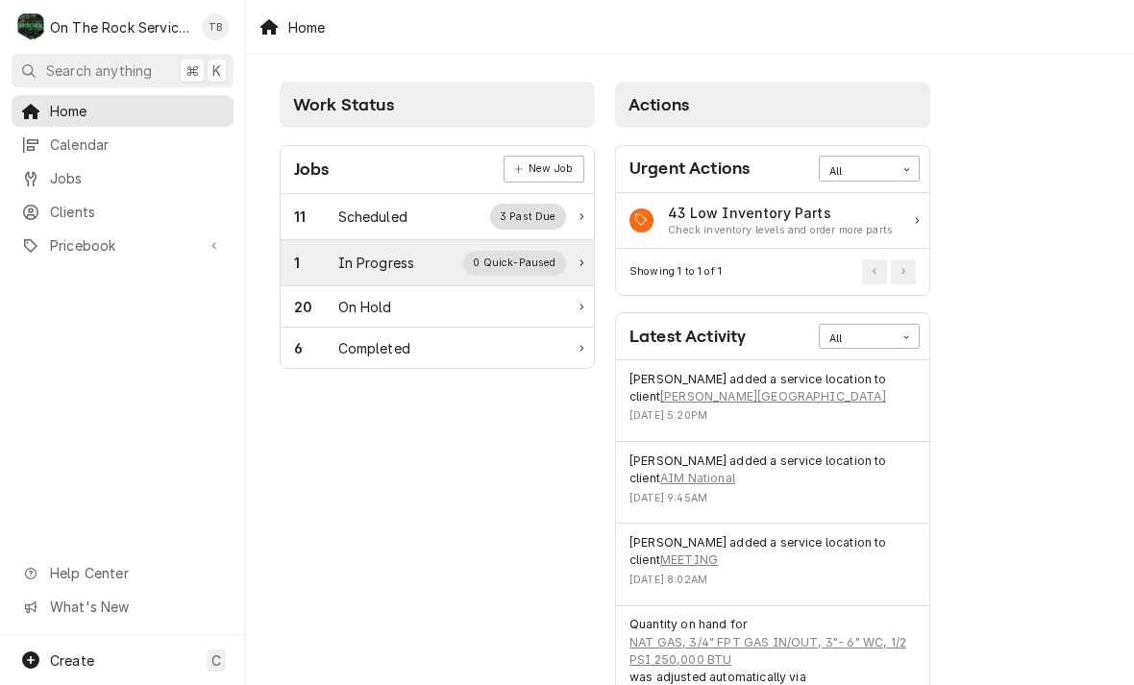
click at [436, 273] on div "1 In Progress 0 Quick-Paused" at bounding box center [430, 263] width 272 height 25
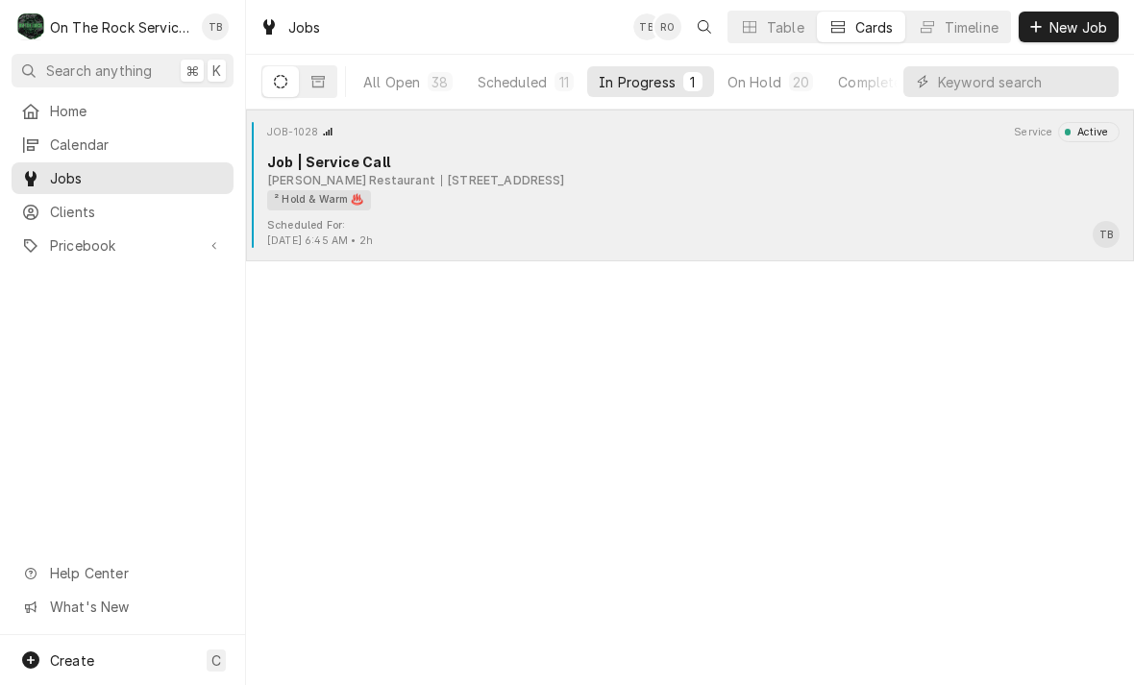
click at [429, 190] on div "² Hold & Warm ♨️" at bounding box center [686, 200] width 839 height 20
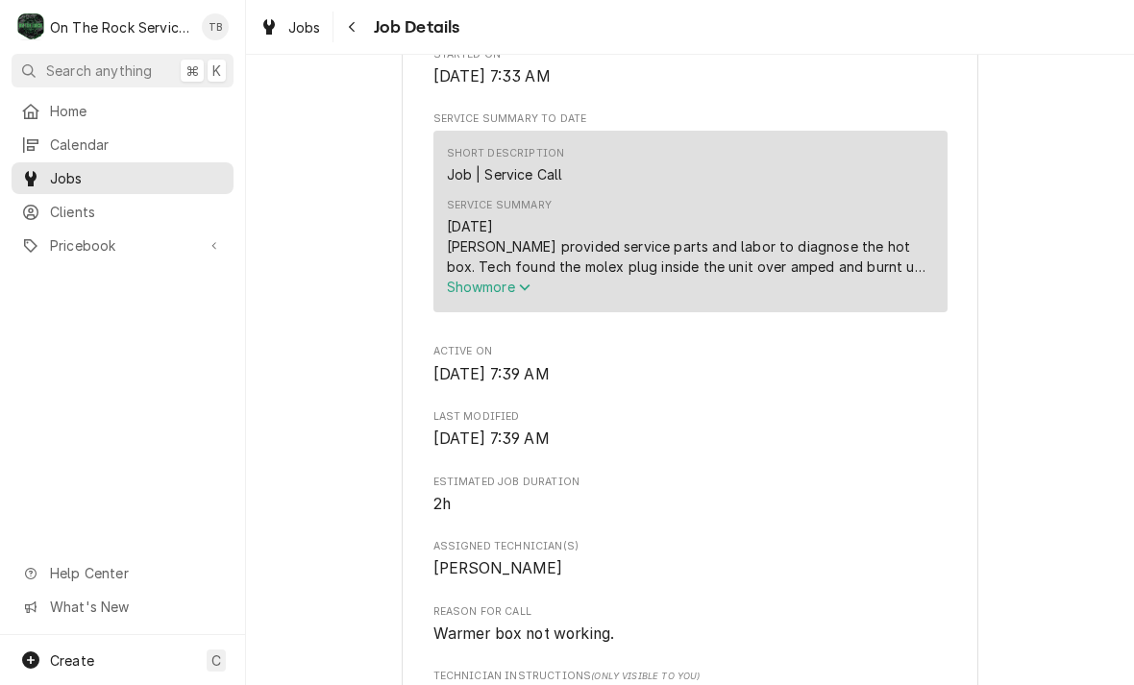
scroll to position [745, 0]
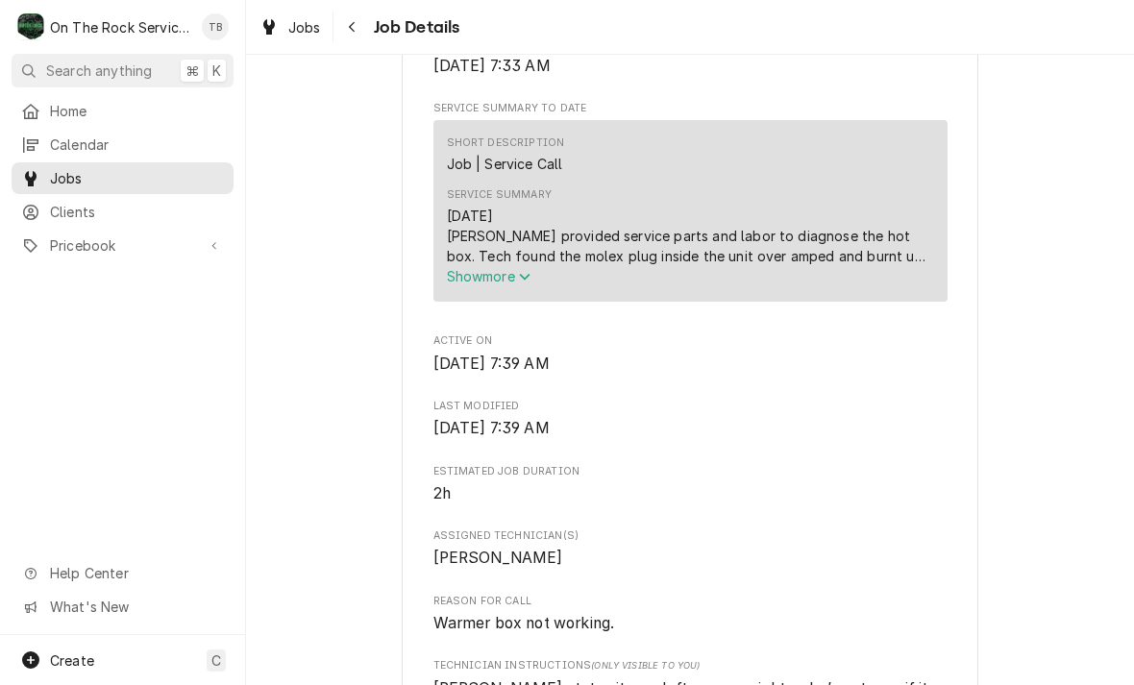
click at [518, 286] on button "Show more" at bounding box center [690, 276] width 487 height 20
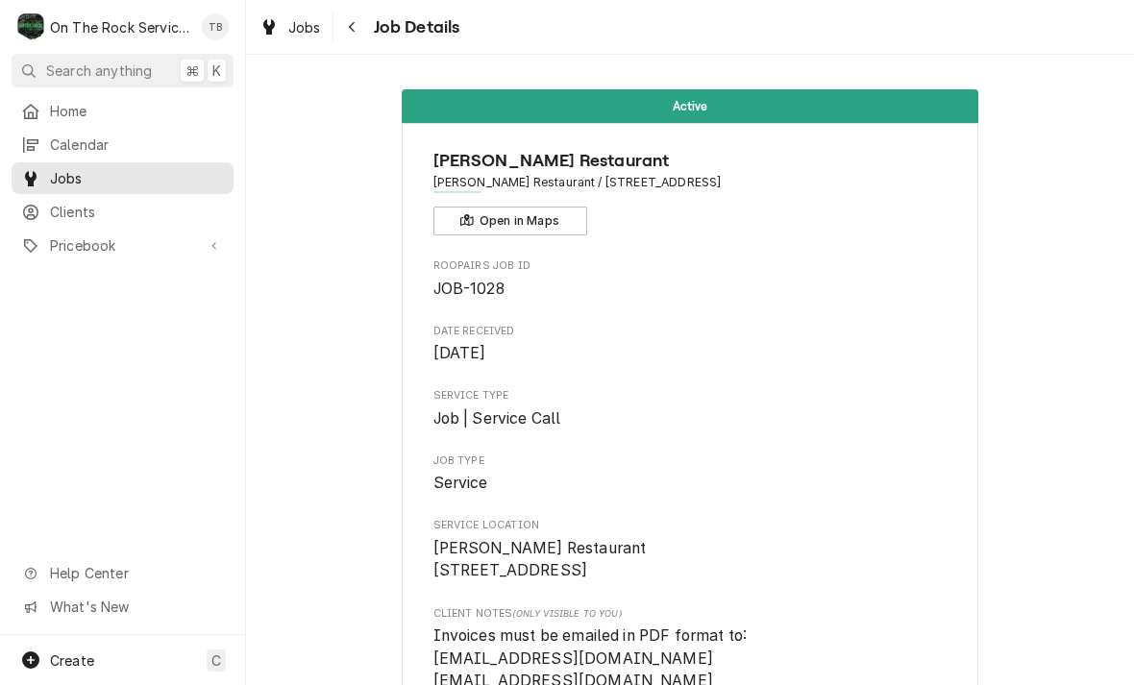
scroll to position [0, 0]
click at [360, 34] on div "Navigate back" at bounding box center [352, 26] width 19 height 19
